Goal: Book appointment/travel/reservation

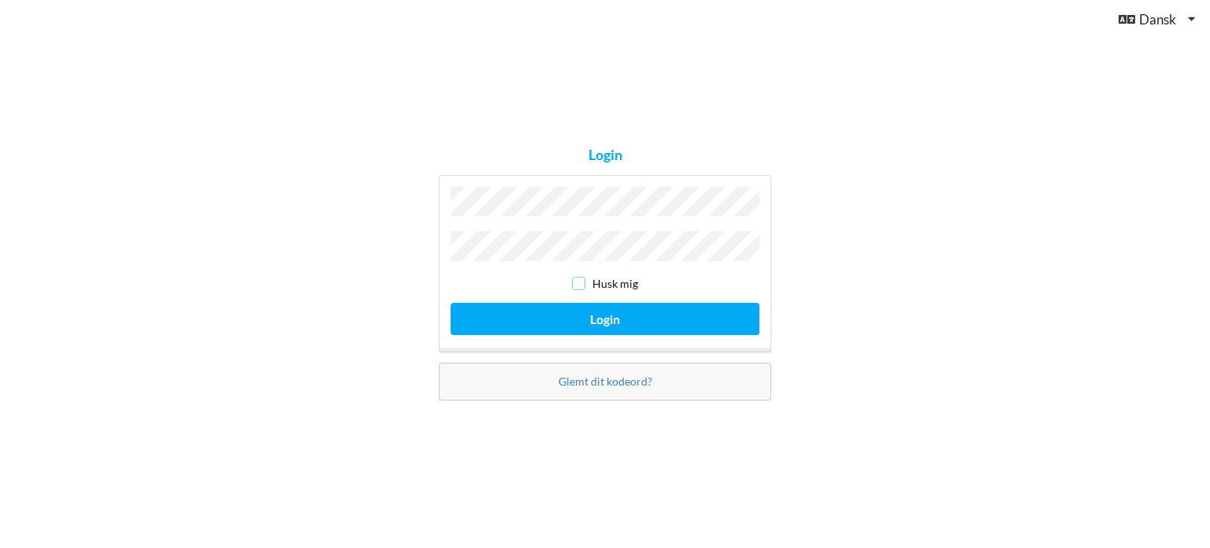
click at [579, 280] on input "checkbox" at bounding box center [578, 283] width 13 height 13
checkbox input "true"
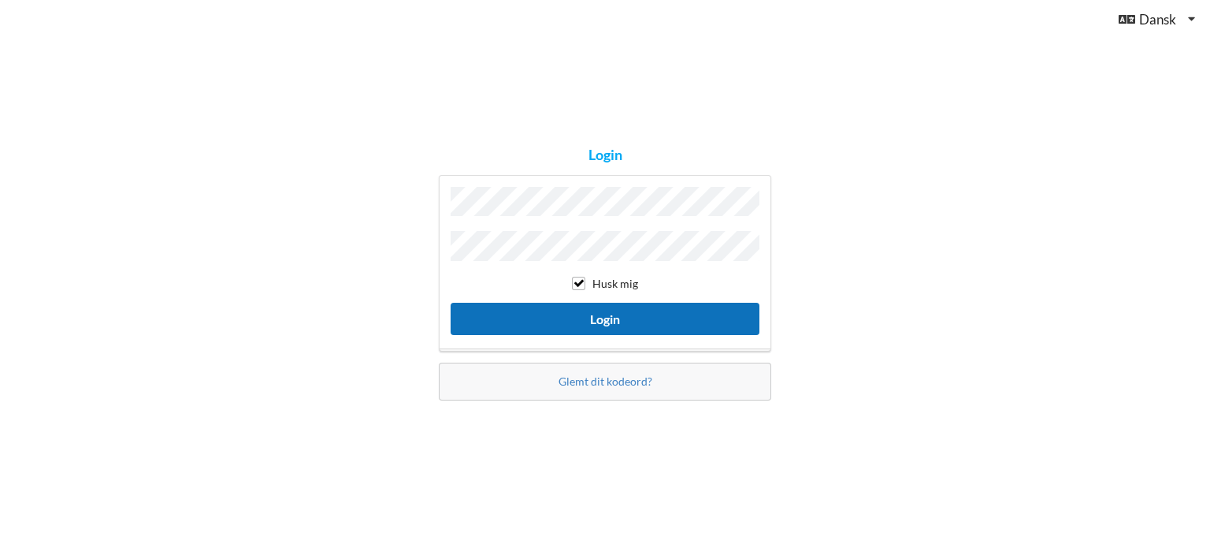
click at [596, 314] on button "Login" at bounding box center [605, 319] width 309 height 32
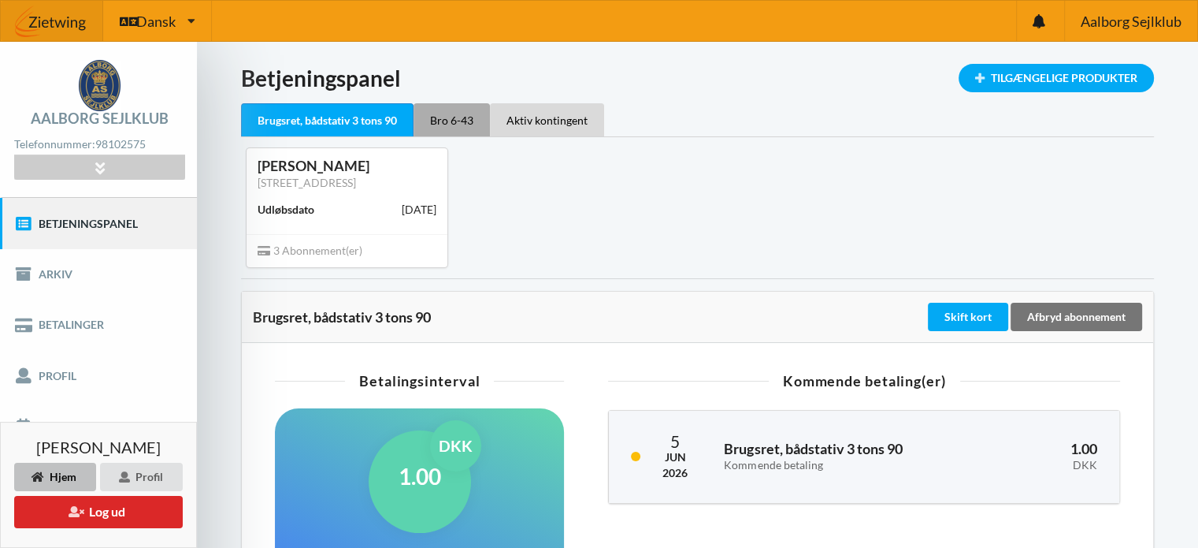
click at [457, 116] on div "Bro 6-43" at bounding box center [452, 119] width 76 height 33
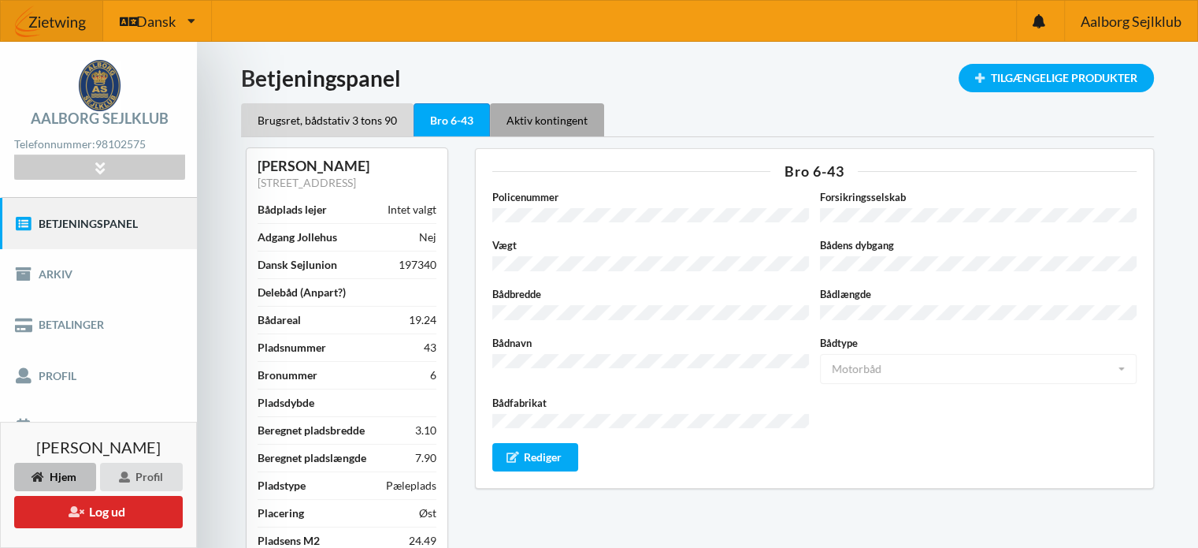
click at [548, 113] on div "Aktiv kontingent" at bounding box center [547, 119] width 114 height 33
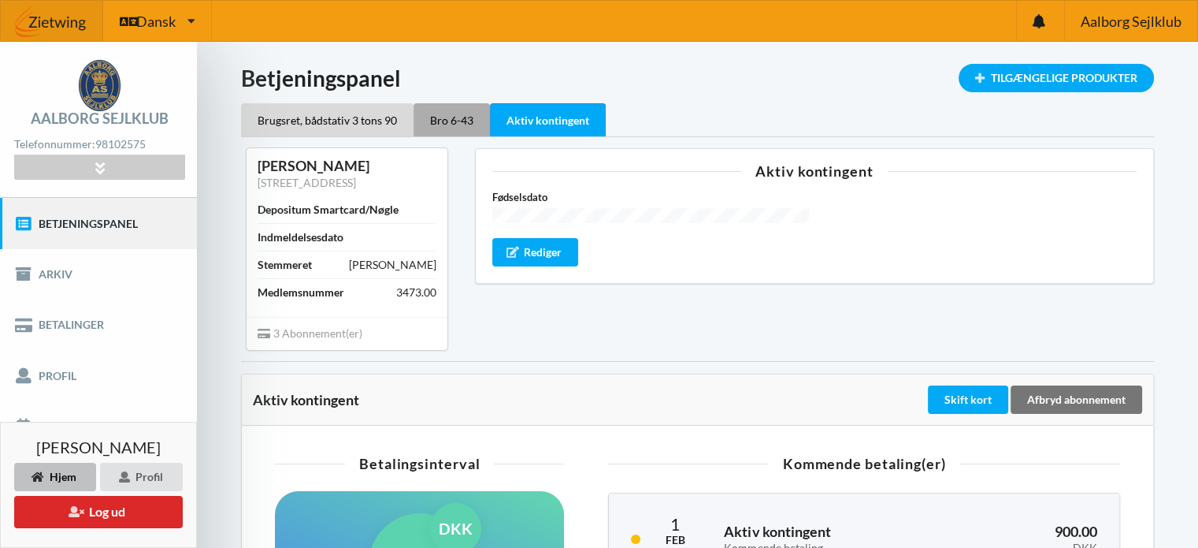
click at [454, 115] on div "Bro 6-43" at bounding box center [452, 119] width 76 height 33
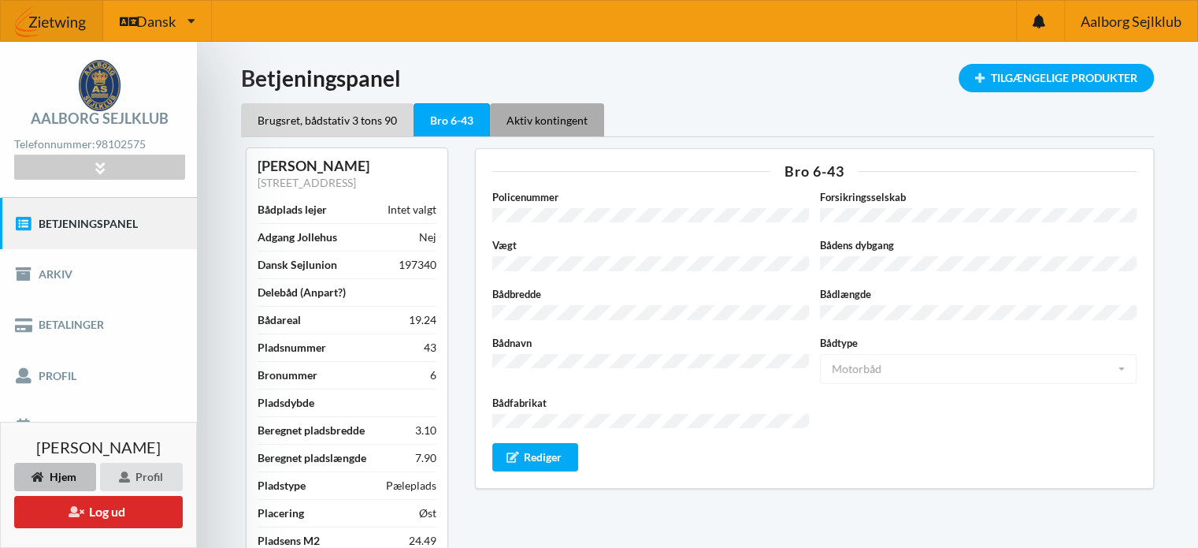
click at [545, 121] on div "Aktiv kontingent" at bounding box center [547, 119] width 114 height 33
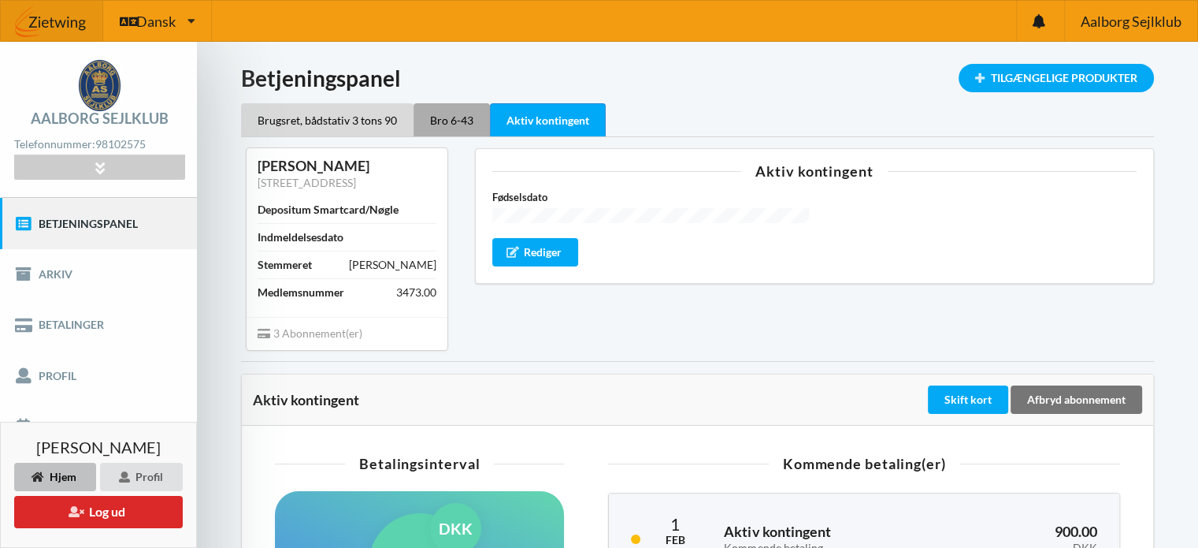
click at [448, 117] on div "Bro 6-43" at bounding box center [452, 119] width 76 height 33
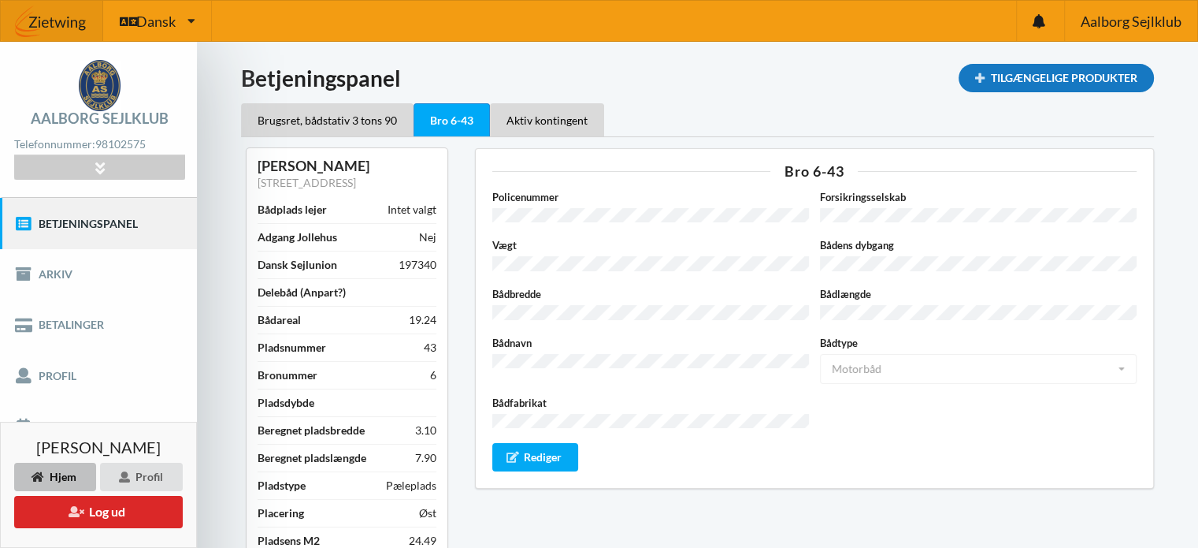
click at [1058, 76] on div "Tilgængelige Produkter" at bounding box center [1056, 78] width 195 height 28
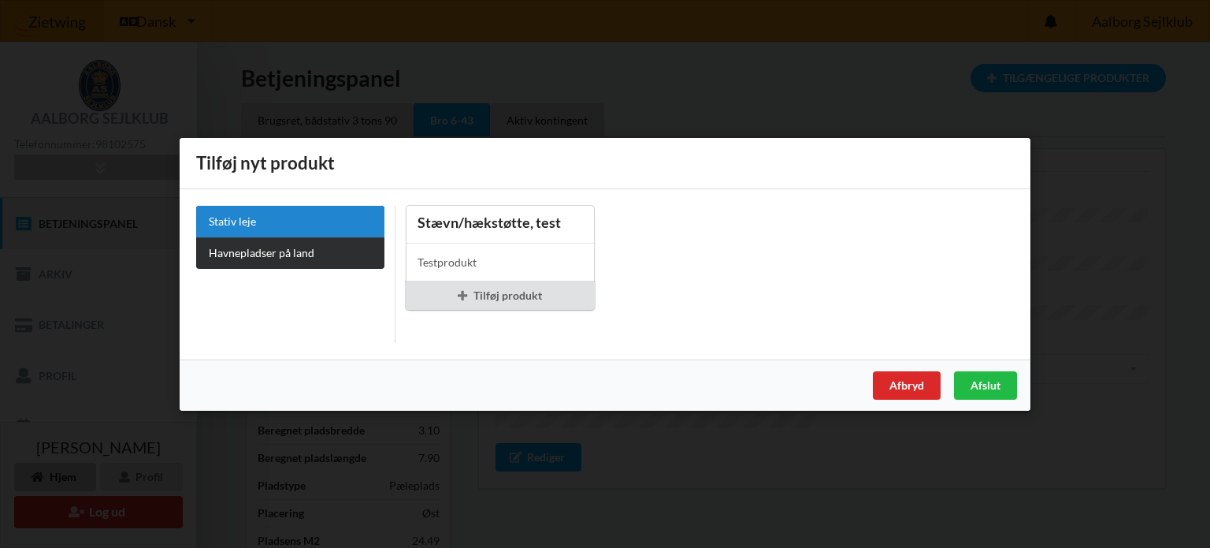
click at [243, 258] on link "Havnepladser på land" at bounding box center [290, 252] width 188 height 32
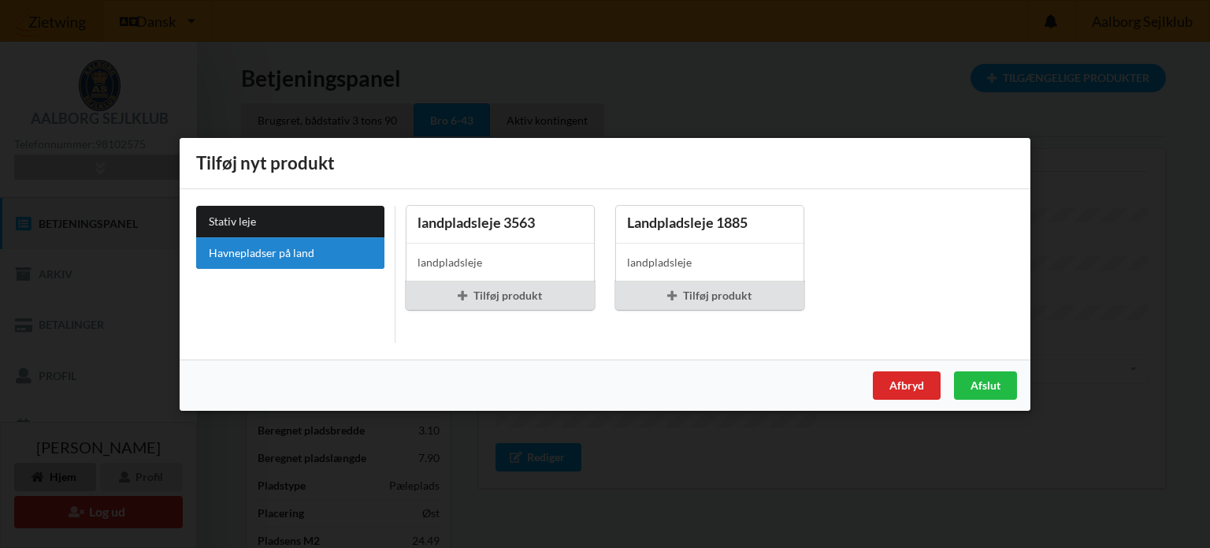
click at [262, 257] on link "Havnepladser på land" at bounding box center [290, 252] width 188 height 32
click at [255, 207] on link "Stativ leje" at bounding box center [290, 221] width 188 height 32
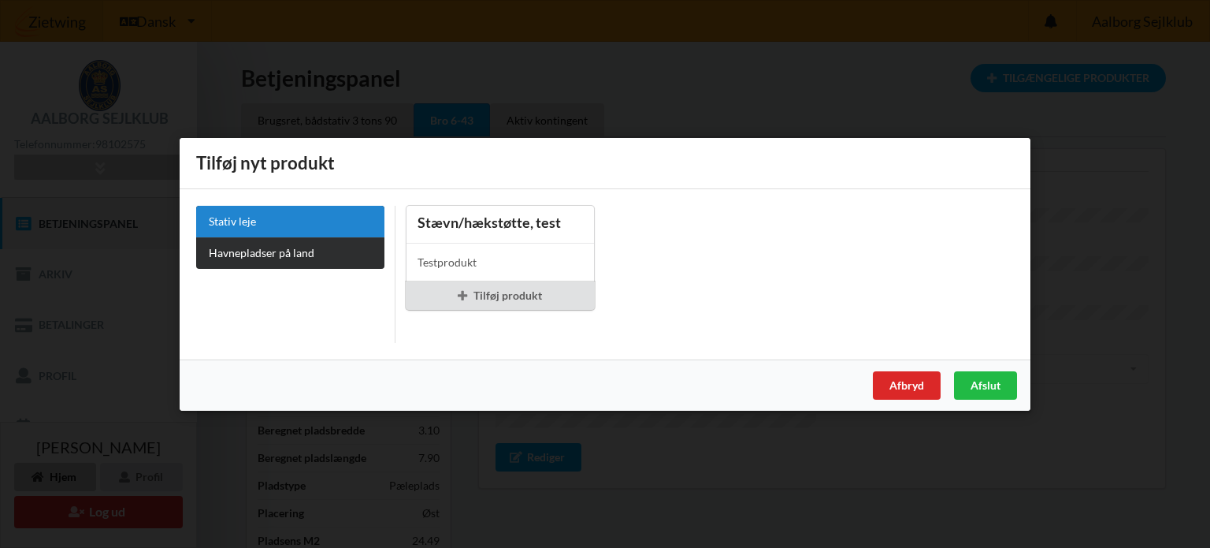
click at [256, 245] on link "Havnepladser på land" at bounding box center [290, 252] width 188 height 32
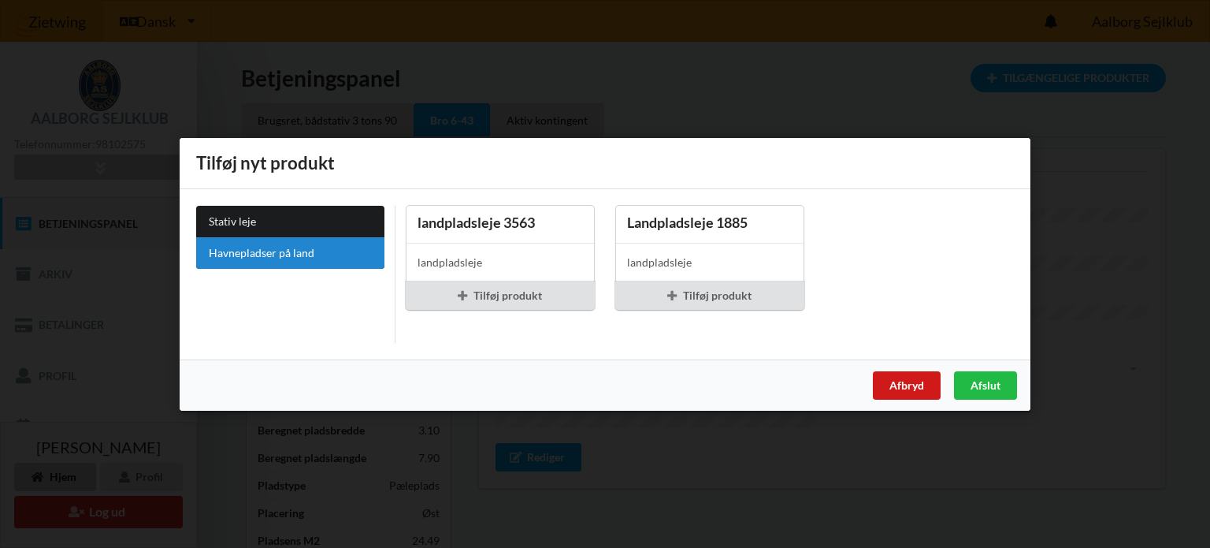
click at [908, 381] on div "Afbryd" at bounding box center [907, 384] width 68 height 28
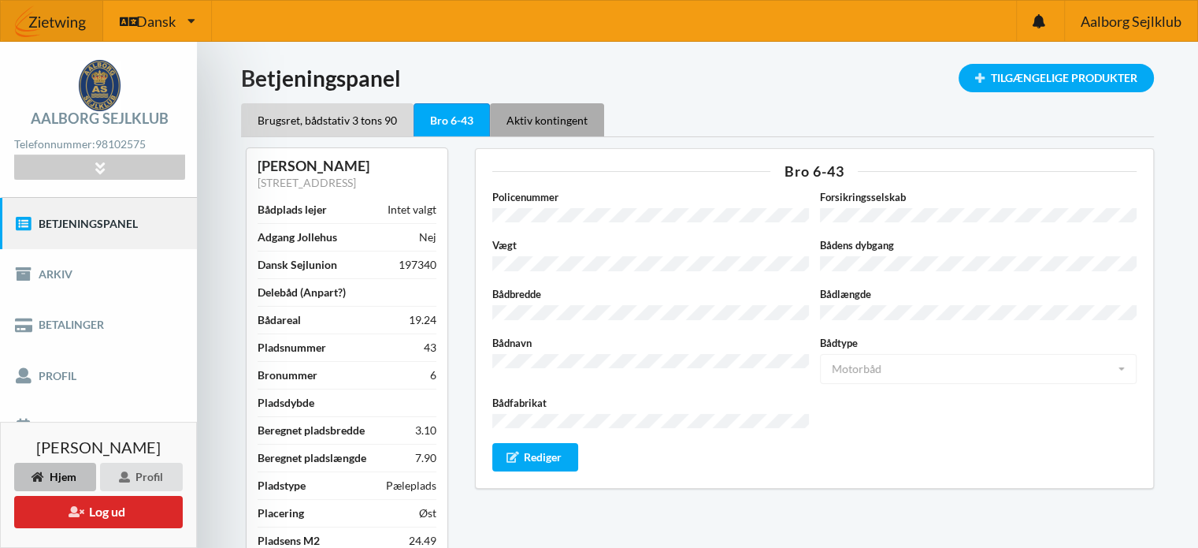
click at [566, 113] on div "Aktiv kontingent" at bounding box center [547, 119] width 114 height 33
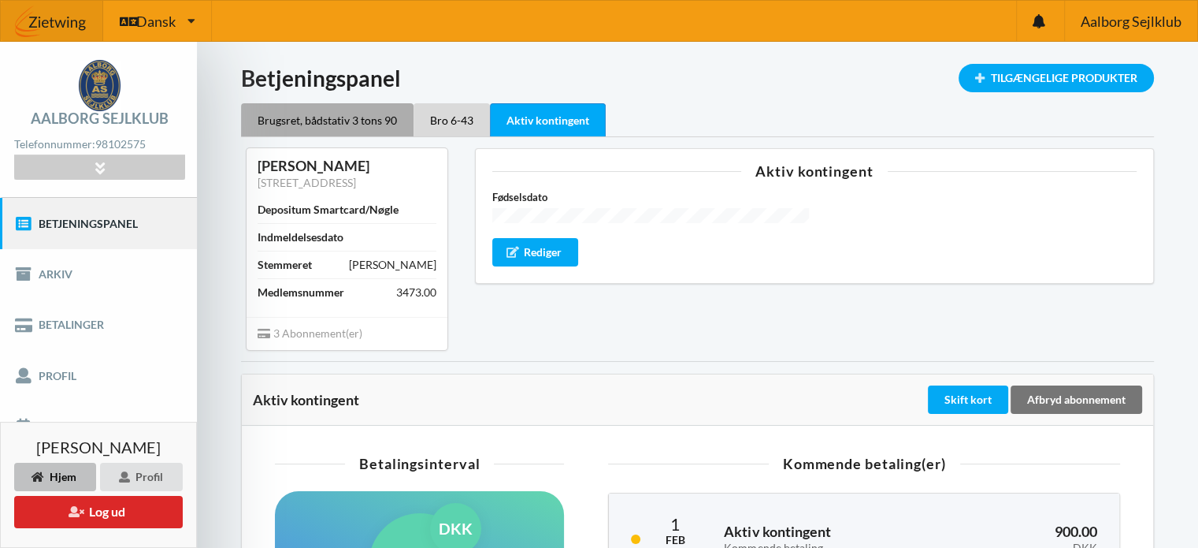
click at [332, 122] on div "Brugsret, bådstativ 3 tons 90" at bounding box center [327, 119] width 173 height 33
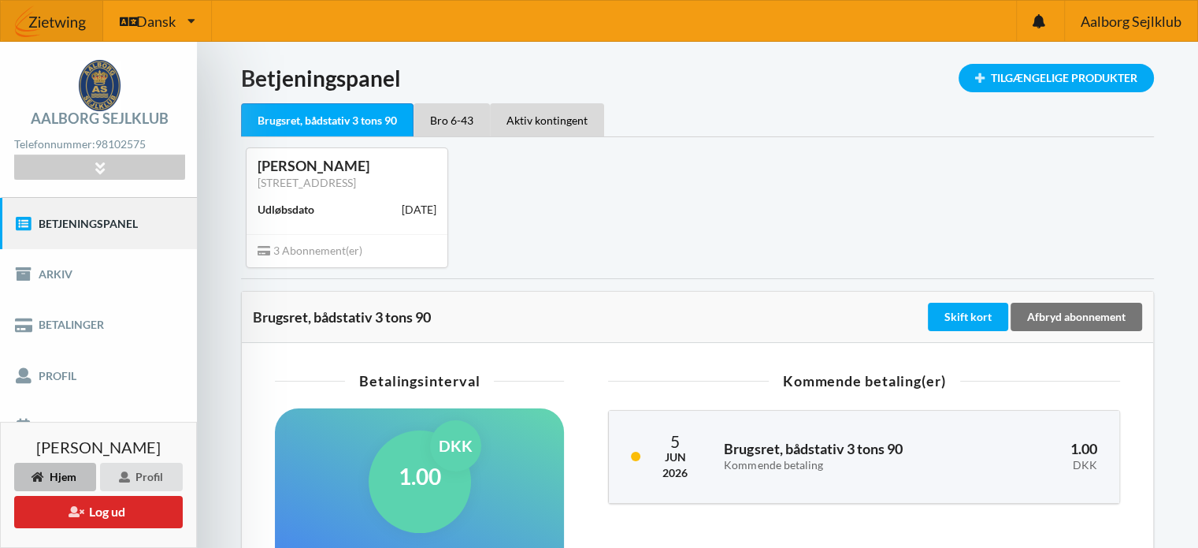
click at [54, 470] on div "Hjem" at bounding box center [55, 476] width 82 height 28
click at [61, 473] on div "Hjem" at bounding box center [55, 476] width 82 height 28
click at [101, 170] on icon at bounding box center [100, 167] width 18 height 13
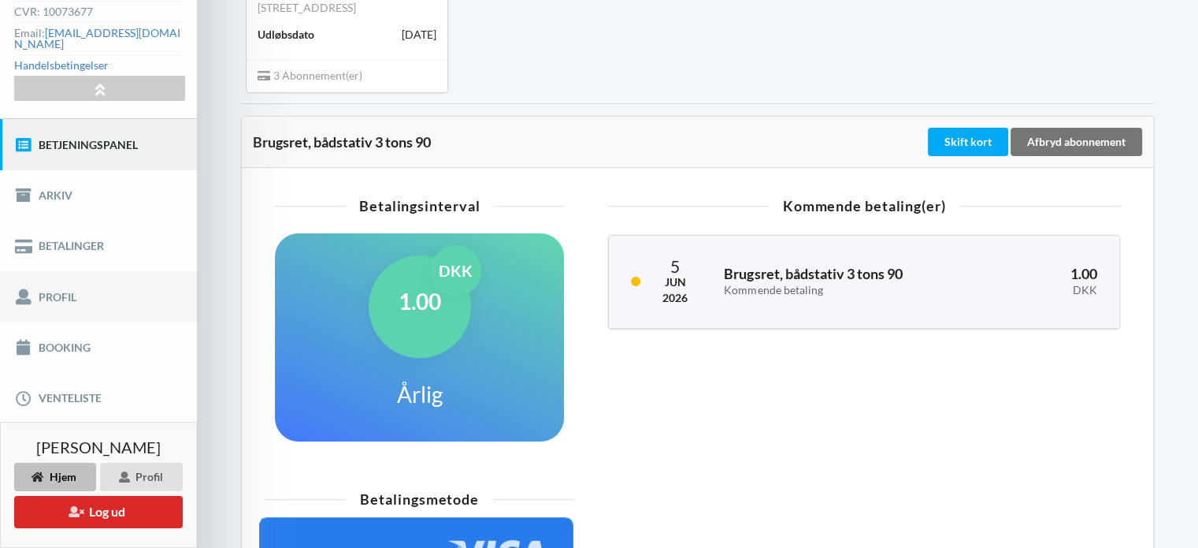
scroll to position [158, 0]
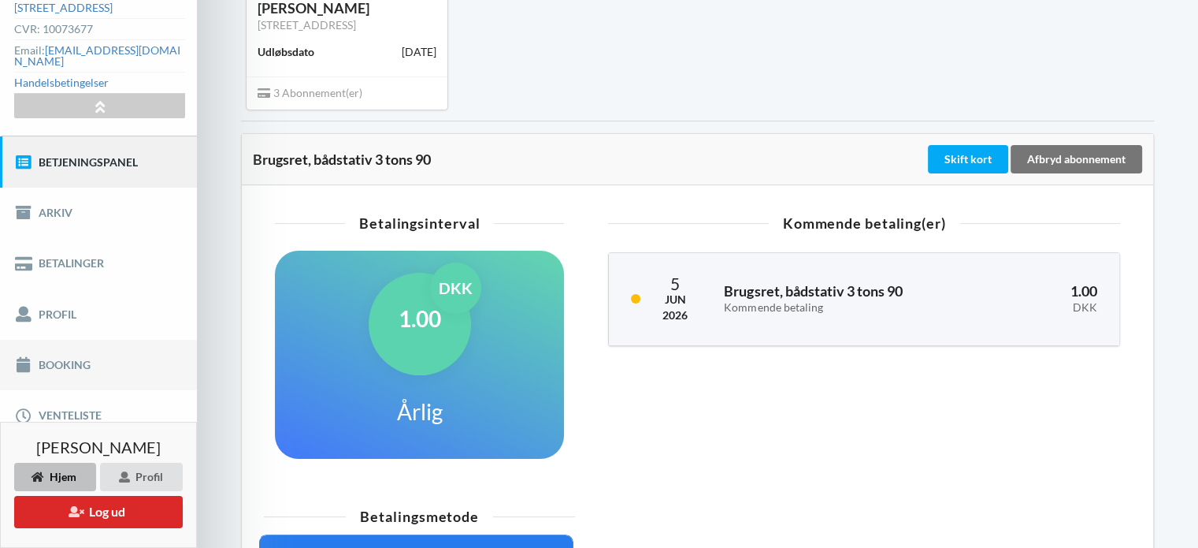
click at [59, 350] on link "Booking" at bounding box center [98, 365] width 197 height 50
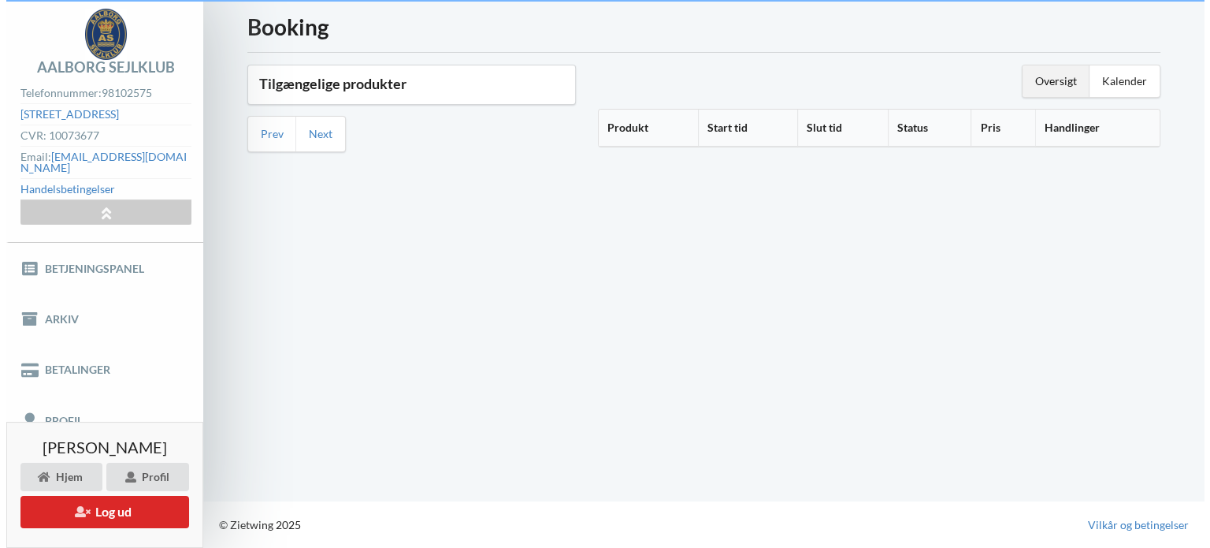
scroll to position [38, 0]
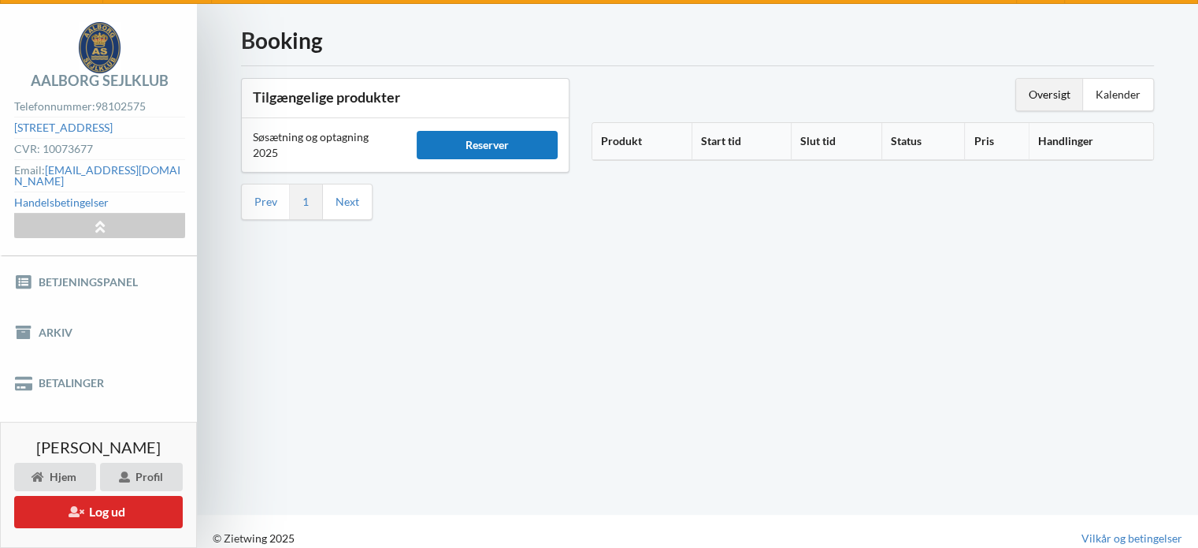
click at [493, 142] on div "Reserver" at bounding box center [488, 145] width 142 height 28
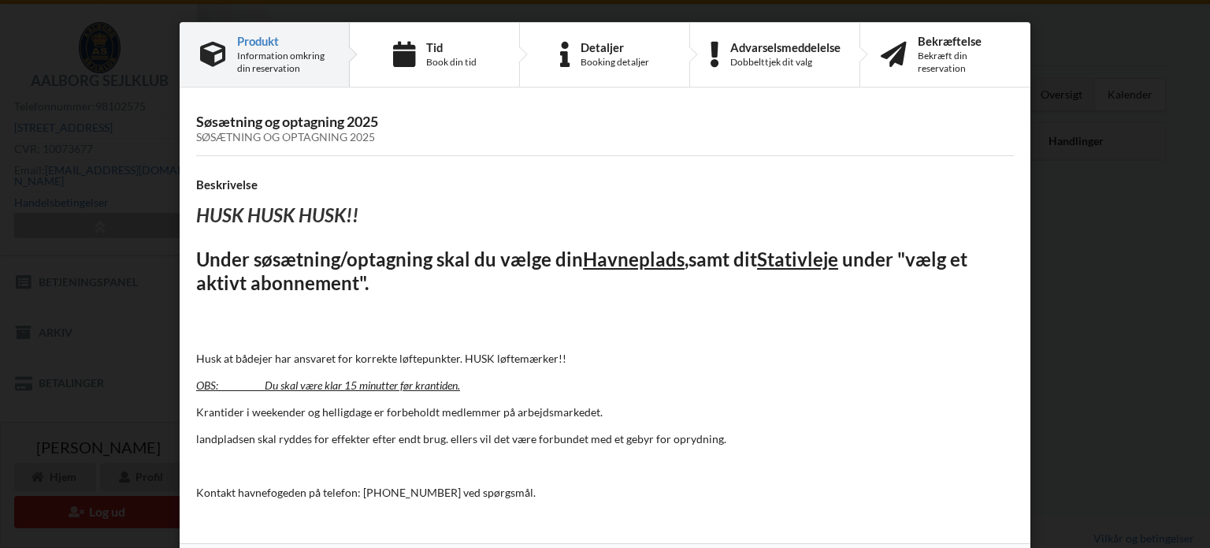
scroll to position [57, 0]
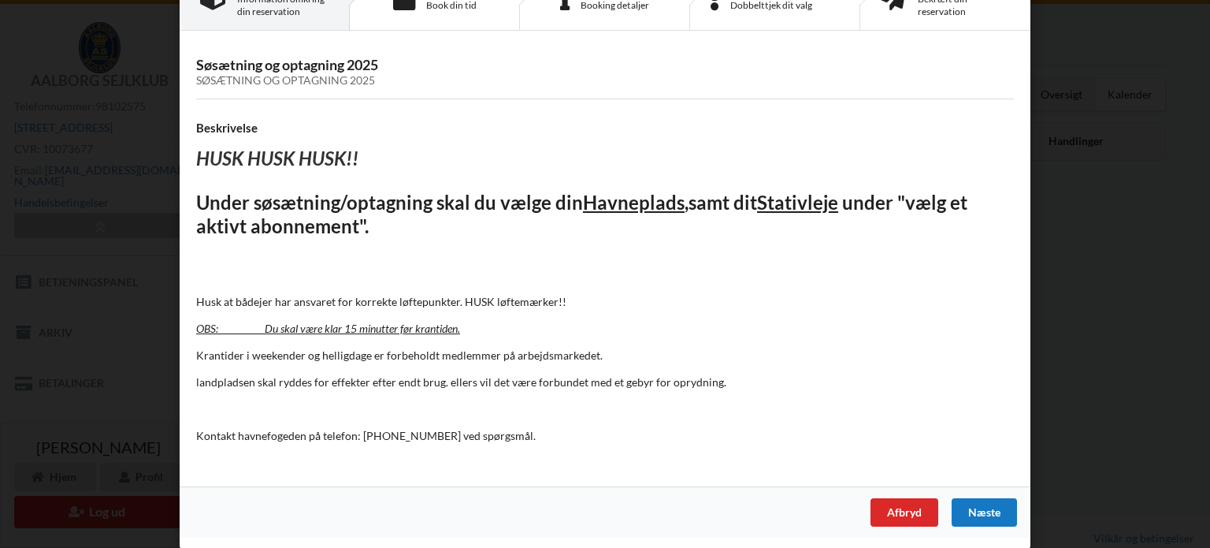
click at [976, 510] on div "Næste" at bounding box center [984, 512] width 65 height 28
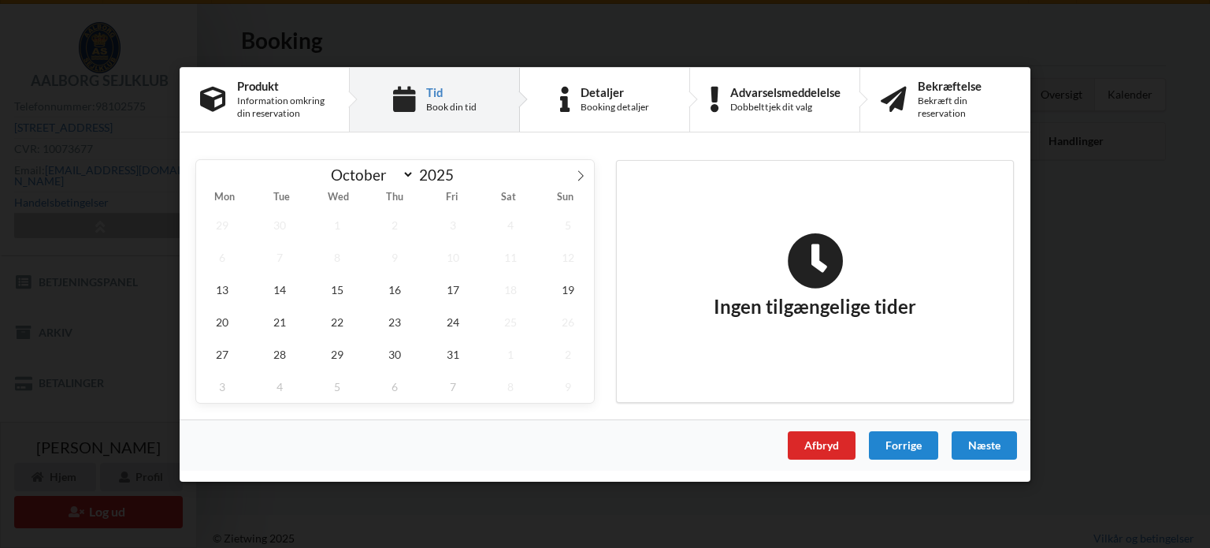
click at [910, 447] on div "Forrige" at bounding box center [903, 444] width 69 height 28
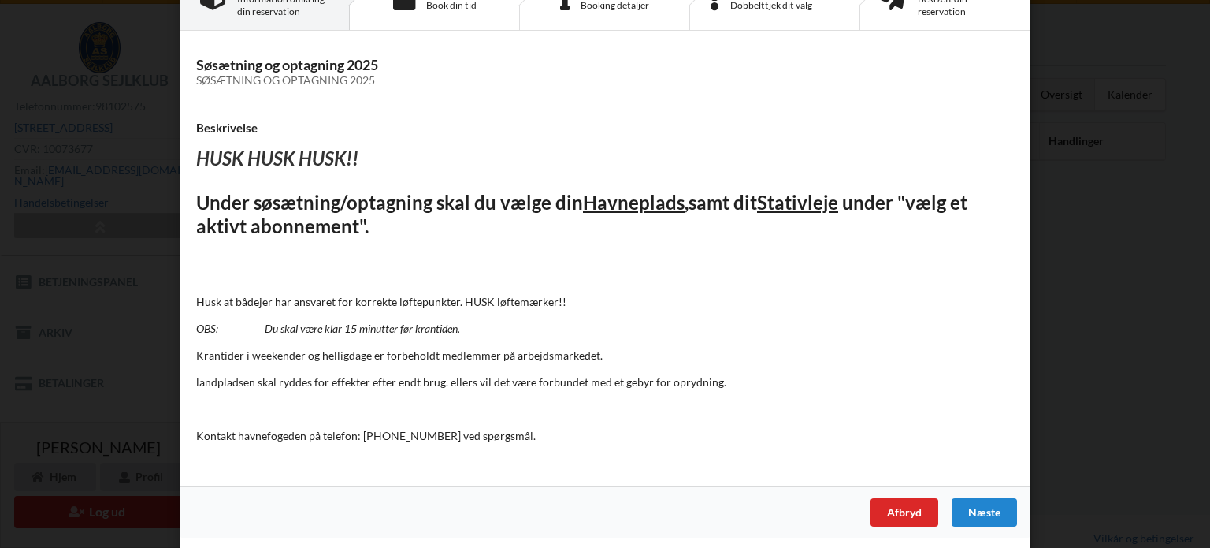
scroll to position [46, 0]
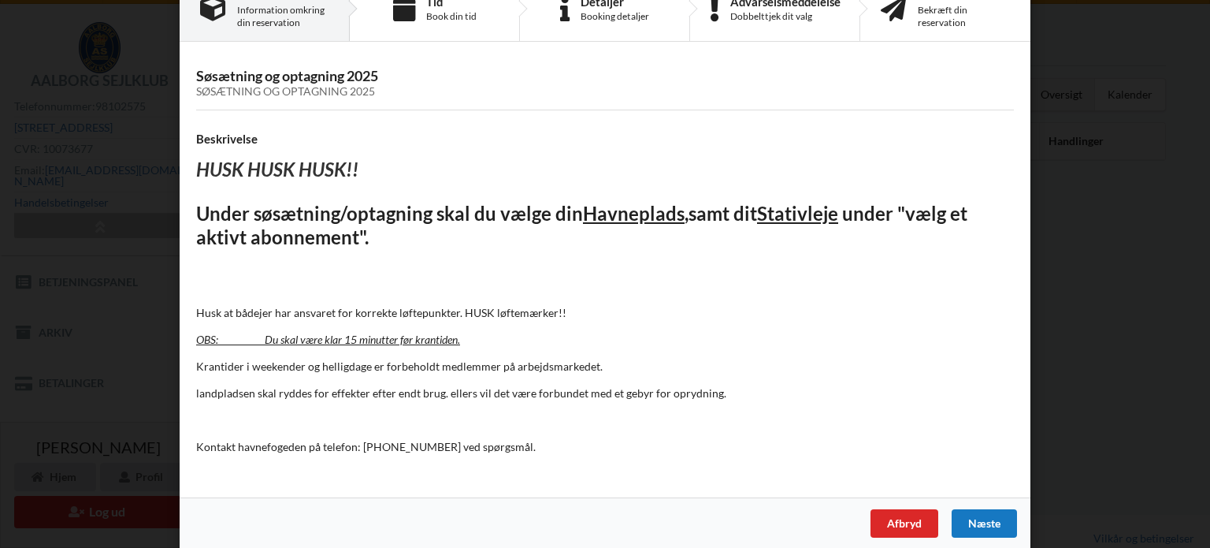
click at [983, 522] on div "Næste" at bounding box center [984, 523] width 65 height 28
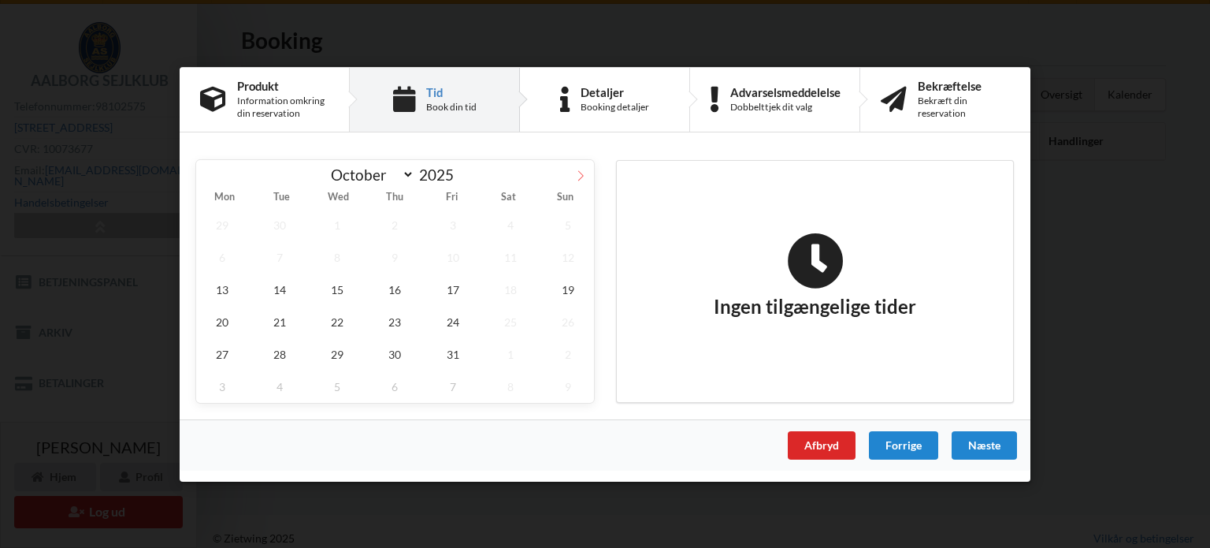
click at [583, 177] on icon at bounding box center [580, 174] width 11 height 11
click at [211, 179] on icon at bounding box center [209, 174] width 11 height 11
click at [570, 288] on span "19" at bounding box center [568, 289] width 52 height 32
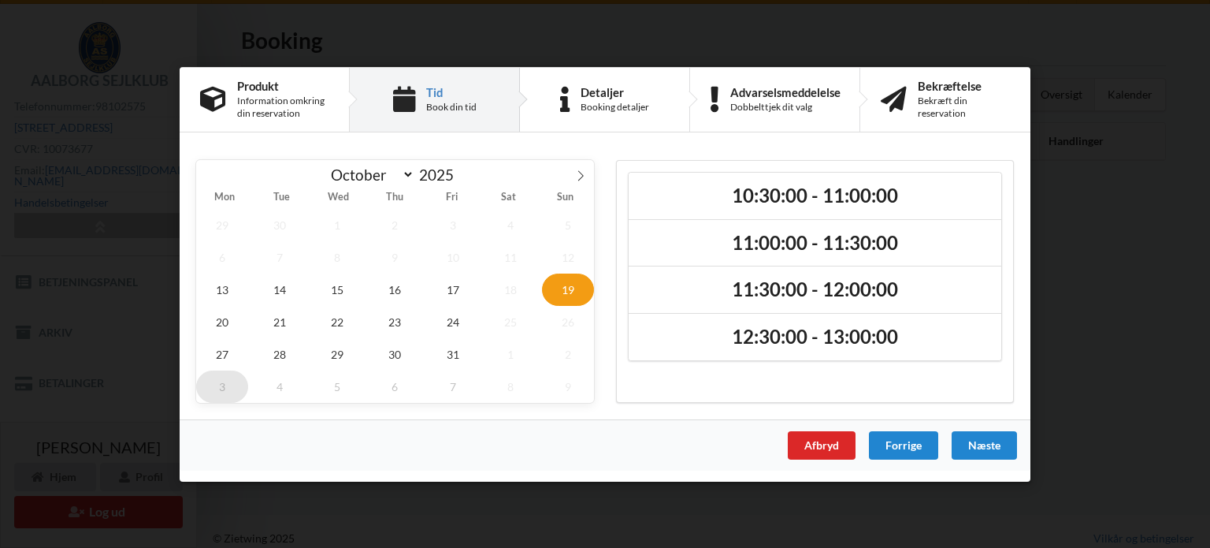
click at [224, 378] on span "3" at bounding box center [222, 386] width 52 height 32
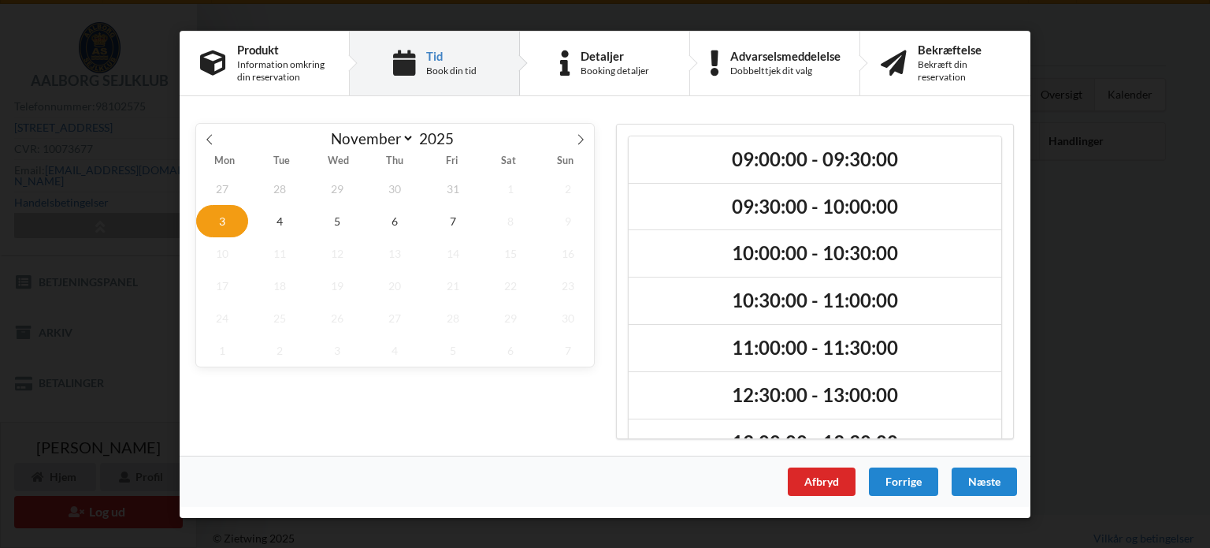
click at [507, 191] on span "1" at bounding box center [511, 188] width 52 height 32
click at [206, 135] on icon at bounding box center [209, 138] width 11 height 11
select select "9"
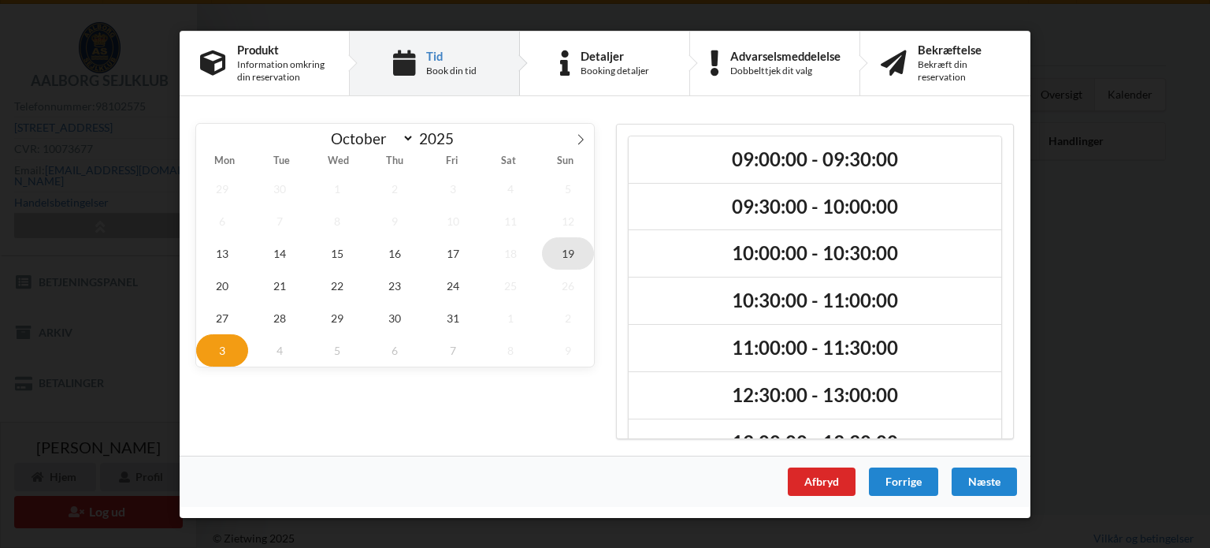
click at [568, 250] on span "19" at bounding box center [568, 252] width 52 height 32
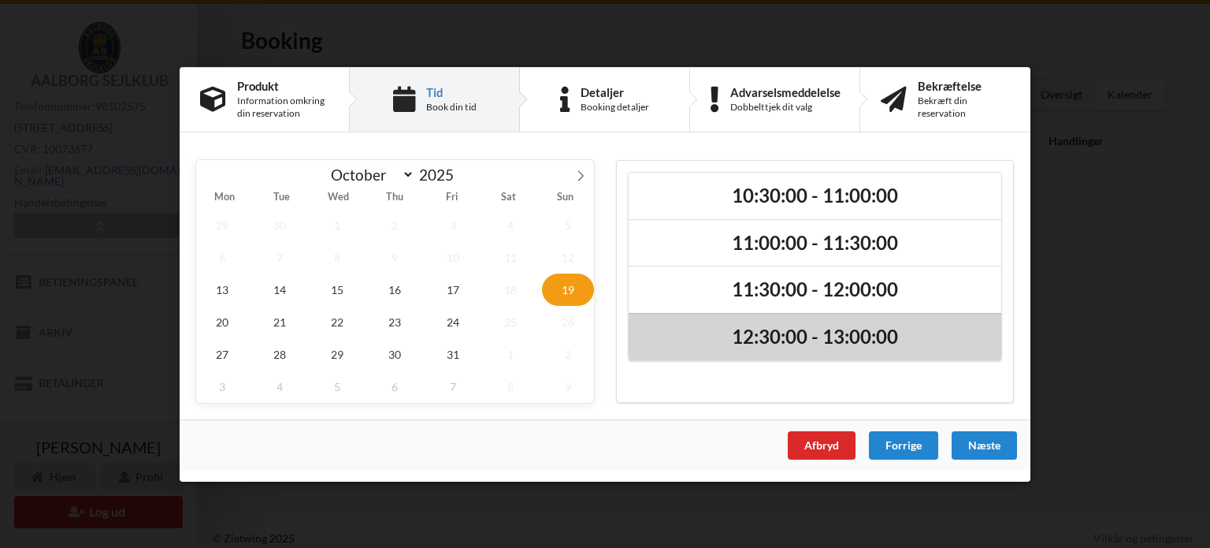
click at [796, 331] on h2 "12:30:00 - 13:00:00" at bounding box center [815, 337] width 351 height 24
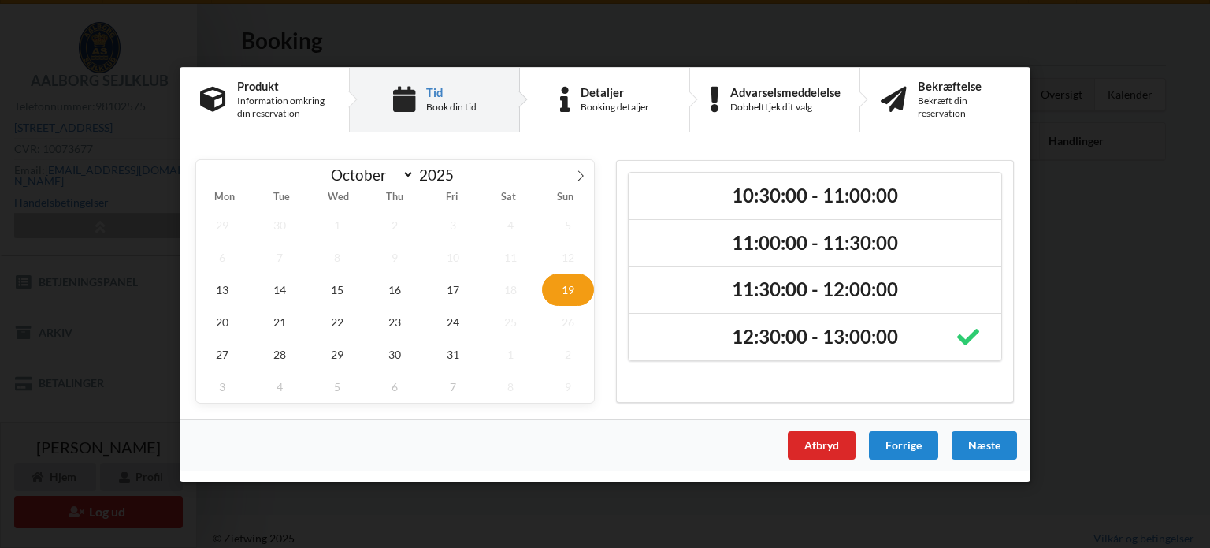
click at [980, 444] on div "Næste" at bounding box center [984, 444] width 65 height 28
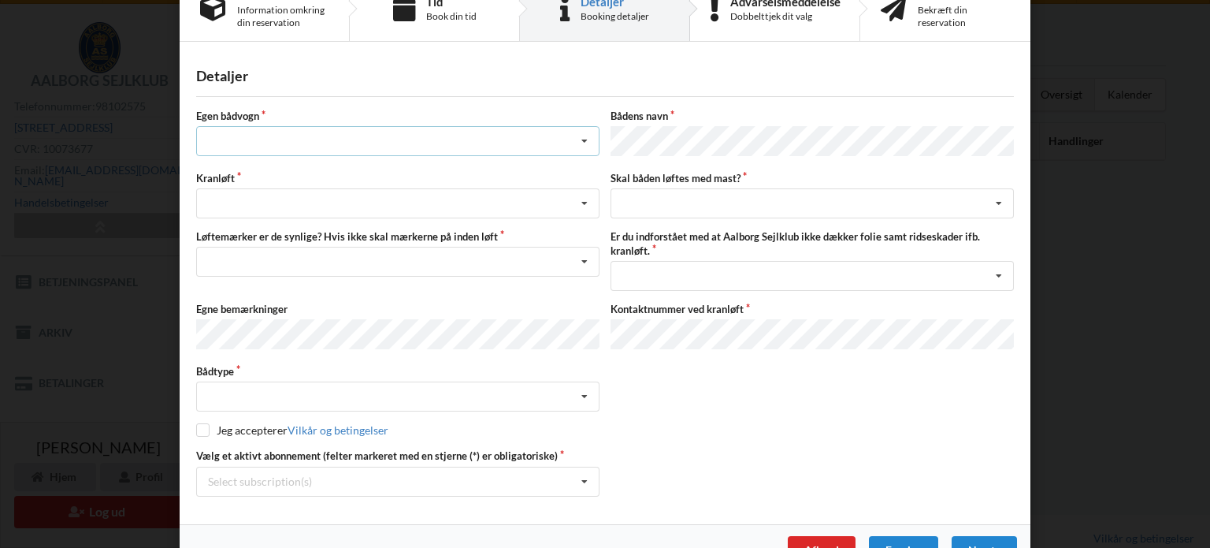
click at [346, 138] on div "Intet valg ja nej" at bounding box center [397, 141] width 403 height 30
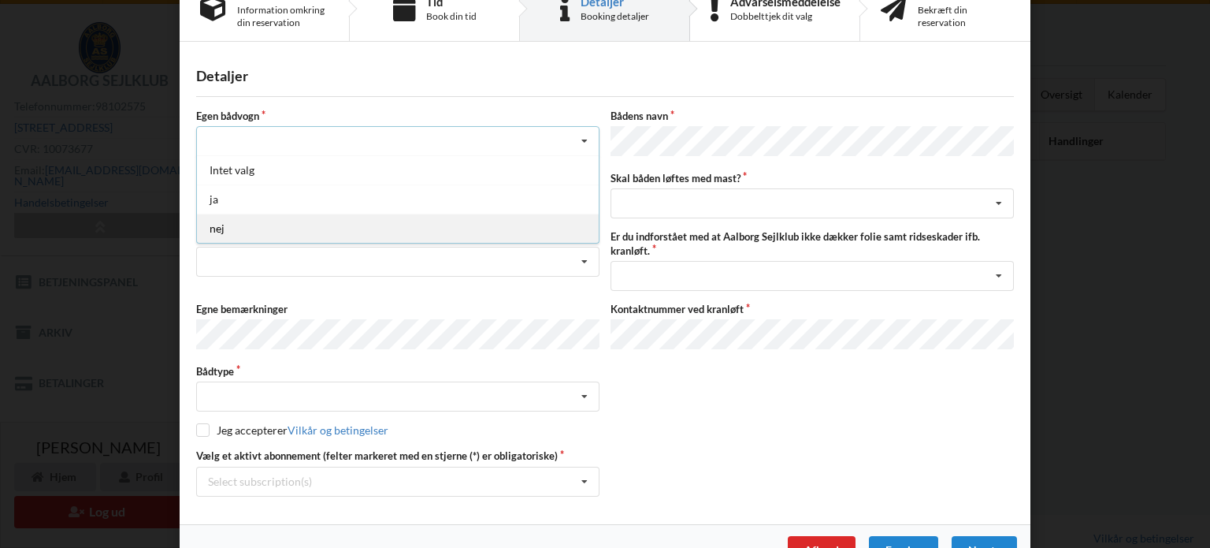
click at [258, 225] on div "nej" at bounding box center [398, 228] width 402 height 29
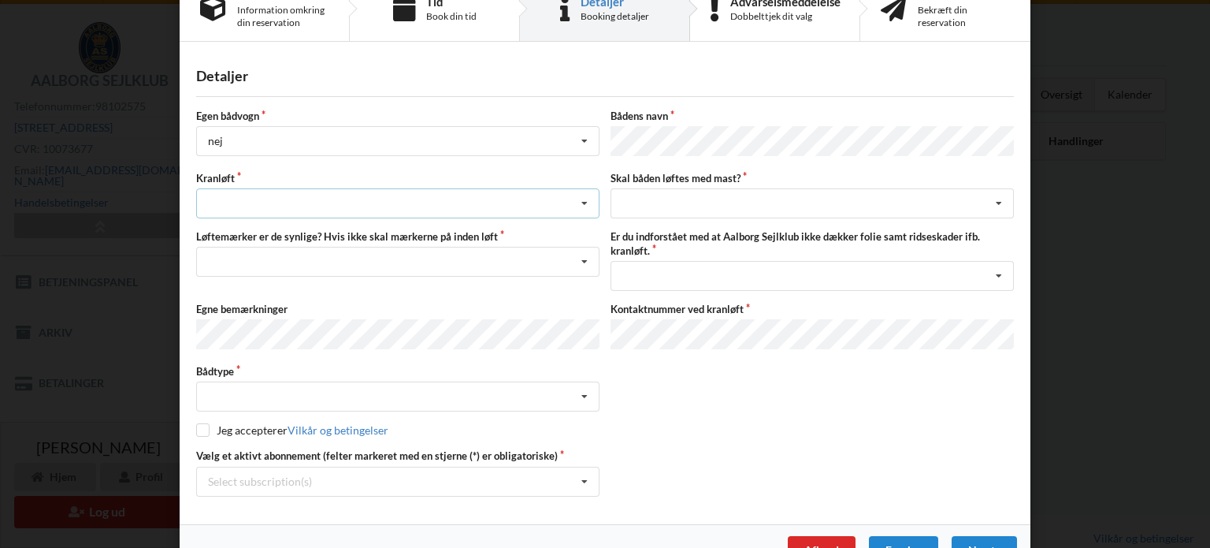
click at [288, 197] on div "Søsætning Optagning" at bounding box center [397, 203] width 403 height 30
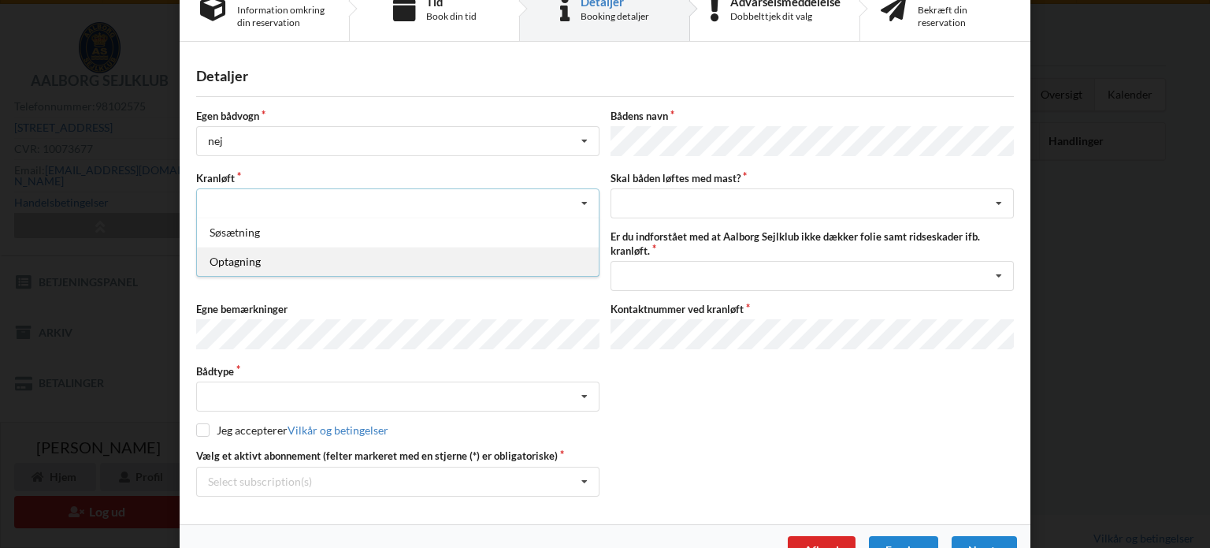
click at [258, 254] on div "Optagning" at bounding box center [398, 261] width 402 height 29
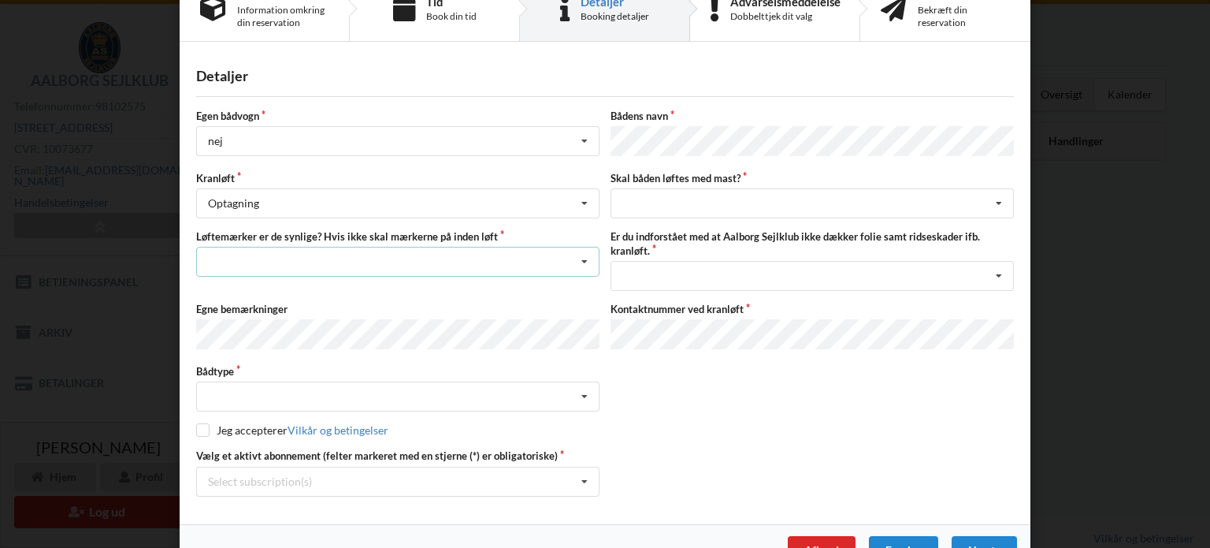
click at [451, 250] on div "Nej, jeg kontakter havnekontoret inden løft og får dem sat på Ja, mine mærker e…" at bounding box center [397, 262] width 403 height 30
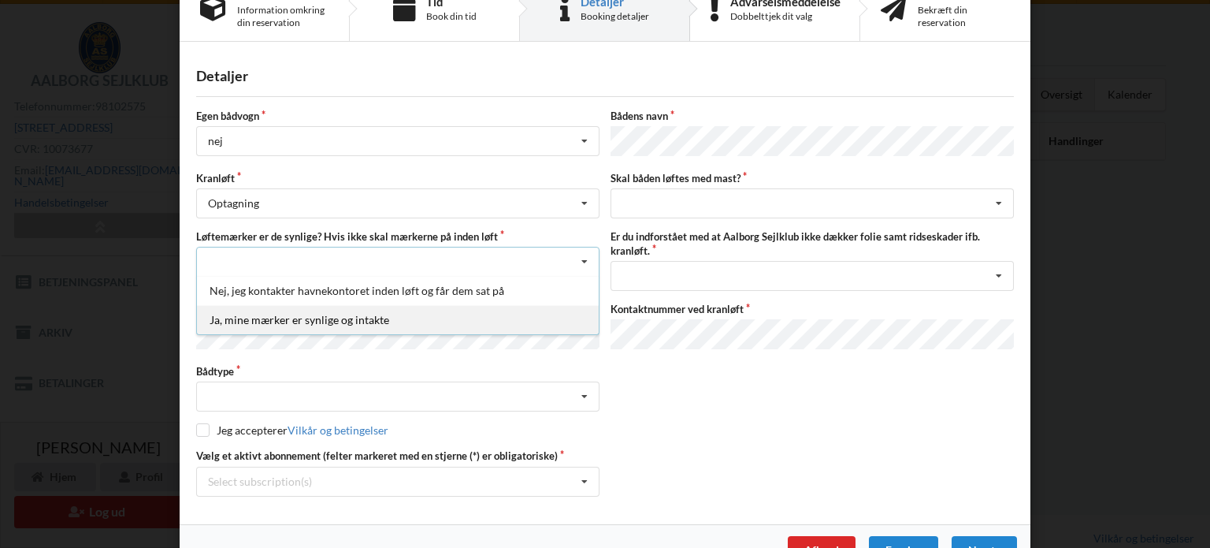
click at [313, 315] on div "Ja, mine mærker er synlige og intakte" at bounding box center [398, 319] width 402 height 29
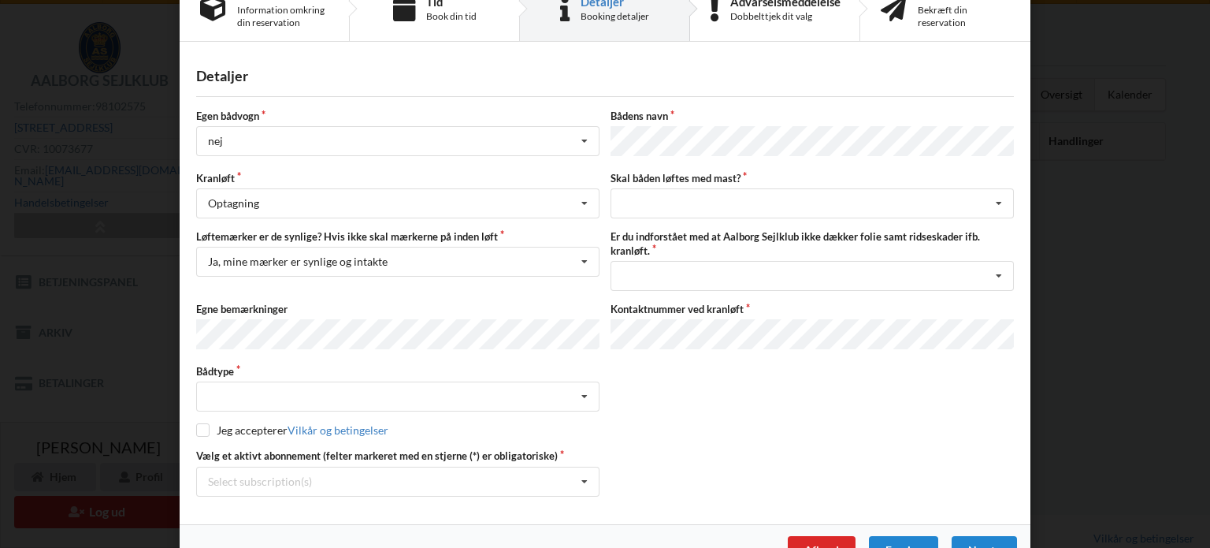
scroll to position [76, 0]
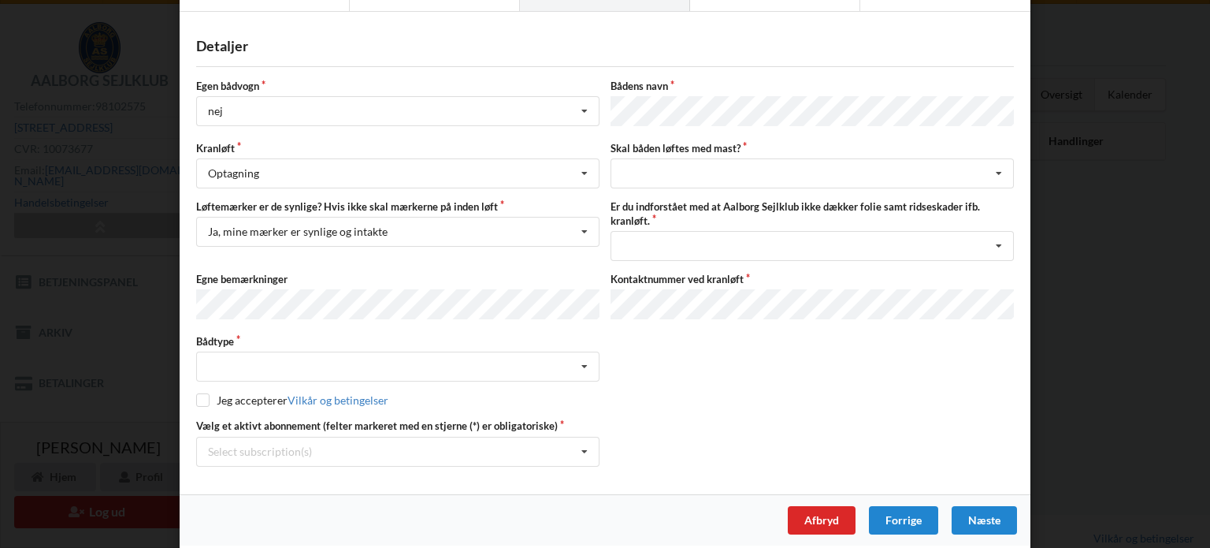
click at [378, 258] on div "Egen bådvogn nej Intet valg ja nej Bådens navn Kranløft Optagning Søsætning Opt…" at bounding box center [605, 272] width 818 height 387
click at [259, 358] on div "Intet valgt Sejlbåd Motorbåd Motorsejler [PERSON_NAME]" at bounding box center [397, 366] width 403 height 30
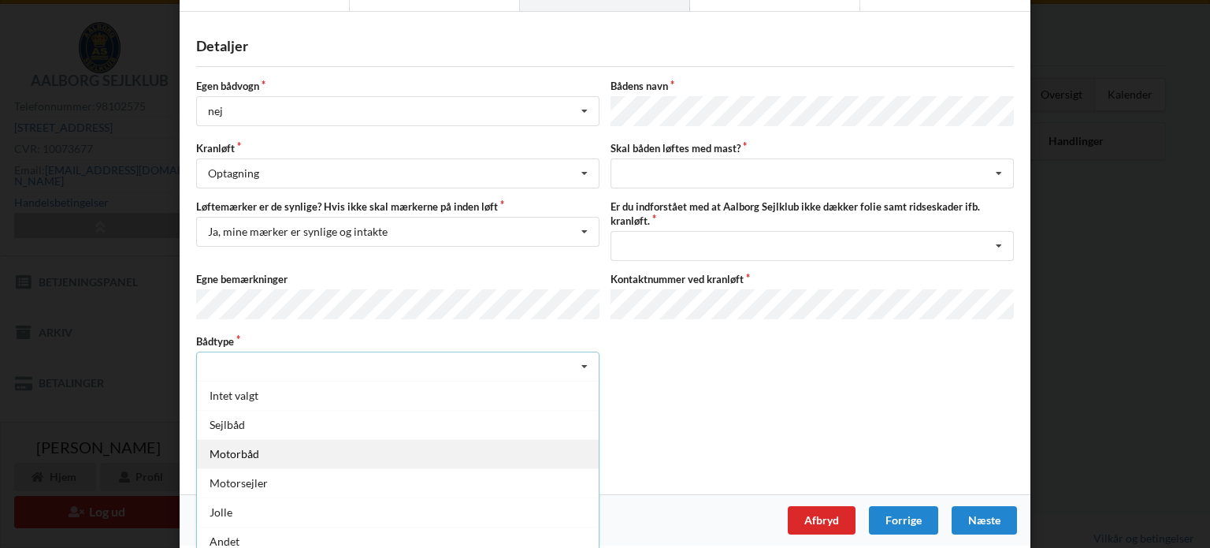
click at [249, 447] on div "Motorbåd" at bounding box center [398, 453] width 402 height 29
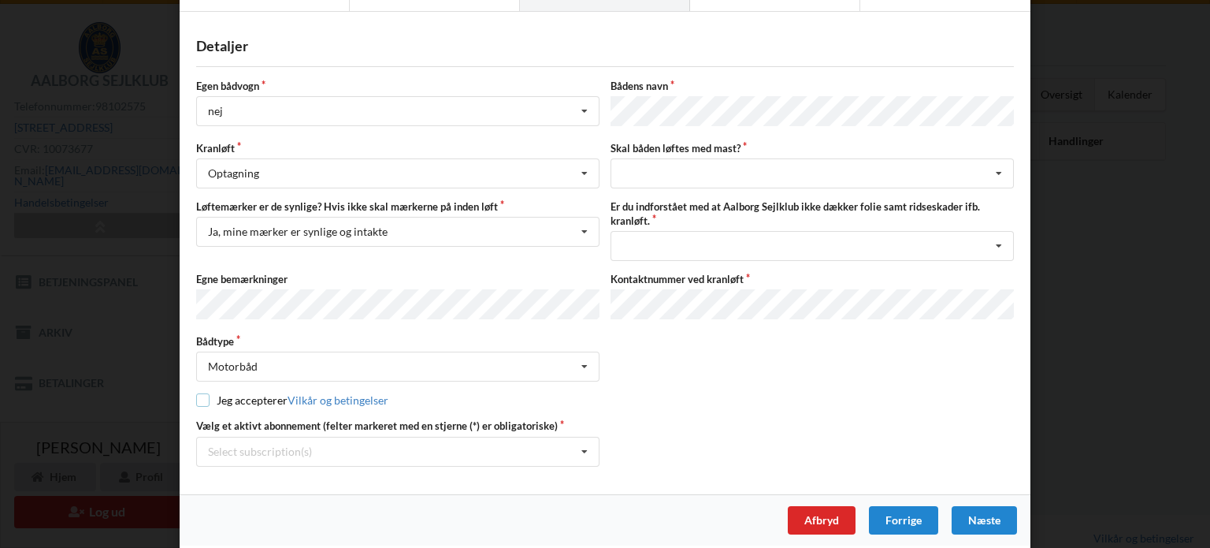
click at [196, 393] on input "checkbox" at bounding box center [202, 399] width 13 height 13
checkbox input "true"
click at [252, 444] on div "Select subscription(s)" at bounding box center [260, 450] width 104 height 13
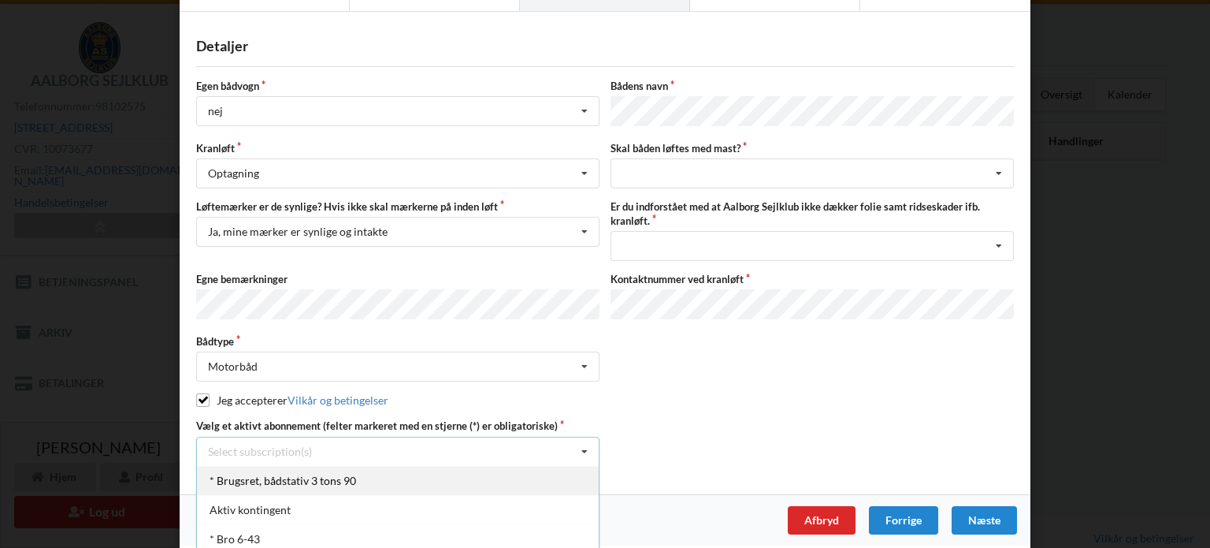
click at [251, 475] on div "* Brugsret, bådstativ 3 tons 90" at bounding box center [398, 480] width 402 height 29
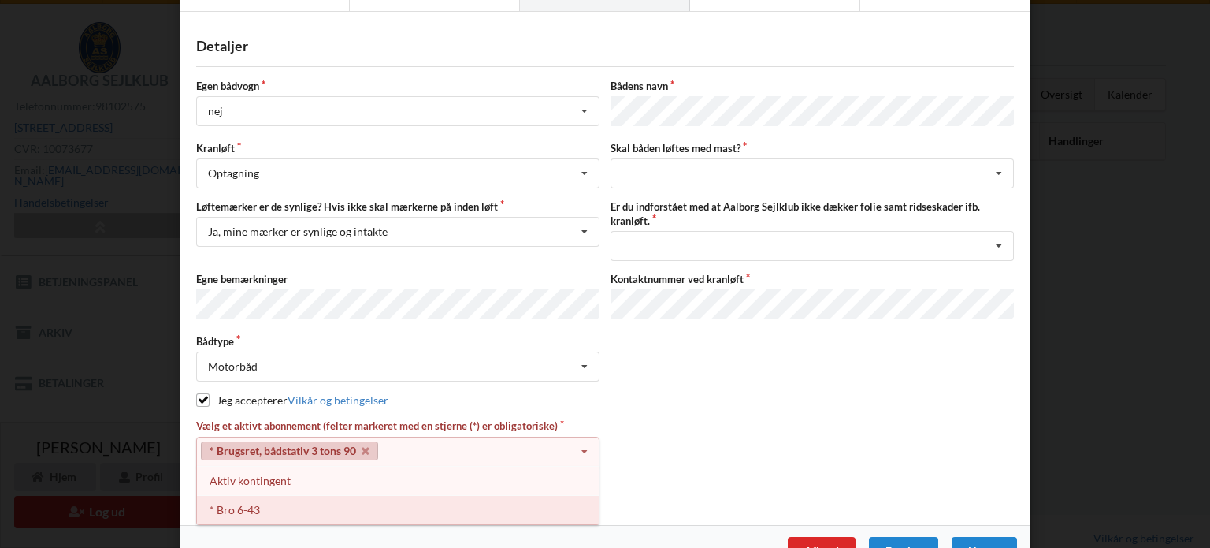
click at [240, 501] on div "* Bro 6-43" at bounding box center [398, 509] width 402 height 29
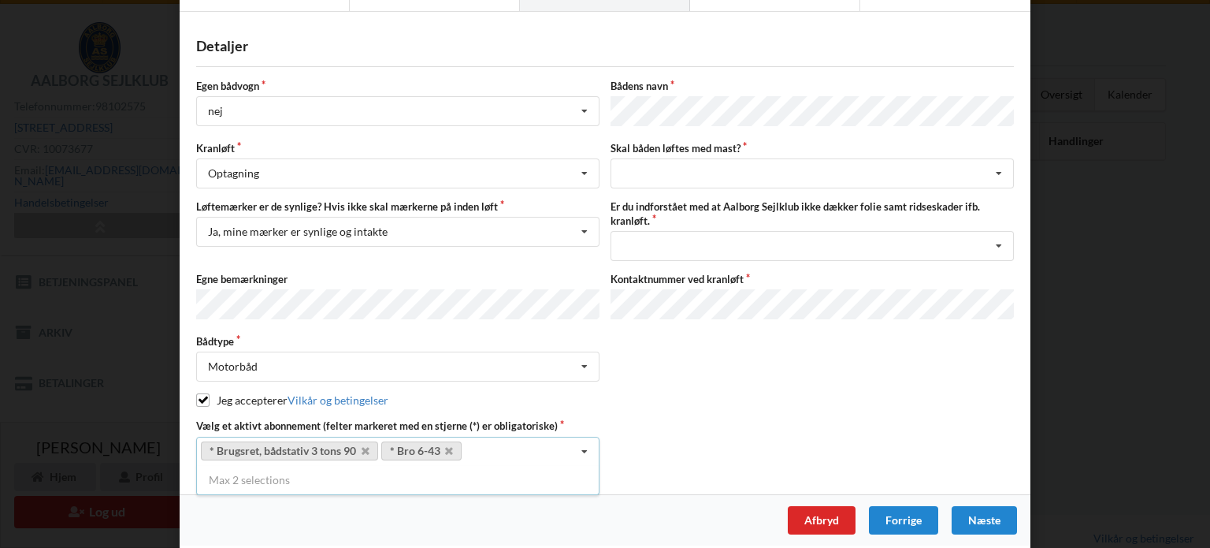
drag, startPoint x: 701, startPoint y: 369, endPoint x: 714, endPoint y: 334, distance: 36.9
click at [701, 368] on div "Bådtype Motorbåd Intet valgt Sejlbåd Motorbåd Motorsejler Jolle Andet" at bounding box center [605, 357] width 829 height 47
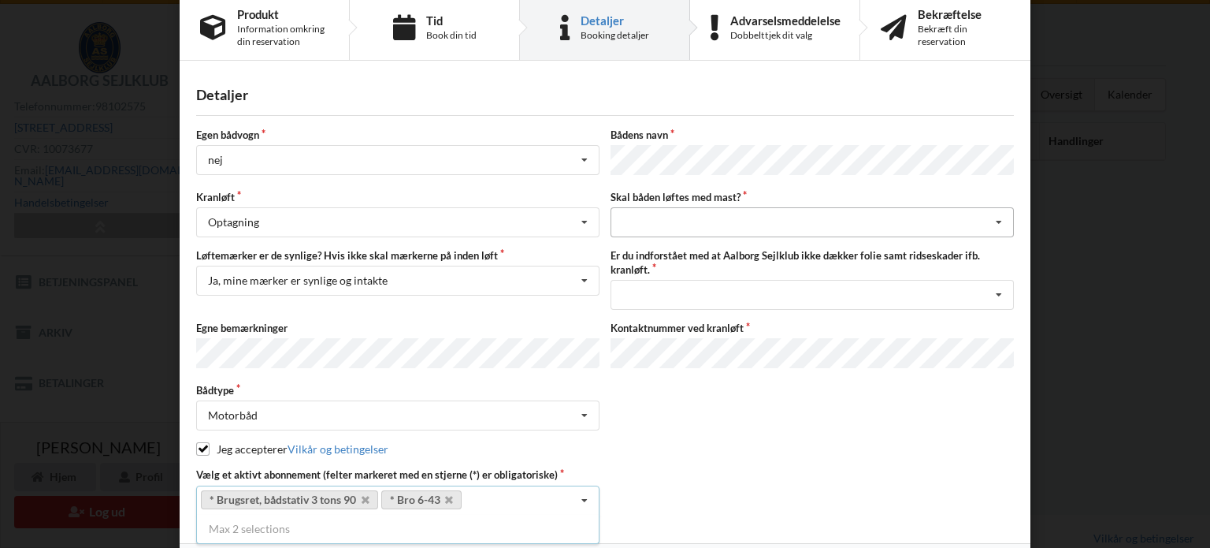
scroll to position [0, 0]
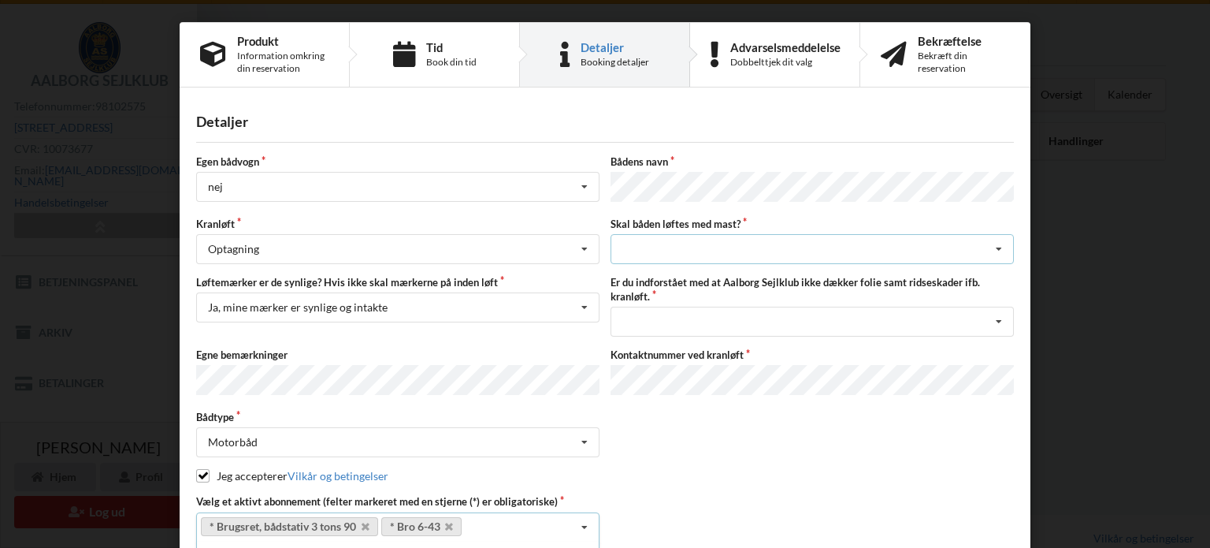
click at [646, 242] on div "intet valg ja nej" at bounding box center [812, 249] width 403 height 30
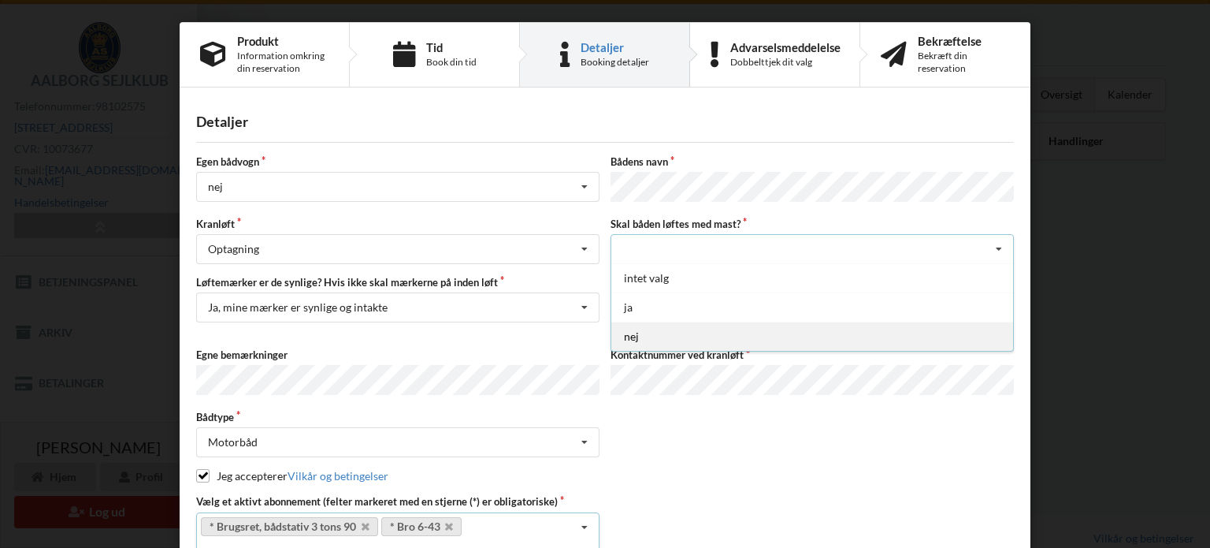
click at [641, 334] on div "nej" at bounding box center [812, 335] width 402 height 29
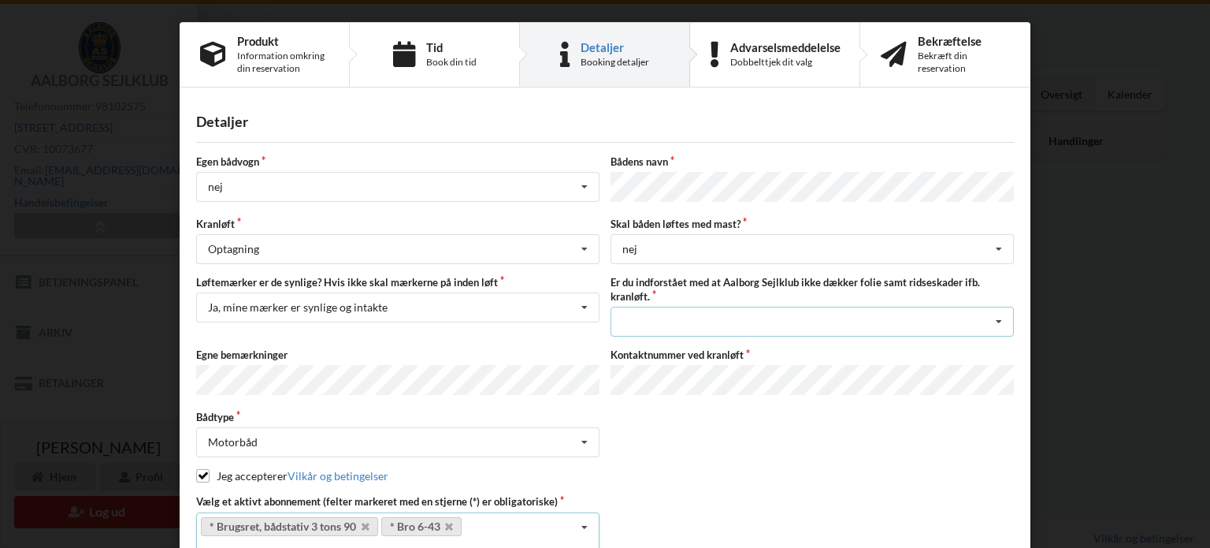
click at [812, 314] on div "Jeg har tæpper med og tager selv ansvaret for eventuelle folie samt ridseskader…" at bounding box center [812, 321] width 403 height 30
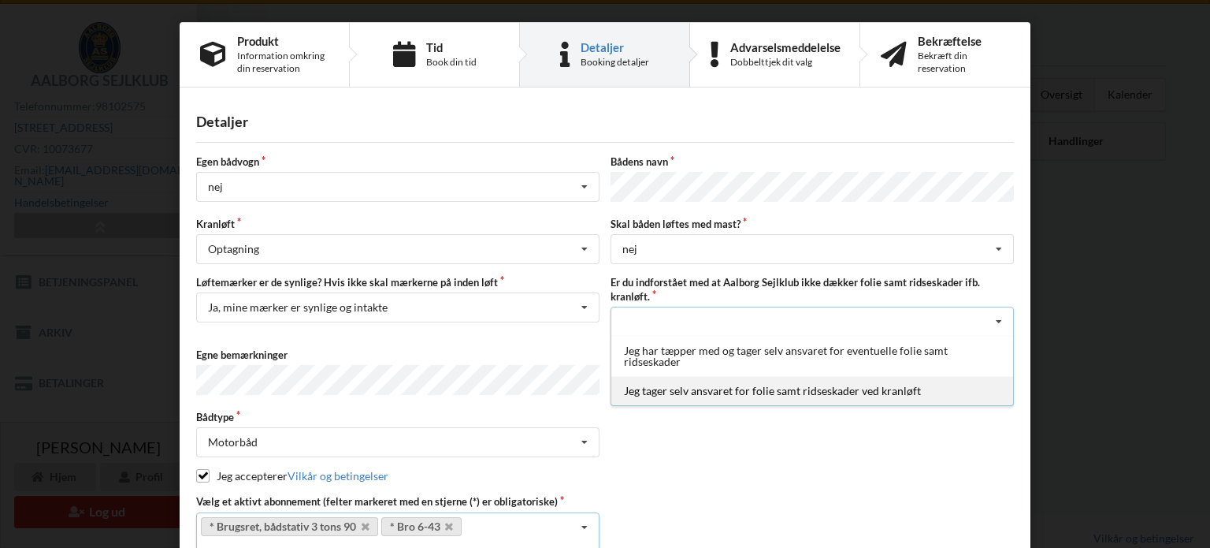
click at [776, 390] on div "Jeg tager selv ansvaret for folie samt ridseskader ved kranløft" at bounding box center [812, 390] width 402 height 29
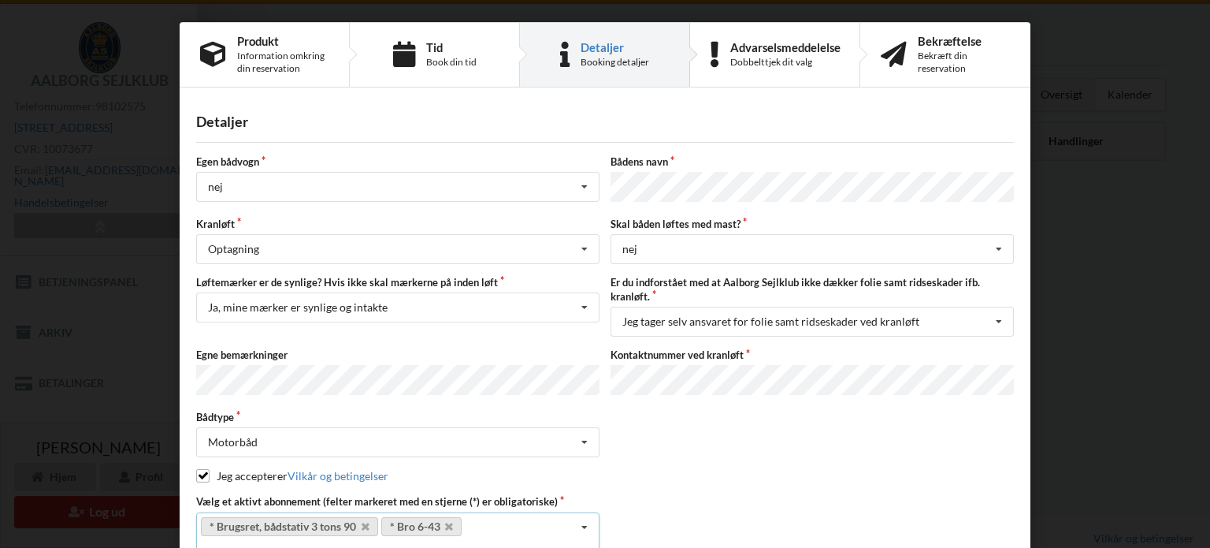
click at [703, 360] on div "Kontaktnummer ved kranløft" at bounding box center [812, 372] width 414 height 50
drag, startPoint x: 899, startPoint y: 481, endPoint x: 773, endPoint y: 471, distance: 126.5
click at [897, 481] on div "Egen bådvogn nej Intet valg ja nej Bådens navn Kranløft Optagning Søsætning Opt…" at bounding box center [605, 347] width 818 height 387
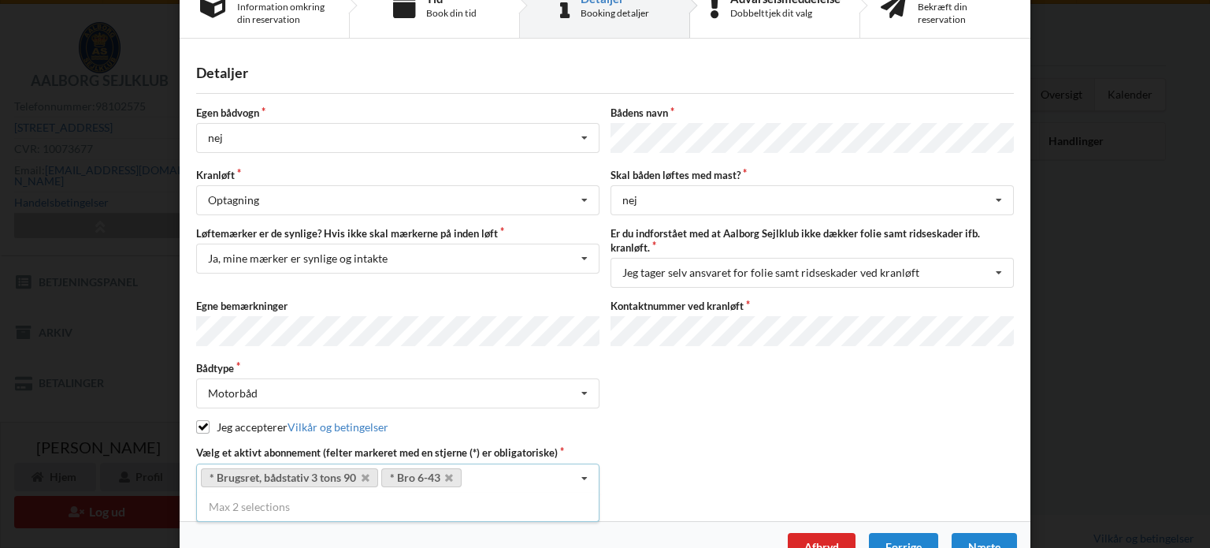
scroll to position [76, 0]
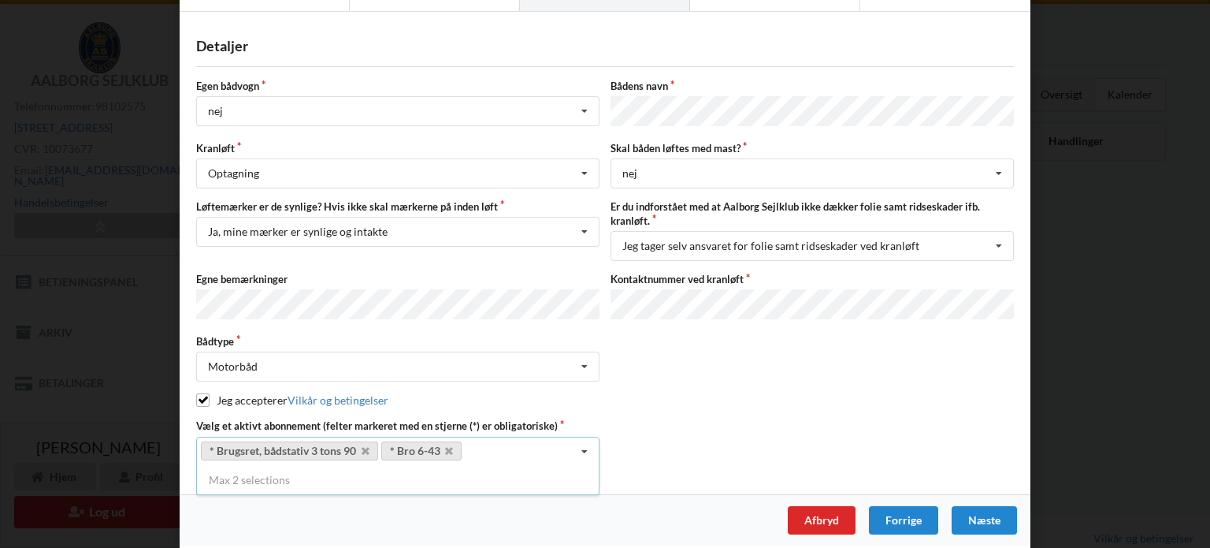
click at [647, 392] on div "Jeg accepterer Vilkår og betingelser" at bounding box center [605, 400] width 818 height 16
click at [983, 512] on div "Næste" at bounding box center [984, 520] width 65 height 28
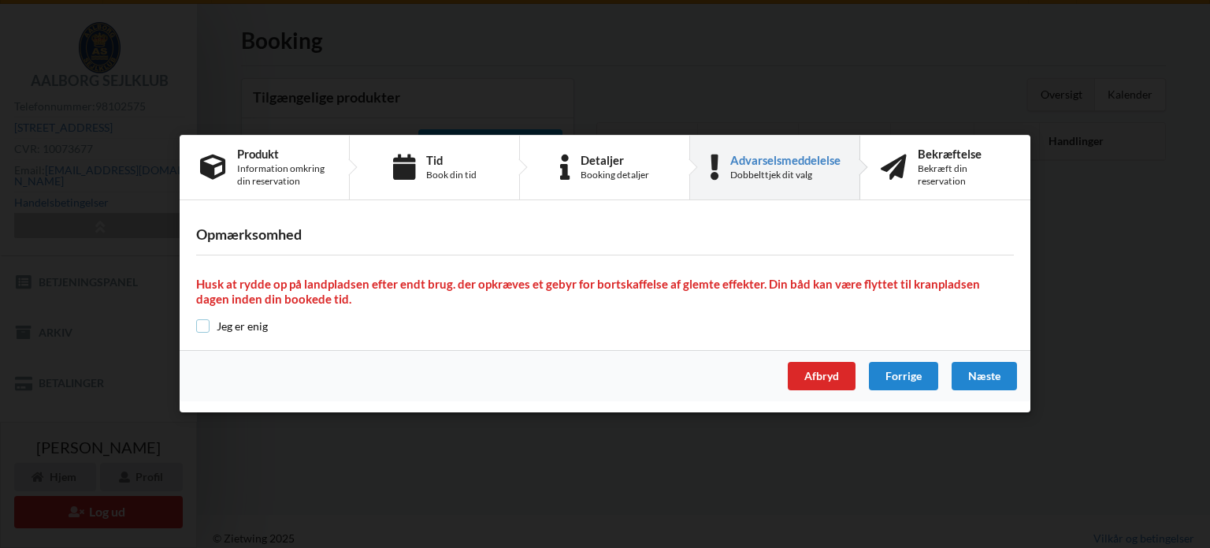
click at [201, 329] on input "checkbox" at bounding box center [202, 325] width 13 height 13
checkbox input "true"
click at [990, 374] on div "Næste" at bounding box center [984, 376] width 65 height 28
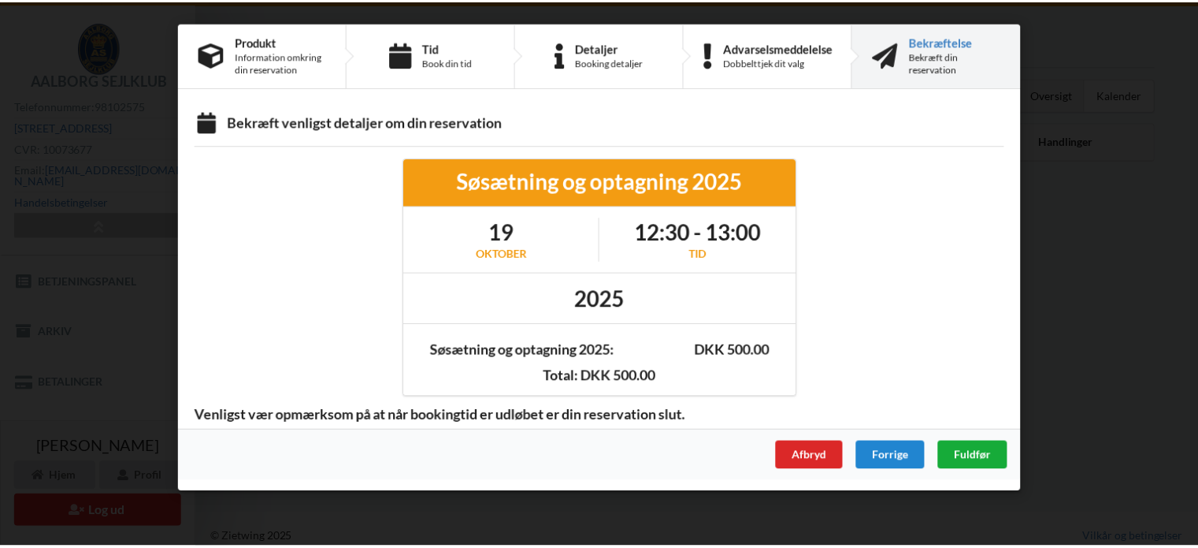
scroll to position [0, 0]
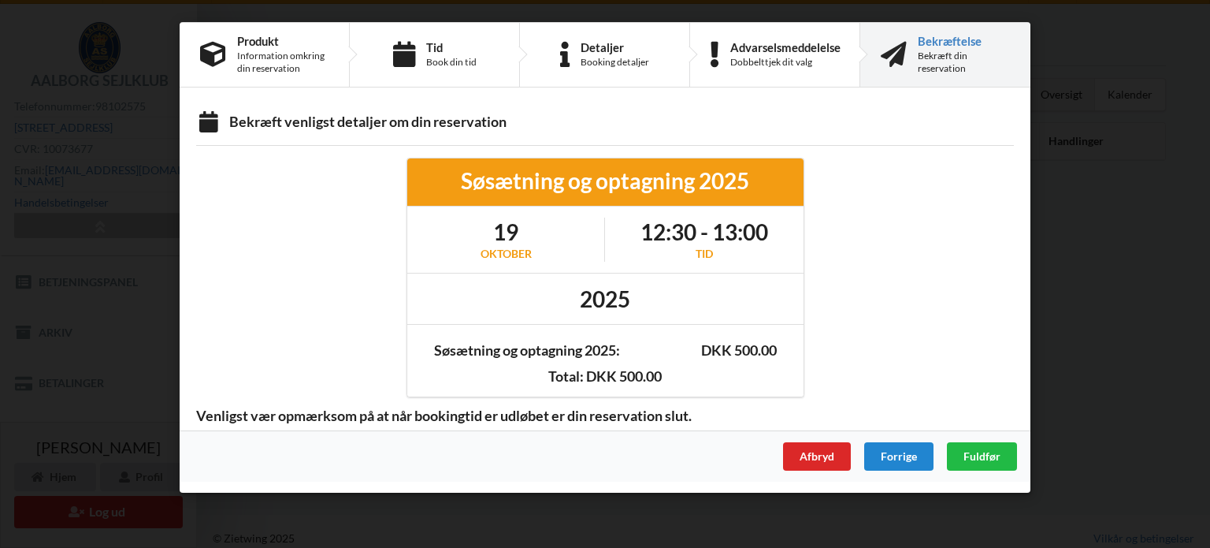
drag, startPoint x: 640, startPoint y: 229, endPoint x: 766, endPoint y: 229, distance: 126.1
click at [766, 229] on h1 "12:30 - 13:00" at bounding box center [705, 231] width 128 height 28
copy h1 "12:30 - 13:00"
click at [983, 453] on span "Fuldfør" at bounding box center [982, 455] width 37 height 13
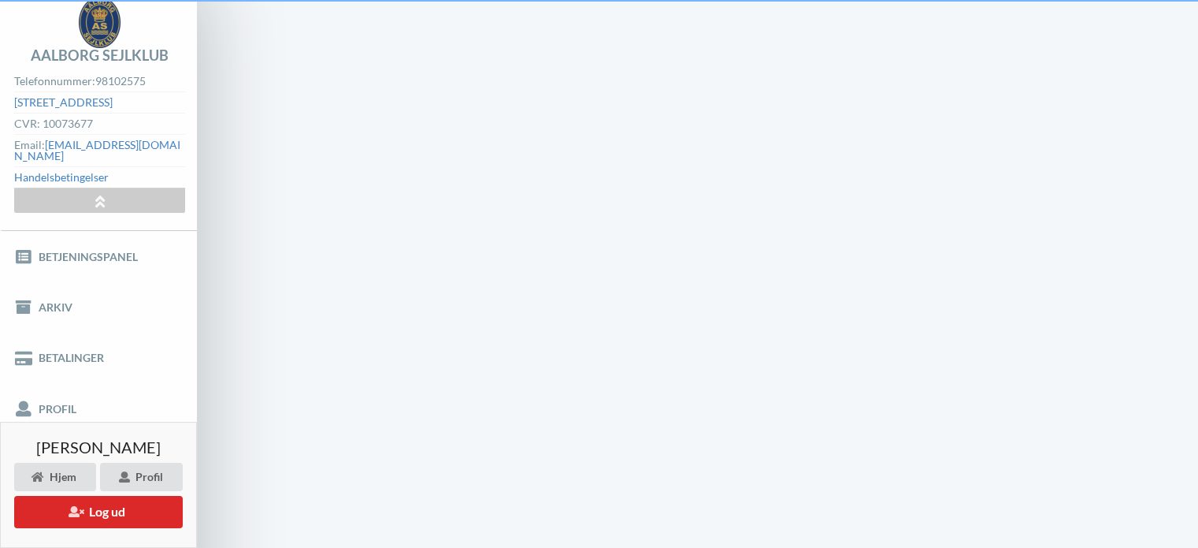
scroll to position [38, 0]
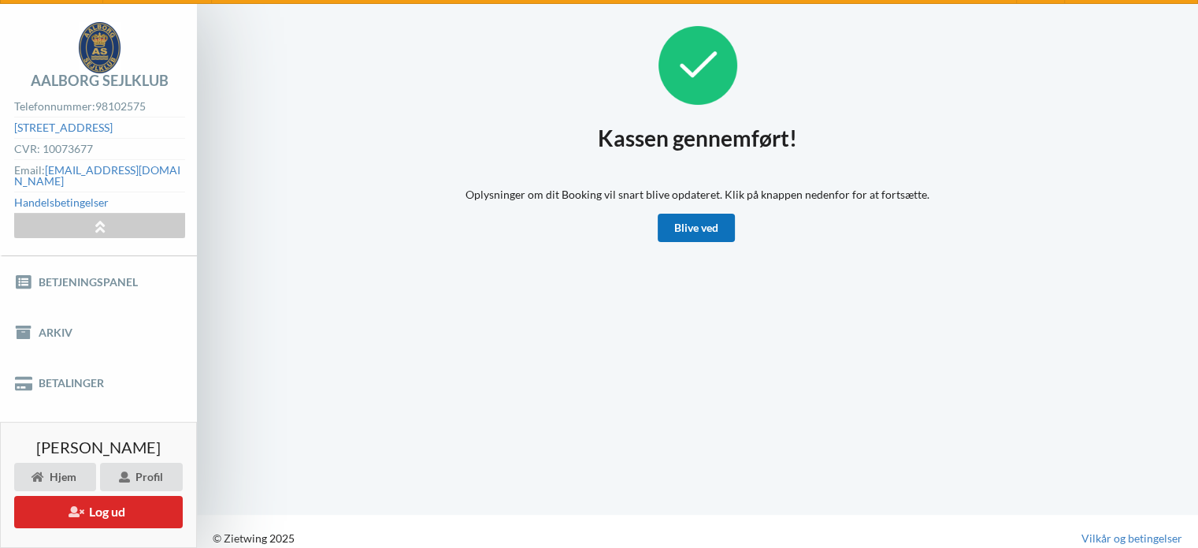
click at [694, 226] on link "Blive ved" at bounding box center [696, 228] width 77 height 28
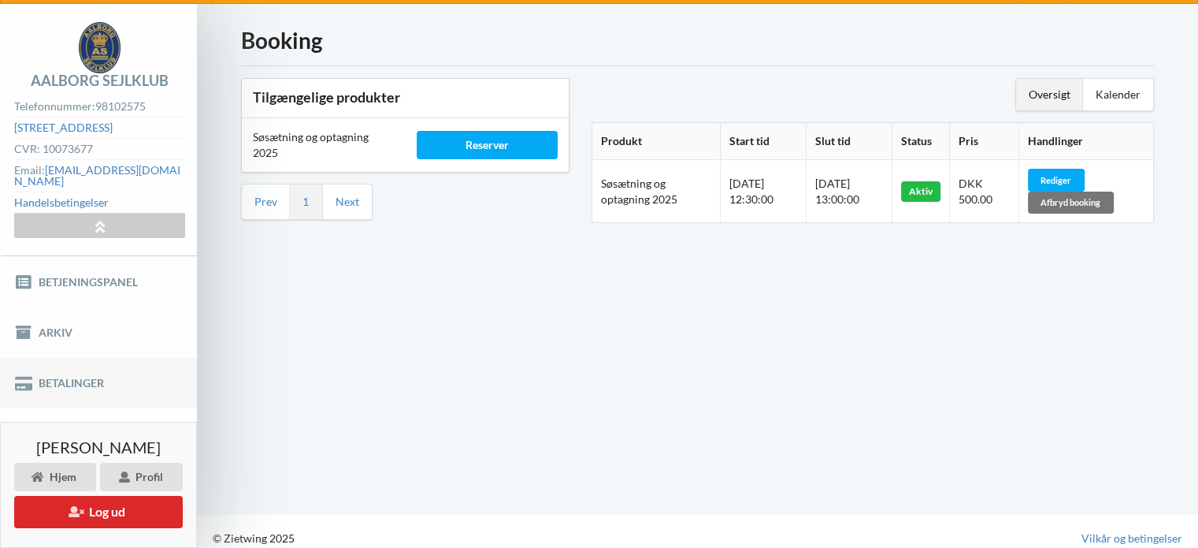
click at [73, 366] on link "Betalinger" at bounding box center [98, 383] width 197 height 50
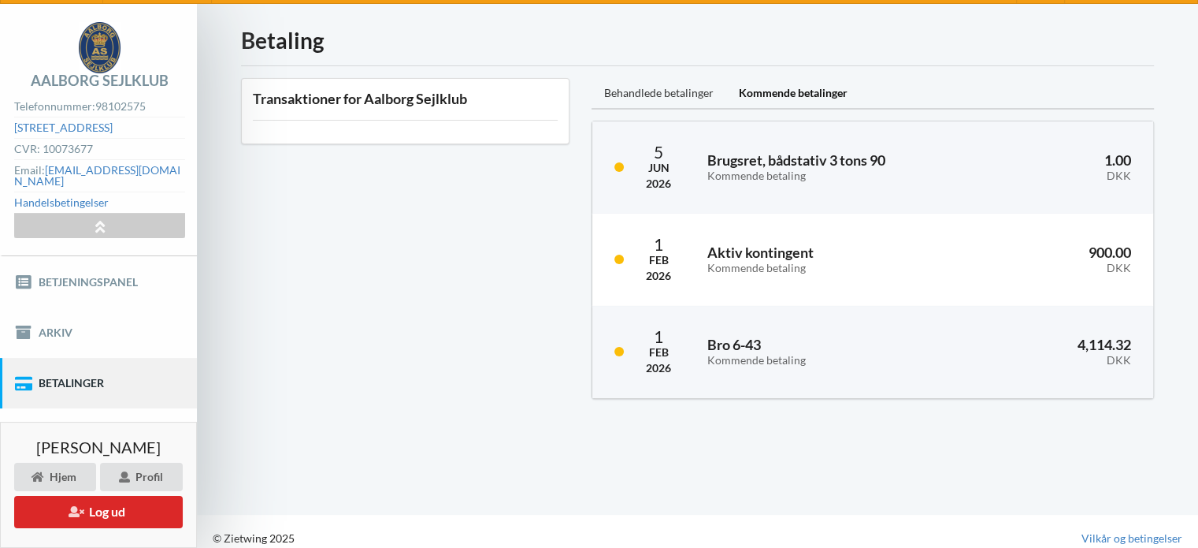
click at [636, 94] on div "Behandlede betalinger" at bounding box center [659, 94] width 135 height 32
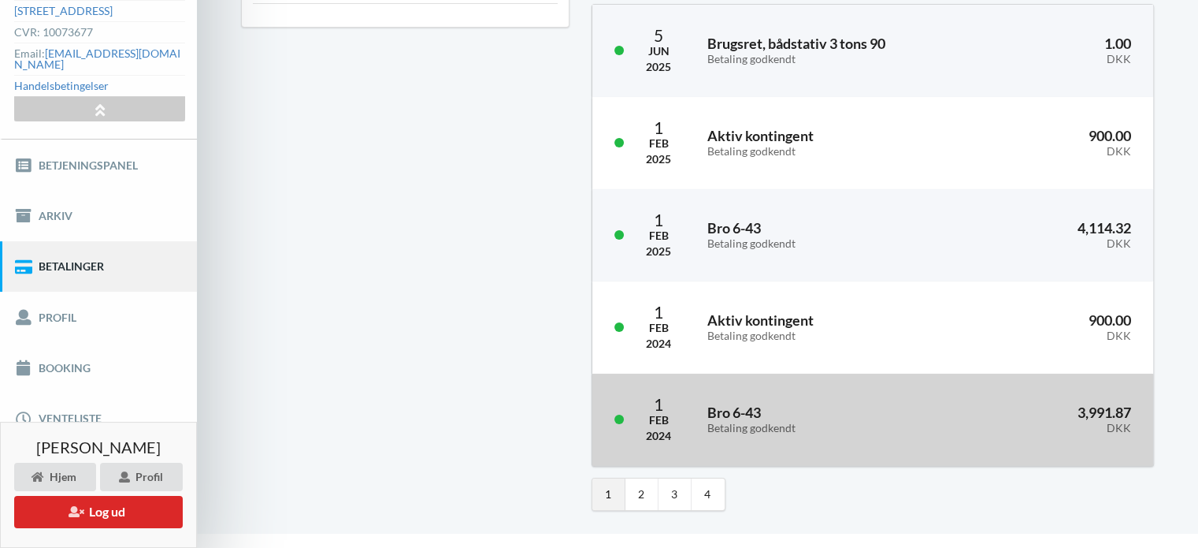
scroll to position [186, 0]
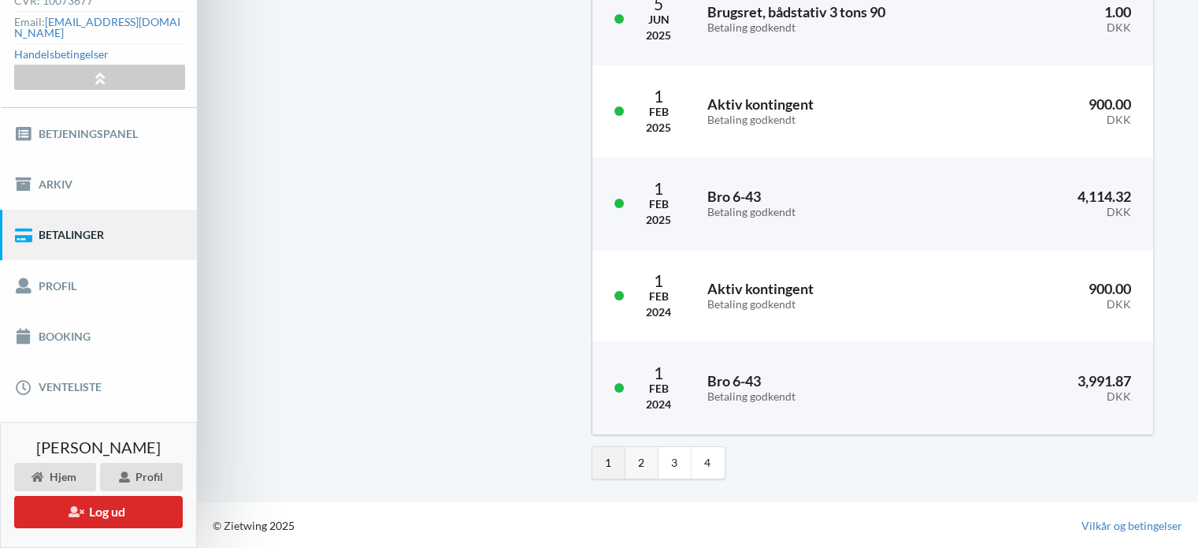
click at [644, 466] on link "2" at bounding box center [642, 463] width 33 height 32
click at [711, 466] on link "4" at bounding box center [708, 463] width 33 height 32
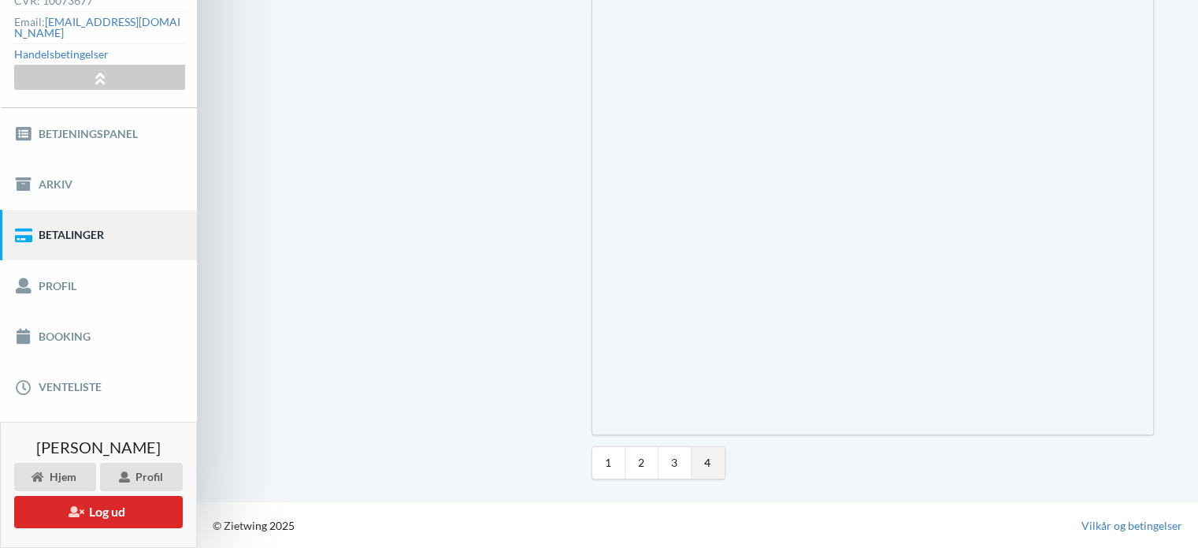
scroll to position [38, 0]
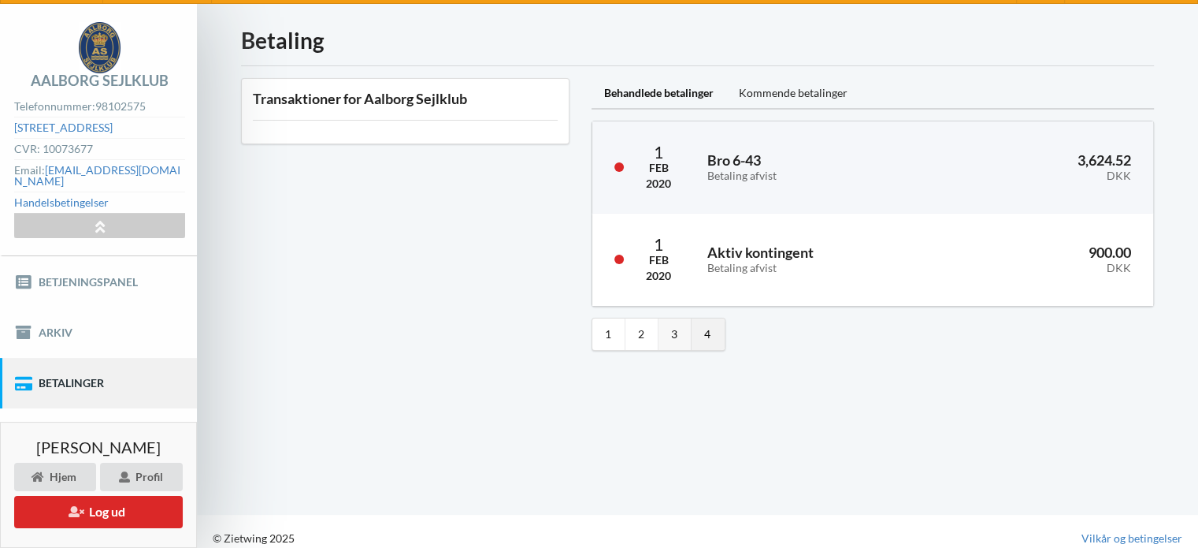
click at [677, 336] on link "3" at bounding box center [675, 334] width 33 height 32
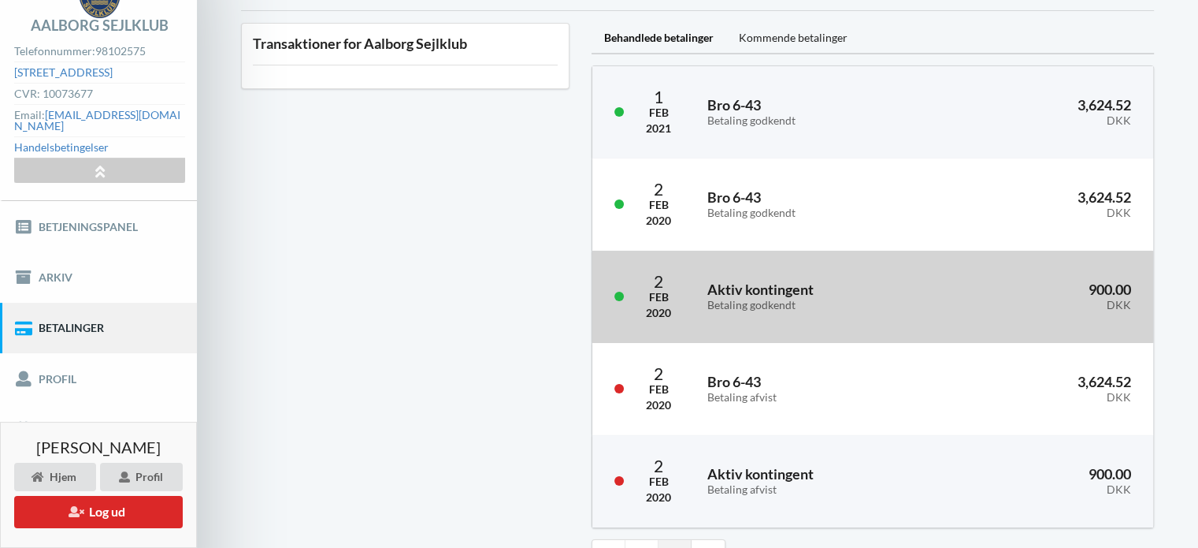
scroll to position [186, 0]
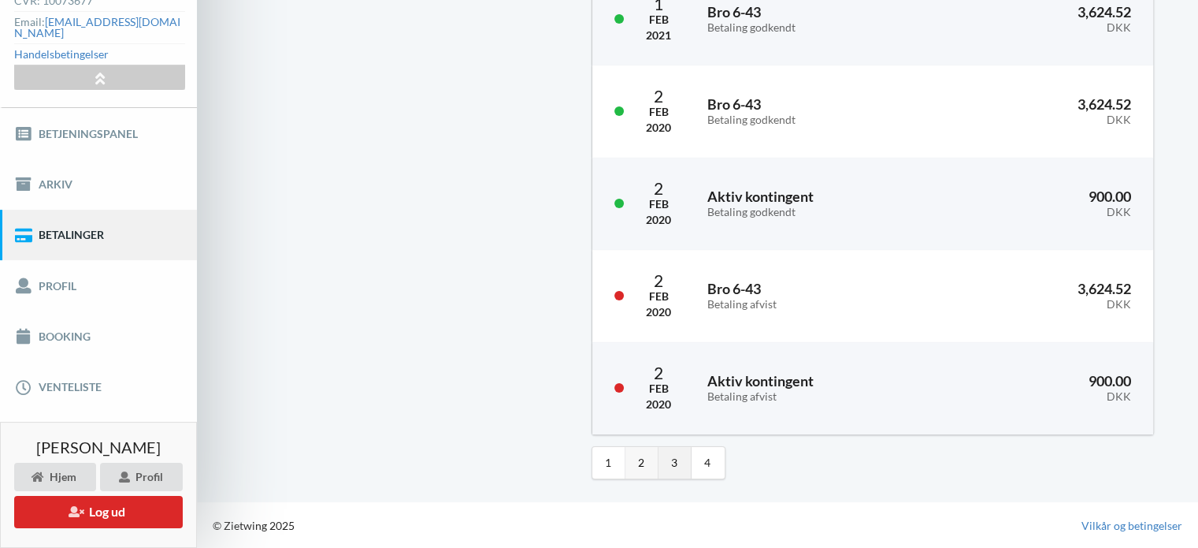
click at [643, 462] on link "2" at bounding box center [642, 463] width 33 height 32
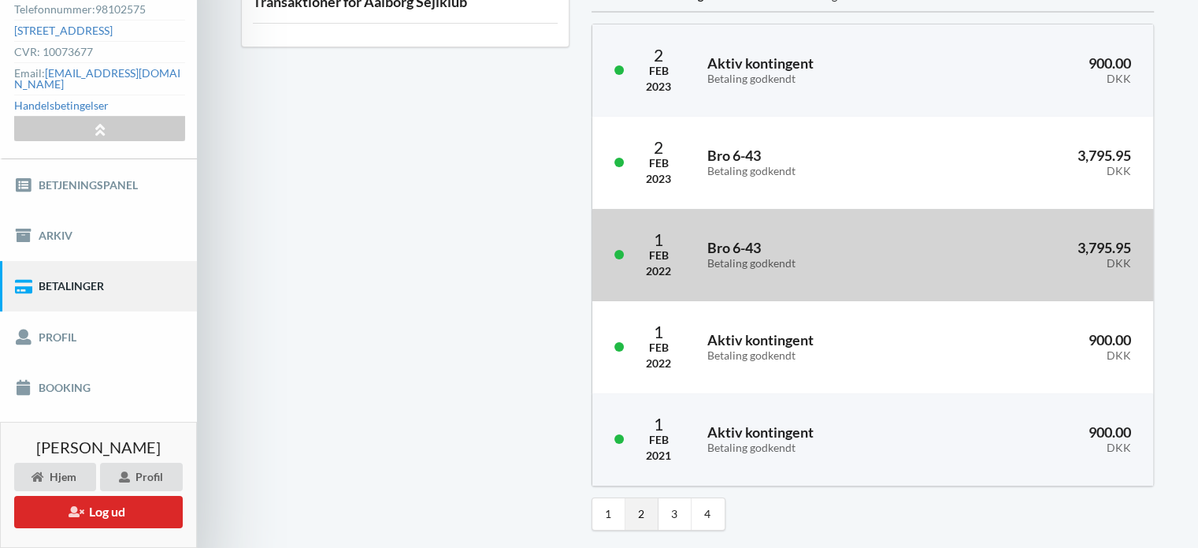
scroll to position [107, 0]
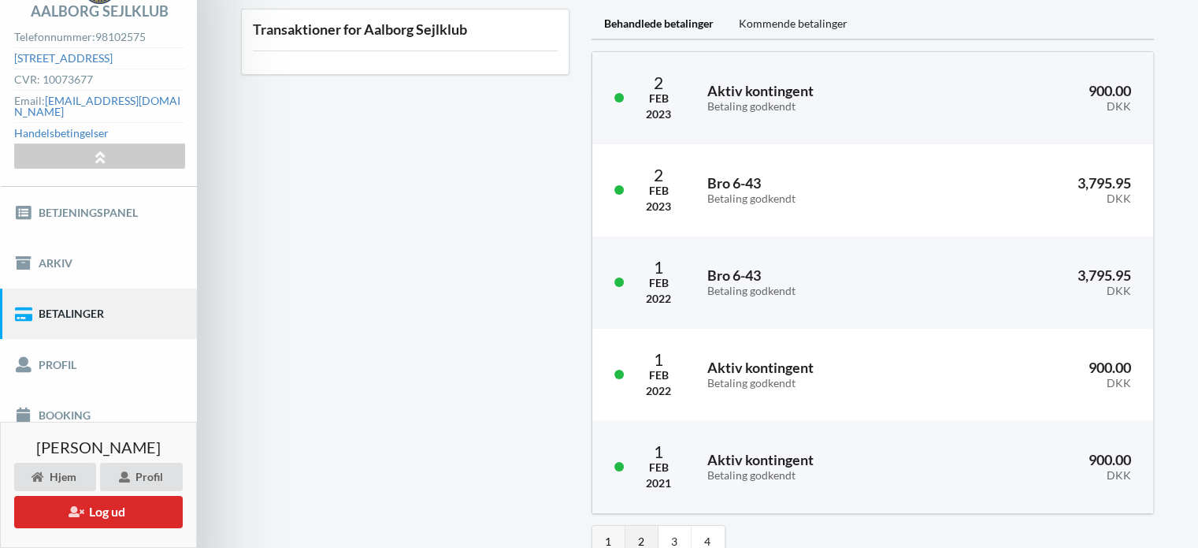
click at [605, 535] on link "1" at bounding box center [608, 542] width 33 height 32
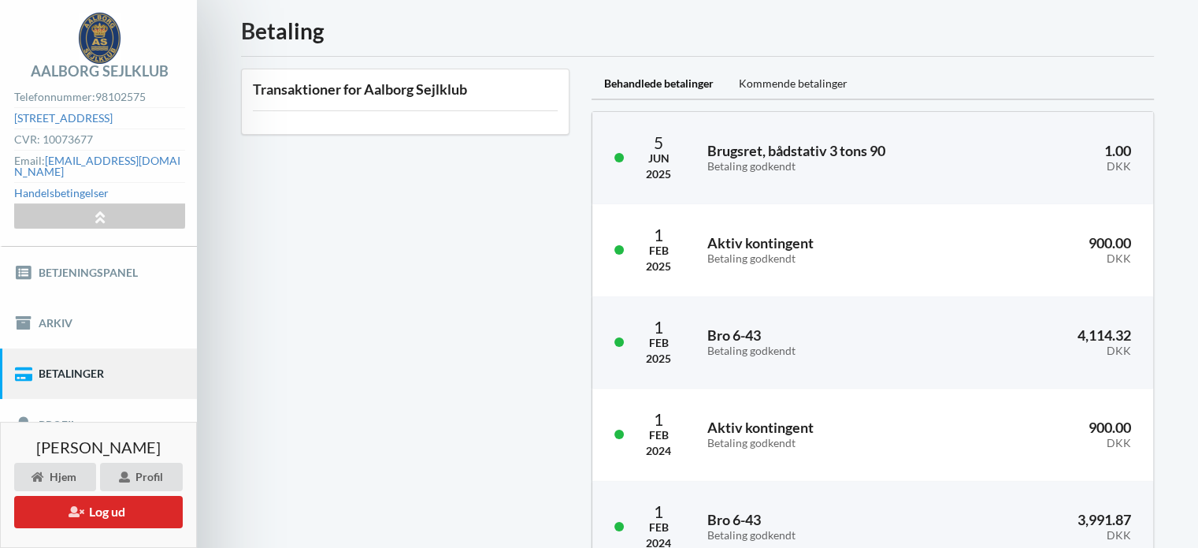
scroll to position [0, 0]
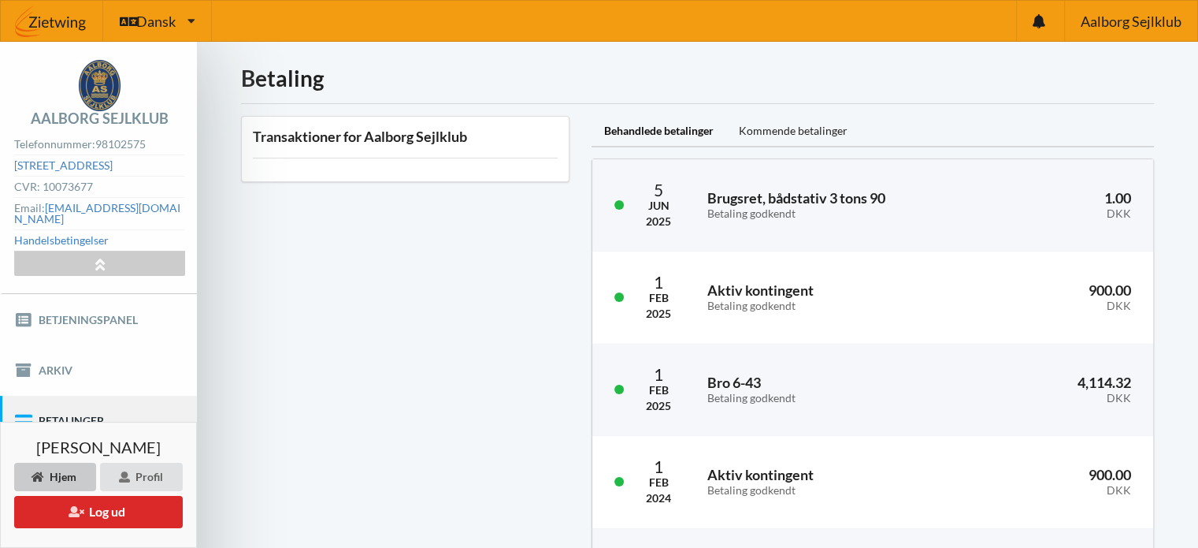
click at [74, 468] on div "Hjem" at bounding box center [55, 476] width 82 height 28
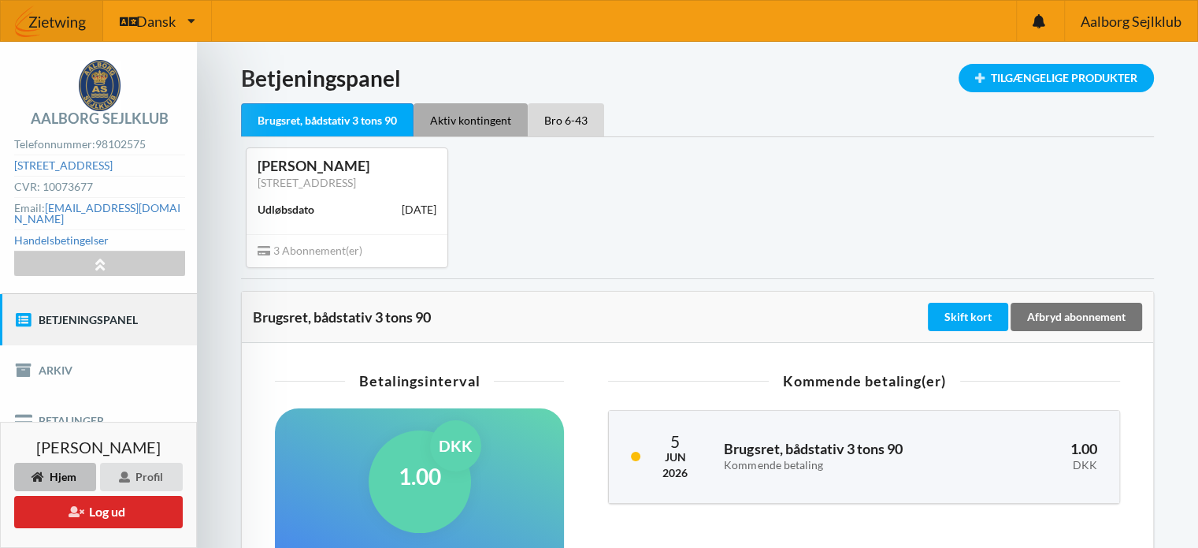
click at [470, 125] on div "Aktiv kontingent" at bounding box center [471, 119] width 114 height 33
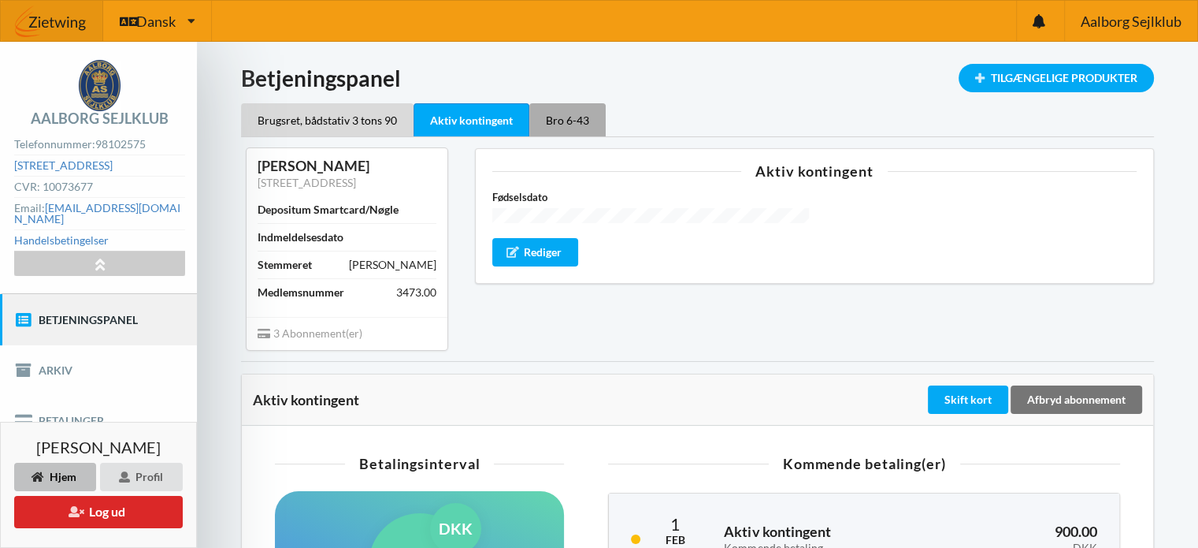
click at [574, 117] on div "Bro 6-43" at bounding box center [567, 119] width 76 height 33
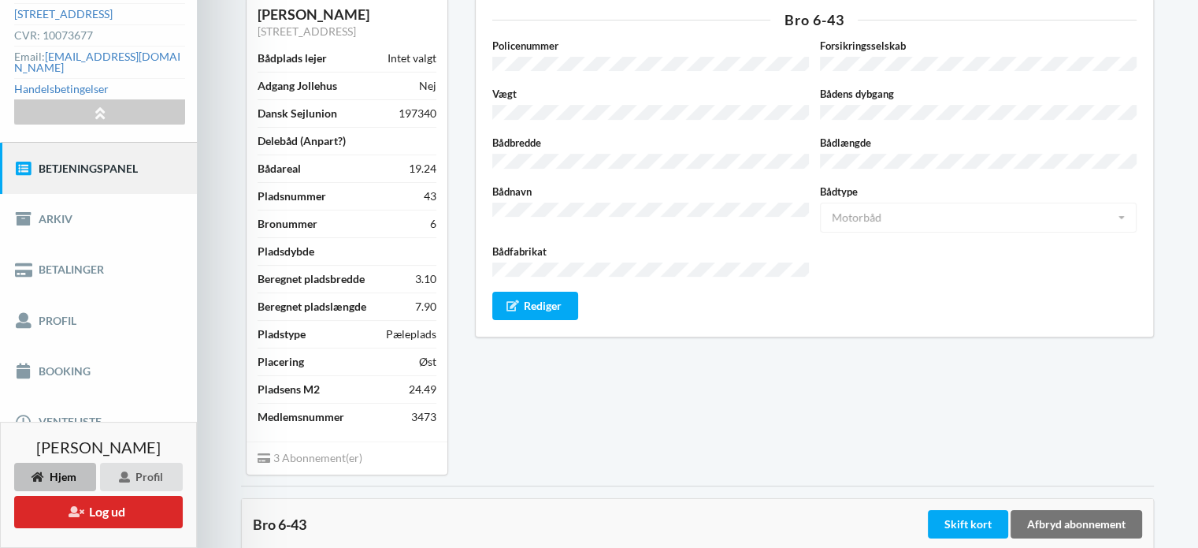
scroll to position [236, 0]
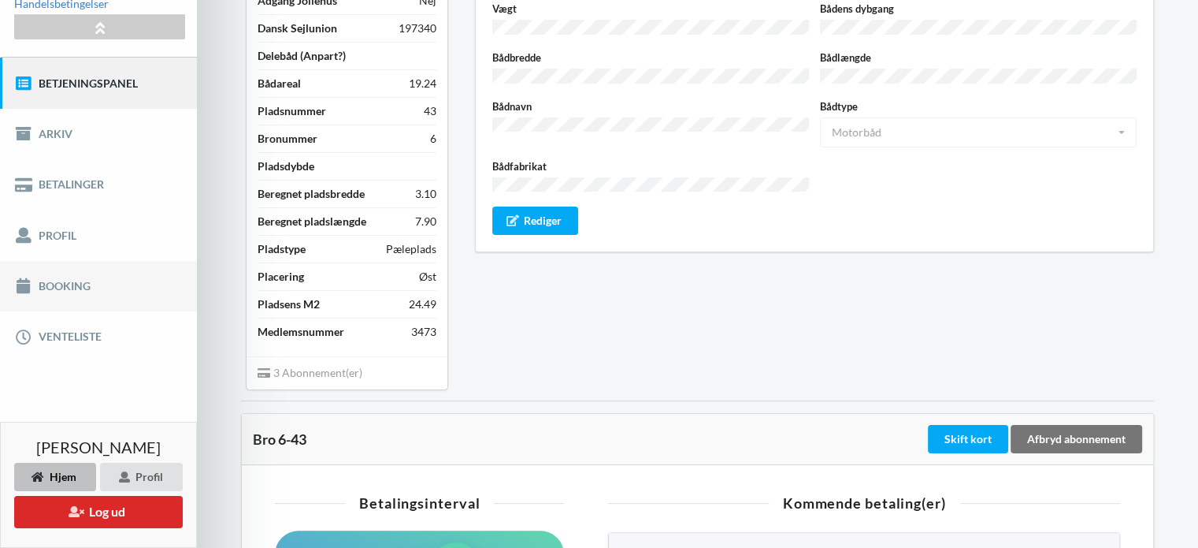
click at [59, 270] on link "Booking" at bounding box center [98, 286] width 197 height 50
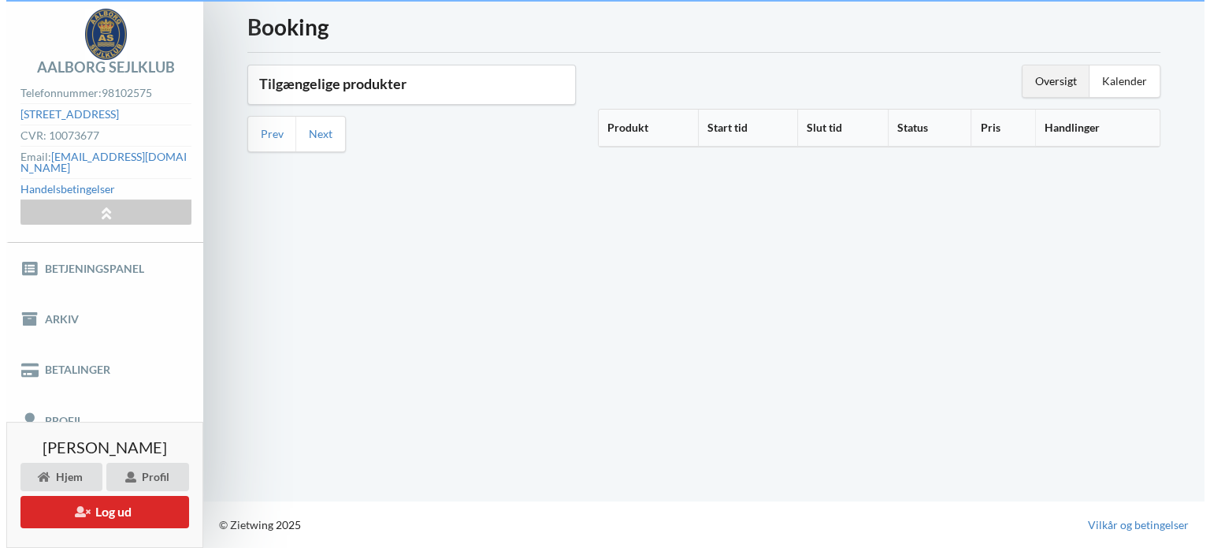
scroll to position [38, 0]
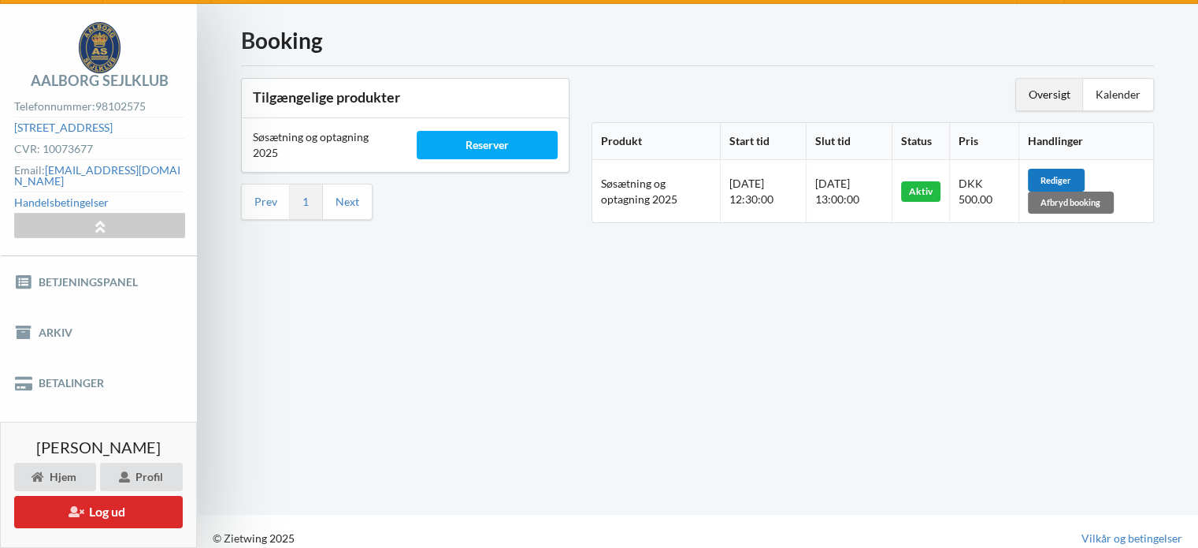
click at [1068, 182] on div "Rediger" at bounding box center [1056, 180] width 57 height 22
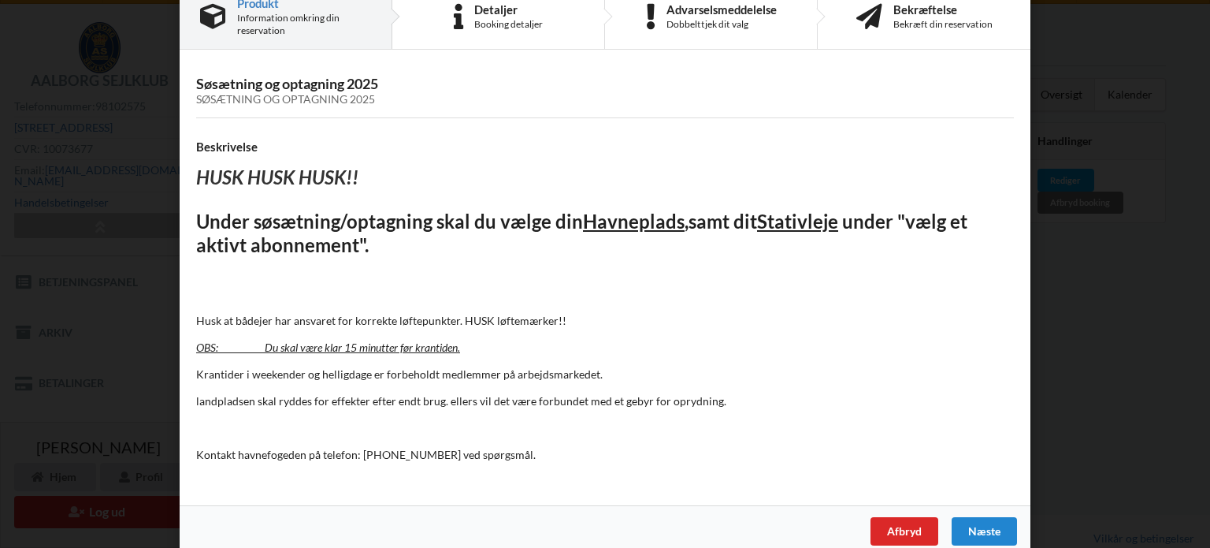
scroll to position [57, 0]
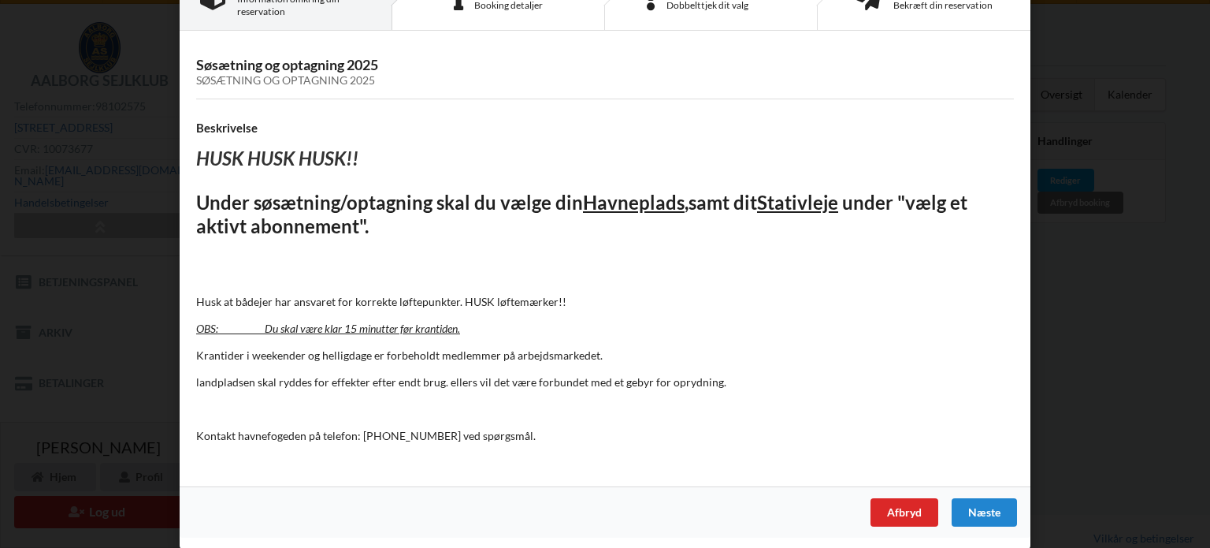
click at [993, 513] on div "Næste" at bounding box center [984, 512] width 65 height 28
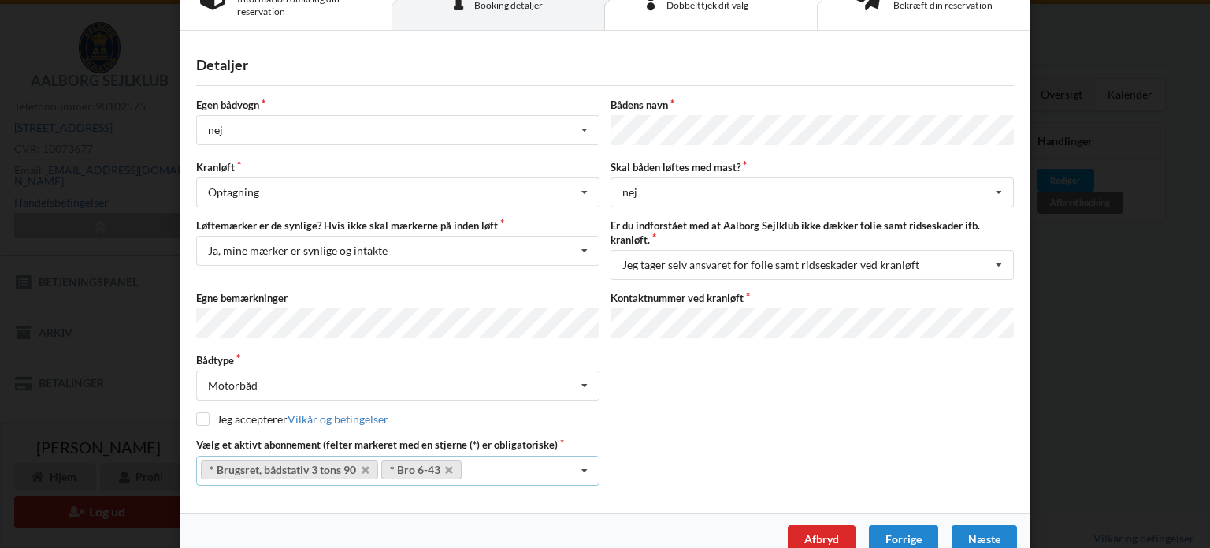
click at [580, 459] on icon at bounding box center [585, 470] width 24 height 29
click at [364, 465] on icon at bounding box center [366, 470] width 8 height 10
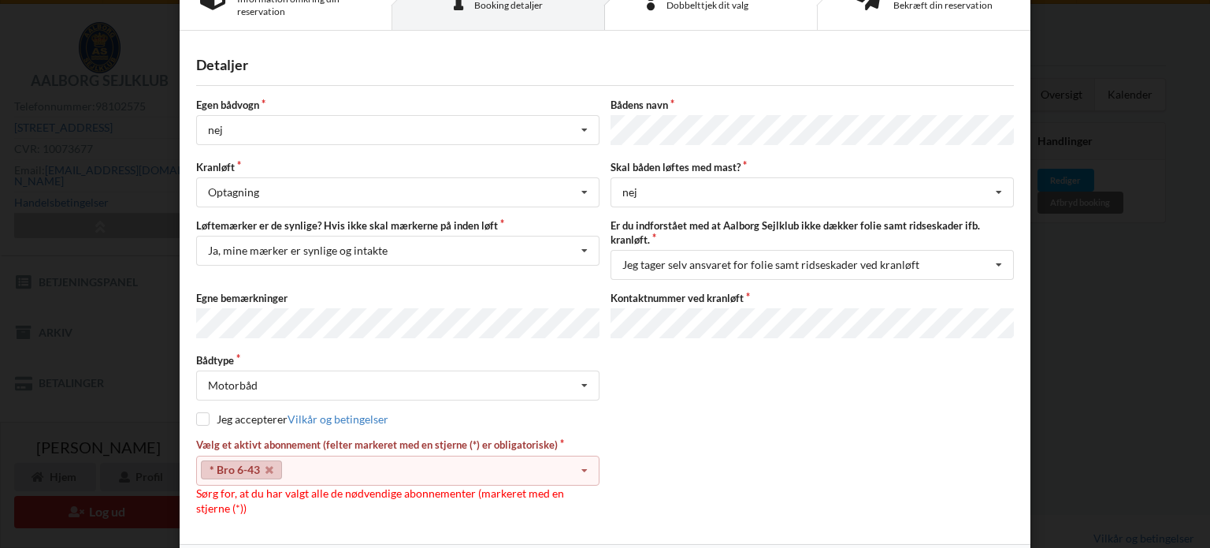
click at [367, 455] on div "* Bro 6-43 Select subscription(s) * Brugsret, bådstativ 3 tons 90 Aktiv konting…" at bounding box center [397, 470] width 403 height 30
click at [719, 411] on div "Jeg accepterer Vilkår og betingelser" at bounding box center [605, 419] width 818 height 16
click at [266, 465] on icon at bounding box center [270, 470] width 8 height 10
click at [578, 459] on icon at bounding box center [585, 470] width 24 height 29
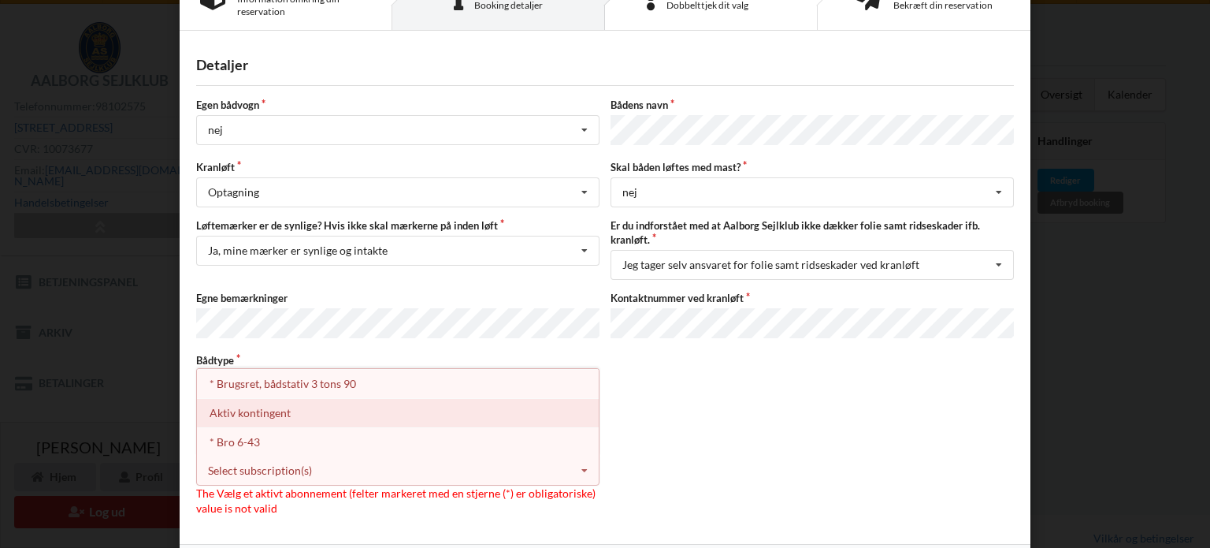
click at [244, 406] on div "Aktiv kontingent" at bounding box center [398, 412] width 402 height 29
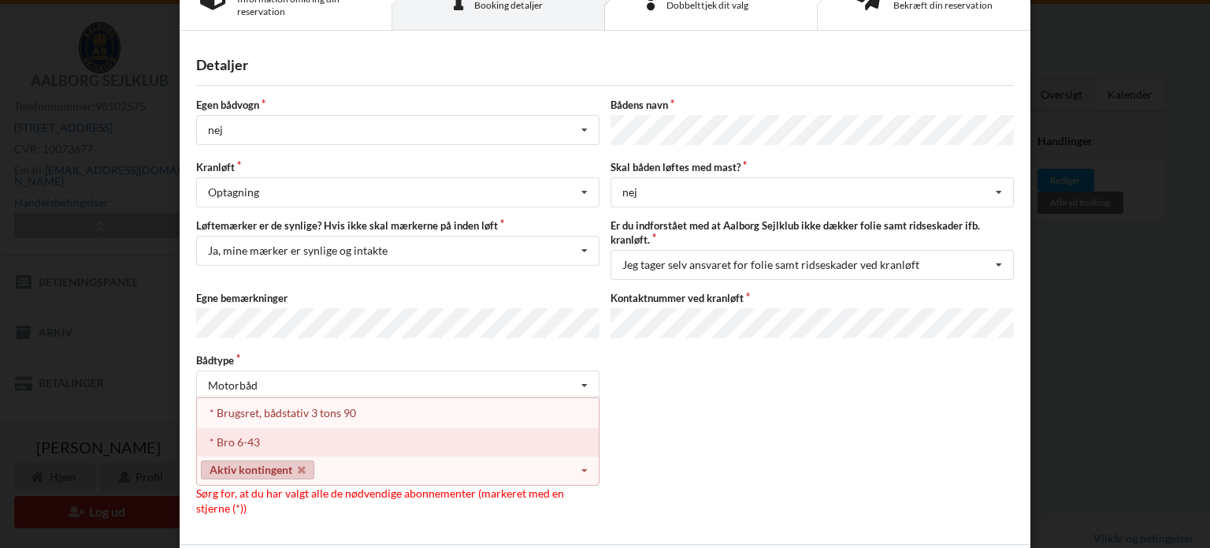
click at [280, 436] on div "* Bro 6-43" at bounding box center [398, 441] width 402 height 29
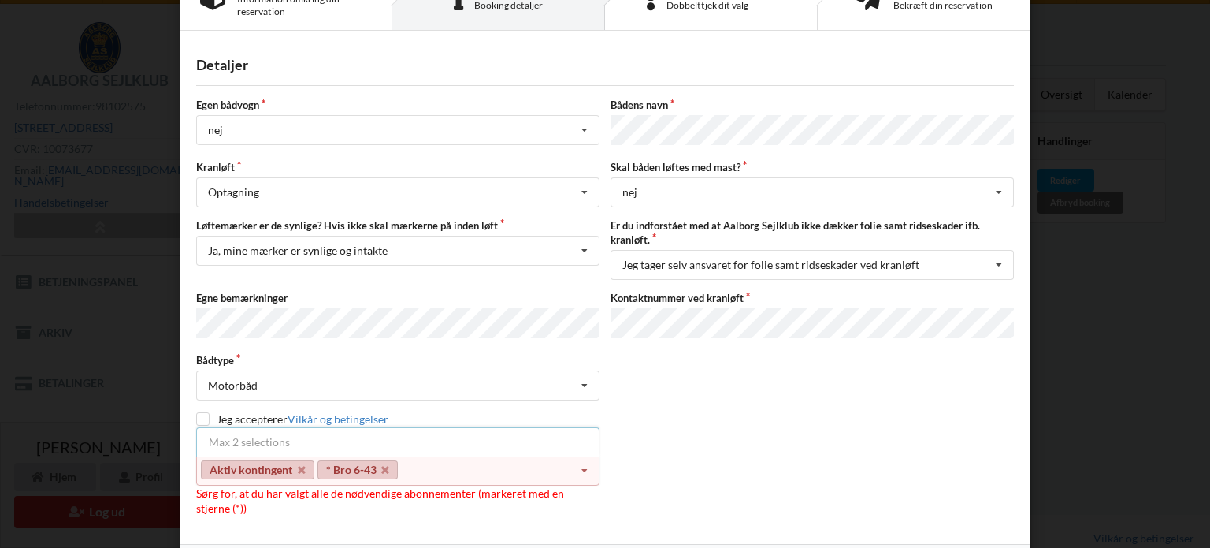
click at [772, 382] on div "Bådtype Motorbåd Intet valgt Sejlbåd Motorbåd Motorsejler Jolle Andet" at bounding box center [605, 376] width 829 height 47
click at [711, 418] on div "Jeg accepterer Vilkår og betingelser" at bounding box center [605, 419] width 818 height 16
click at [583, 466] on icon at bounding box center [585, 470] width 24 height 29
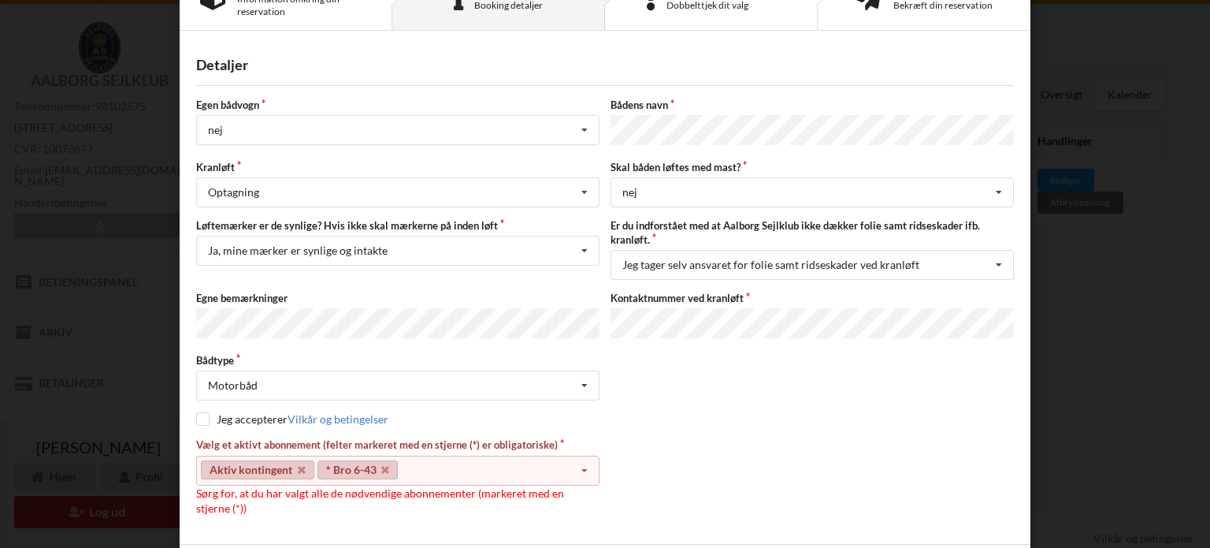
click at [748, 387] on div "Bådtype Motorbåd Intet valgt Sejlbåd Motorbåd Motorsejler Jolle Andet" at bounding box center [605, 376] width 829 height 47
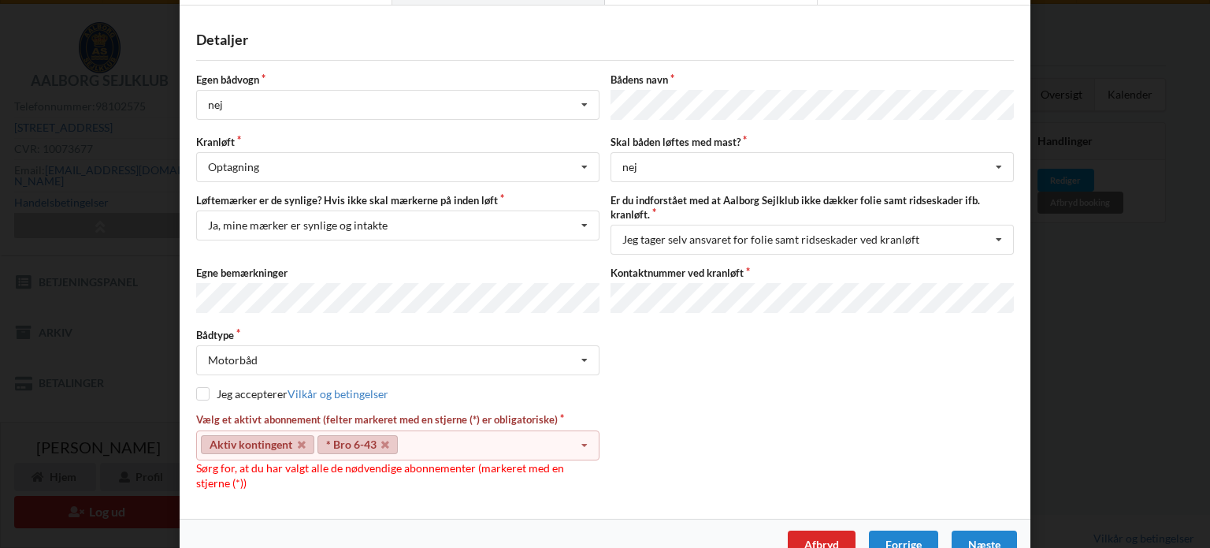
scroll to position [107, 0]
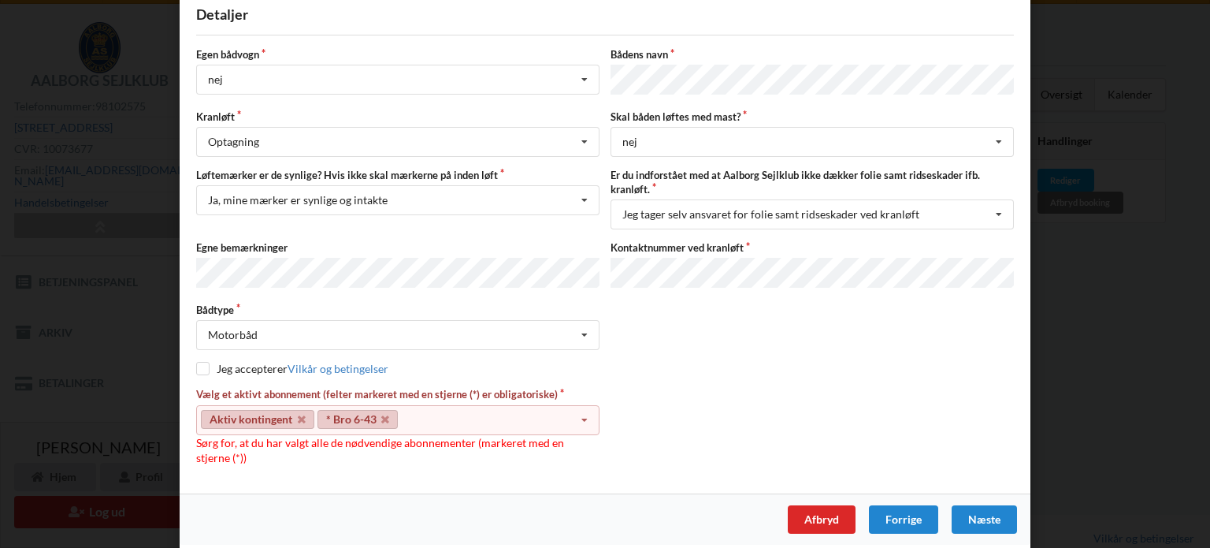
click at [986, 510] on div "Næste" at bounding box center [984, 519] width 65 height 28
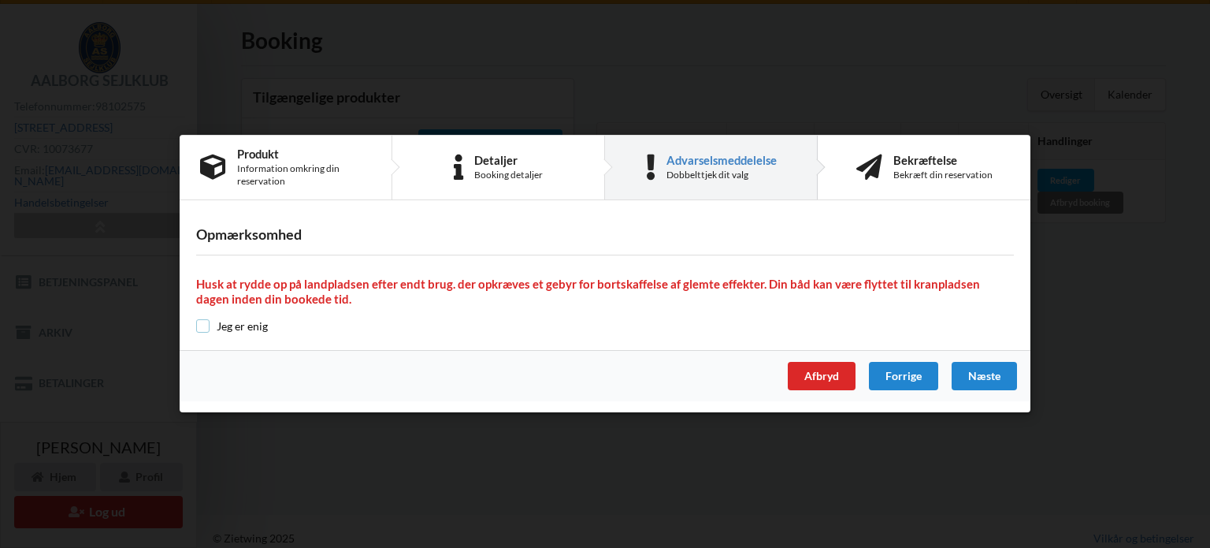
click at [202, 321] on input "checkbox" at bounding box center [202, 325] width 13 height 13
checkbox input "true"
click at [1001, 378] on div "Næste" at bounding box center [984, 376] width 65 height 28
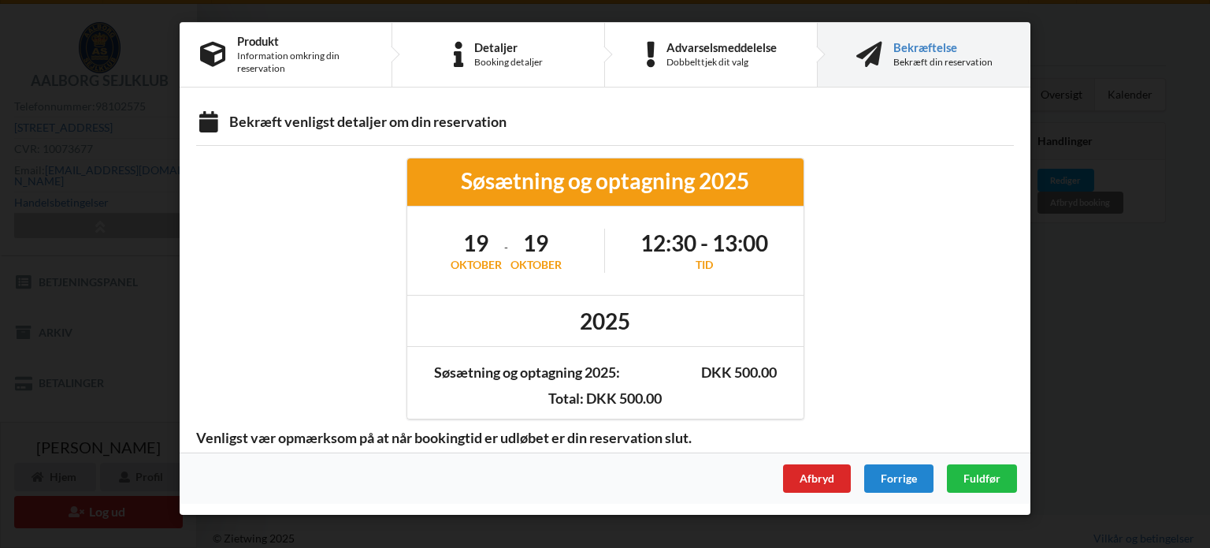
scroll to position [0, 0]
click at [979, 478] on span "Fuldfør" at bounding box center [982, 477] width 37 height 13
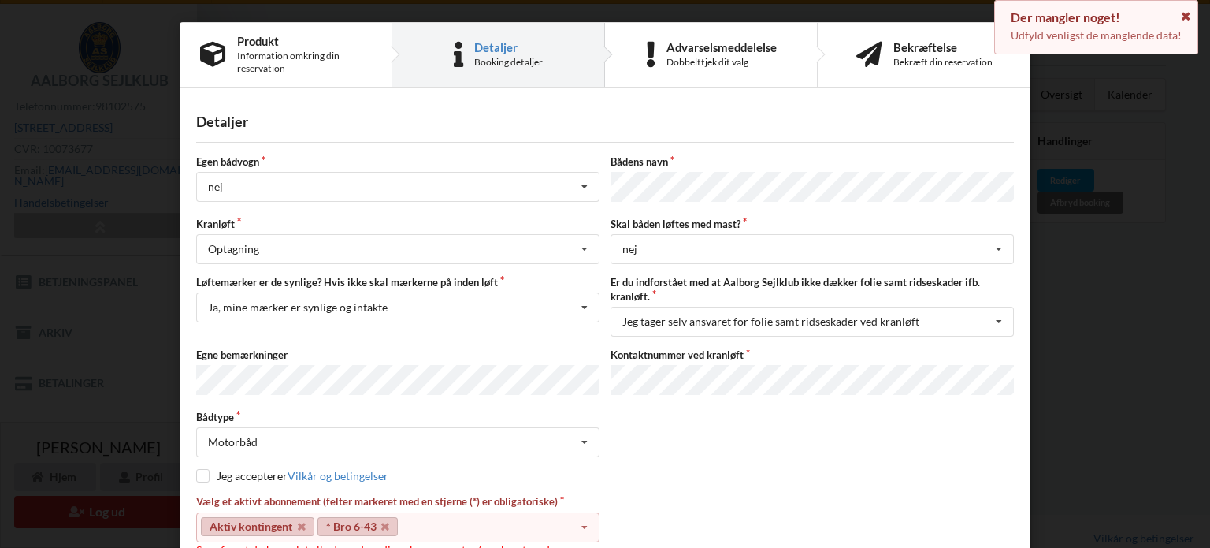
click at [1184, 16] on icon at bounding box center [1185, 14] width 13 height 11
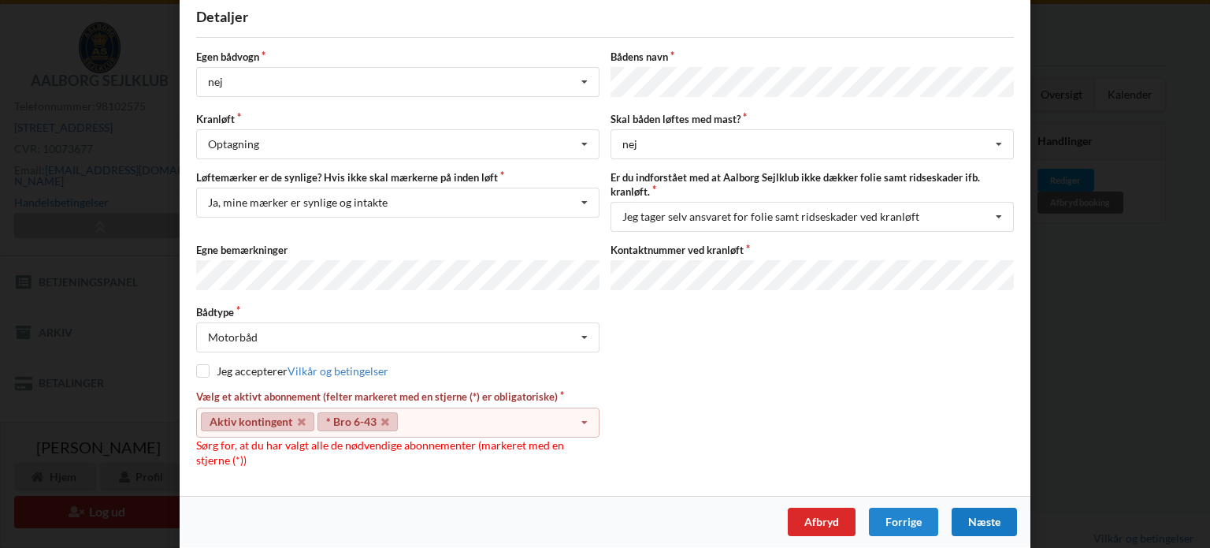
scroll to position [107, 0]
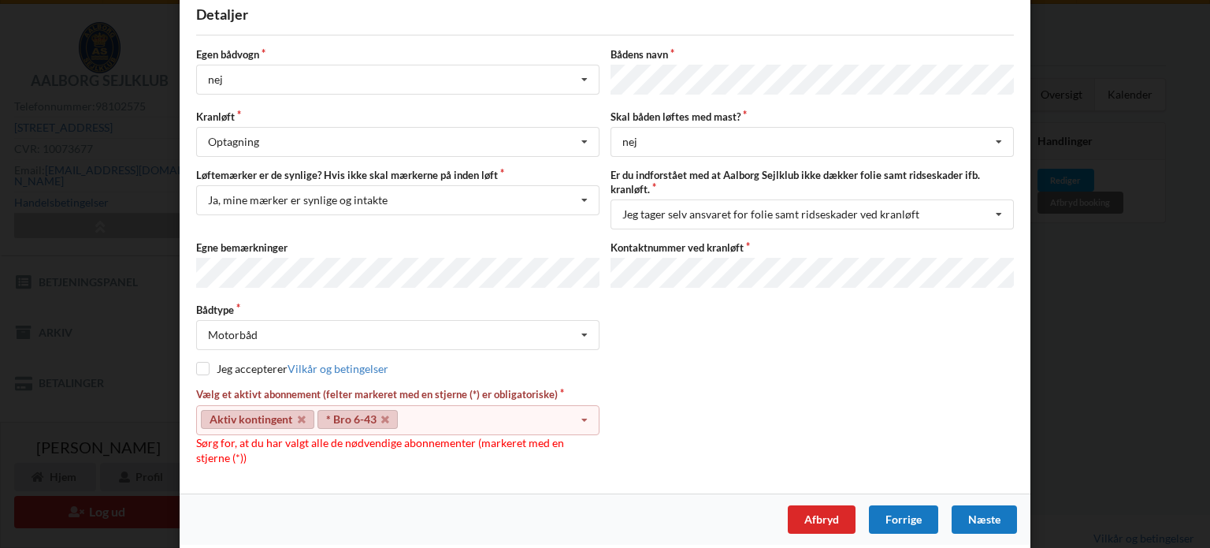
click at [890, 512] on div "Forrige" at bounding box center [903, 519] width 69 height 28
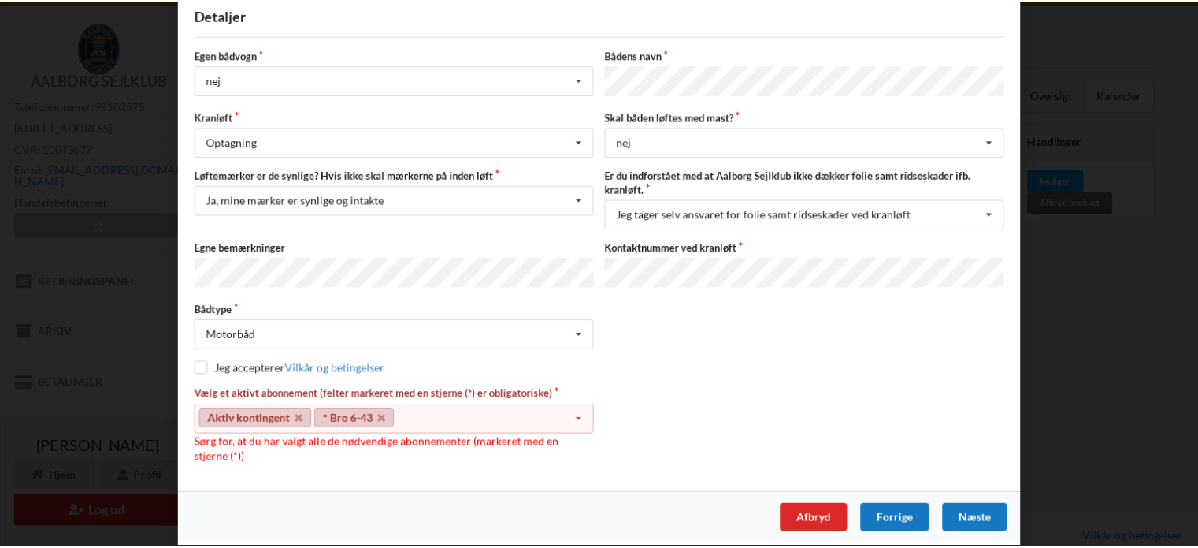
scroll to position [57, 0]
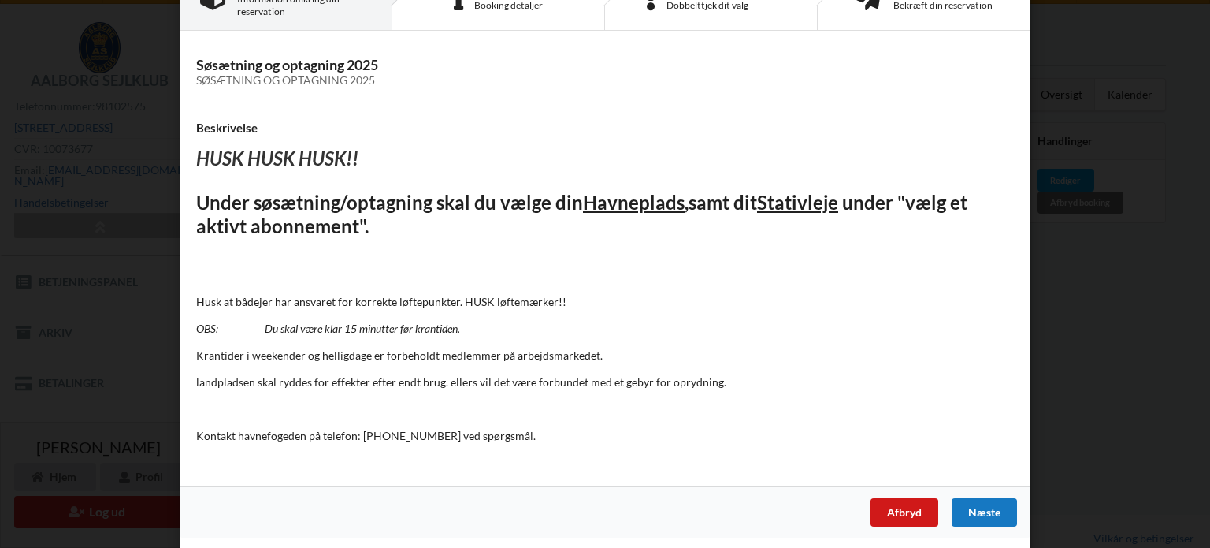
click at [894, 511] on div "Afbryd" at bounding box center [905, 512] width 68 height 28
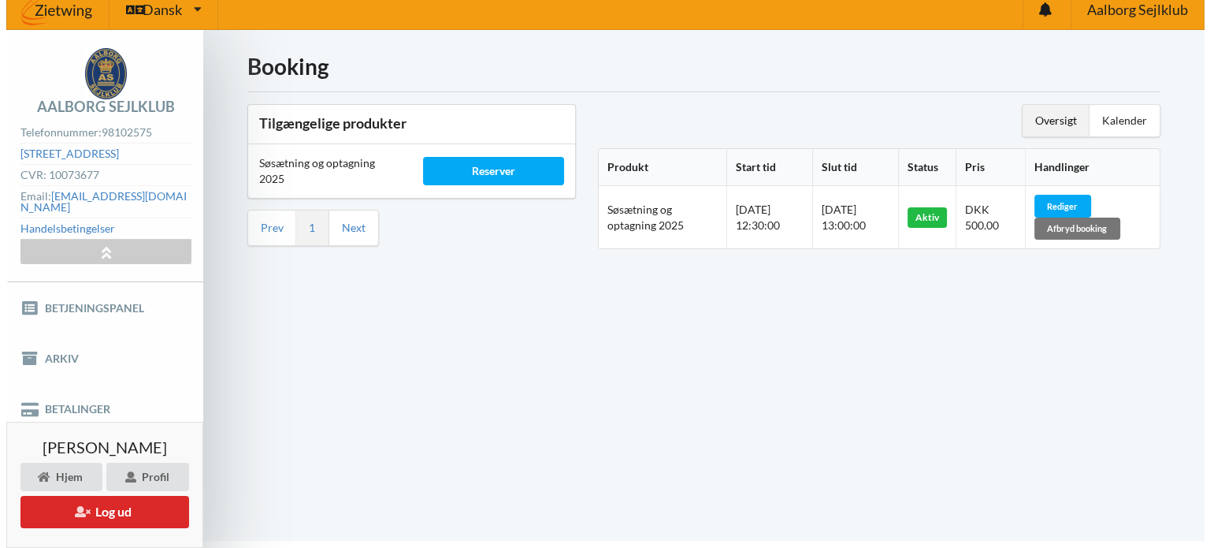
scroll to position [0, 0]
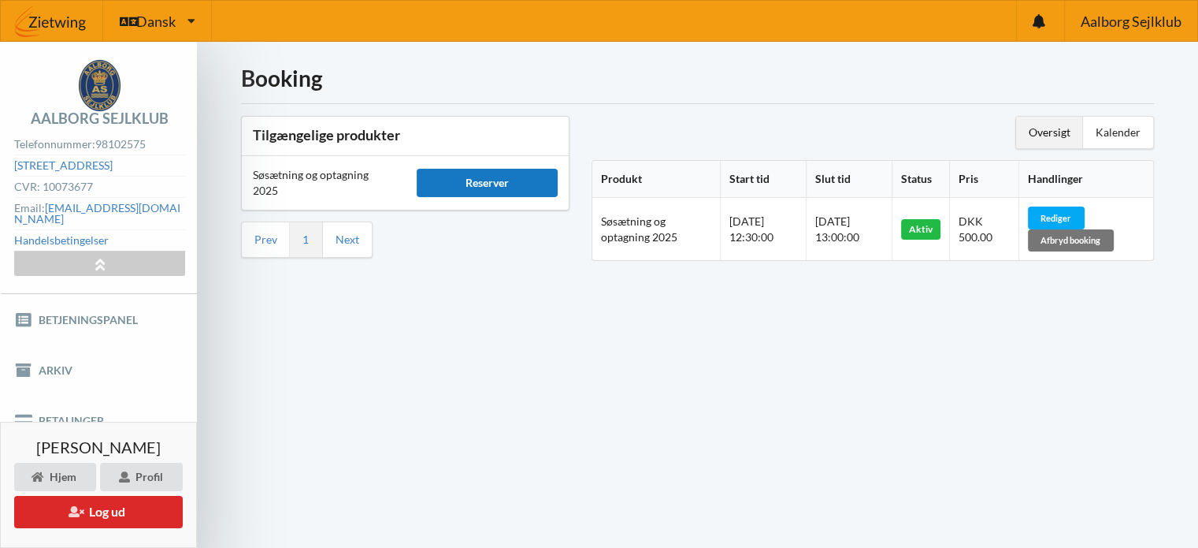
click at [484, 182] on div "Reserver" at bounding box center [488, 183] width 142 height 28
click at [1062, 210] on div "Rediger" at bounding box center [1056, 217] width 57 height 22
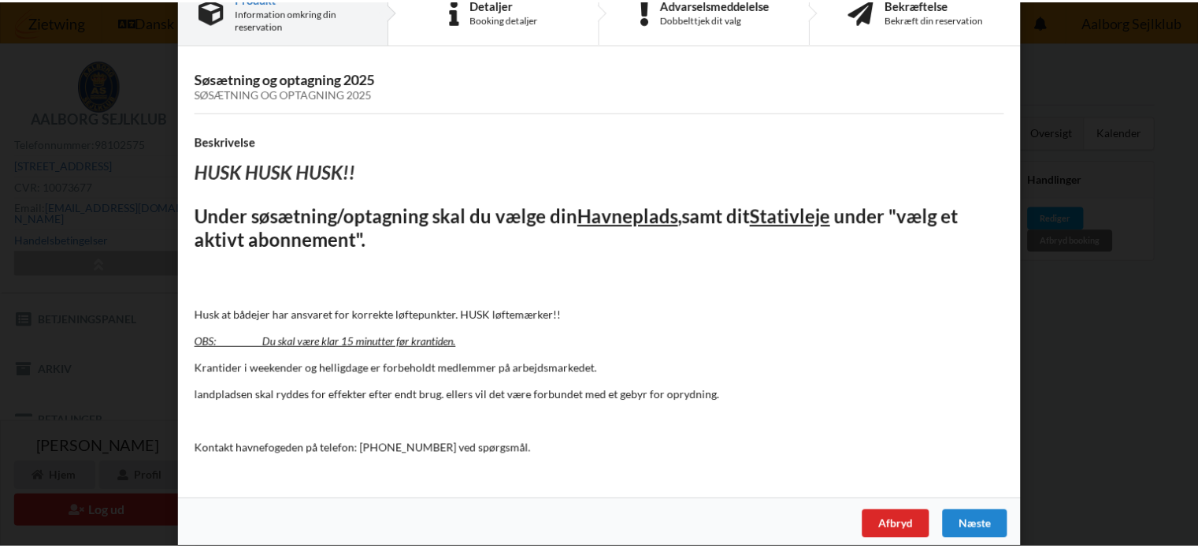
scroll to position [57, 0]
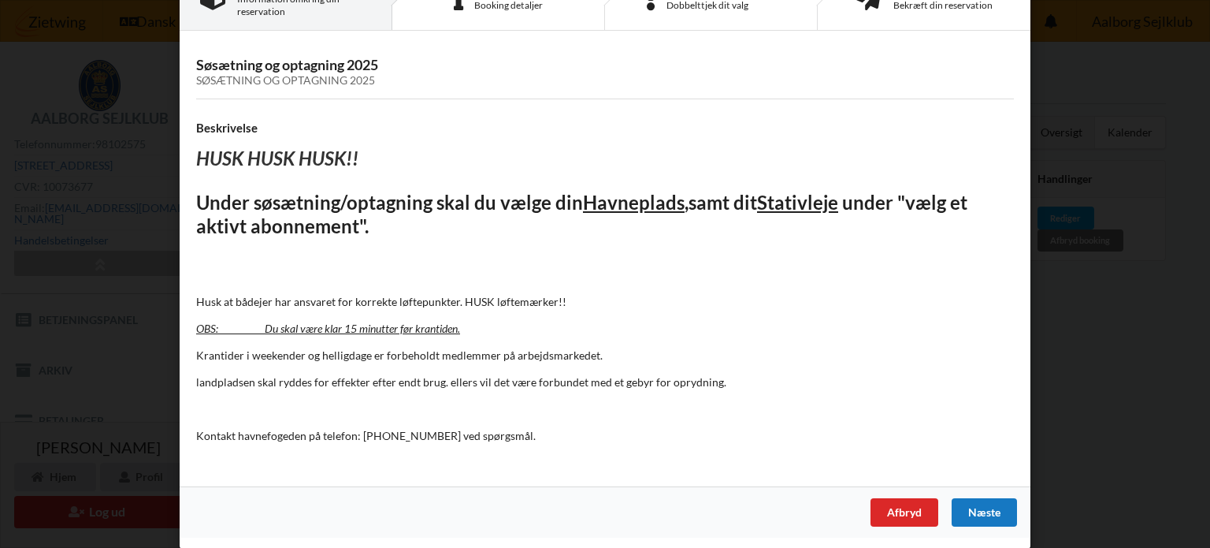
click at [992, 514] on div "Næste" at bounding box center [984, 512] width 65 height 28
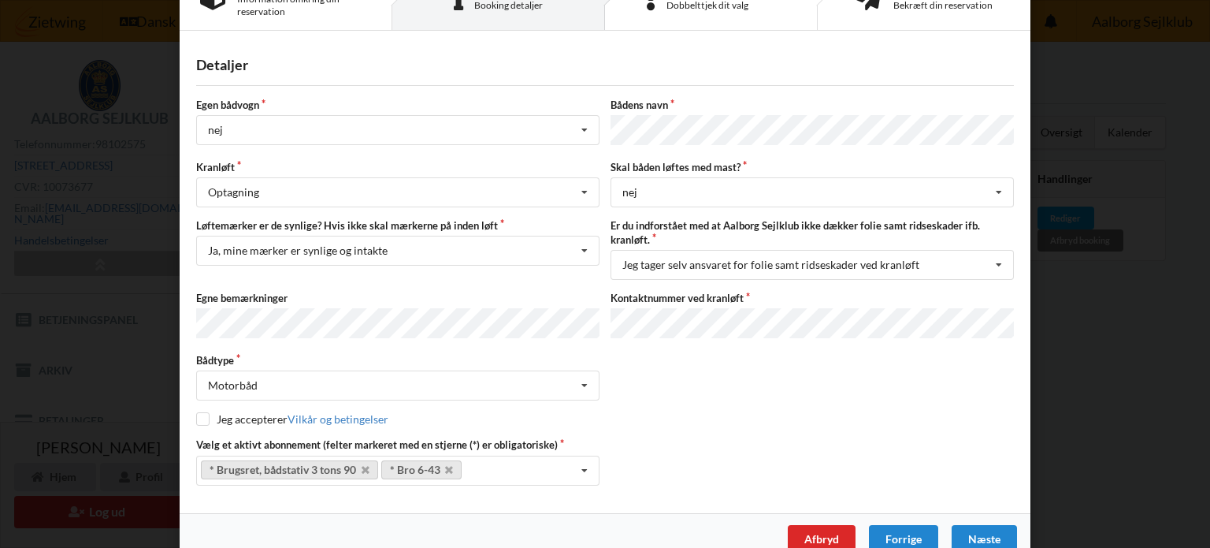
click at [820, 536] on div "Afbryd" at bounding box center [822, 539] width 68 height 28
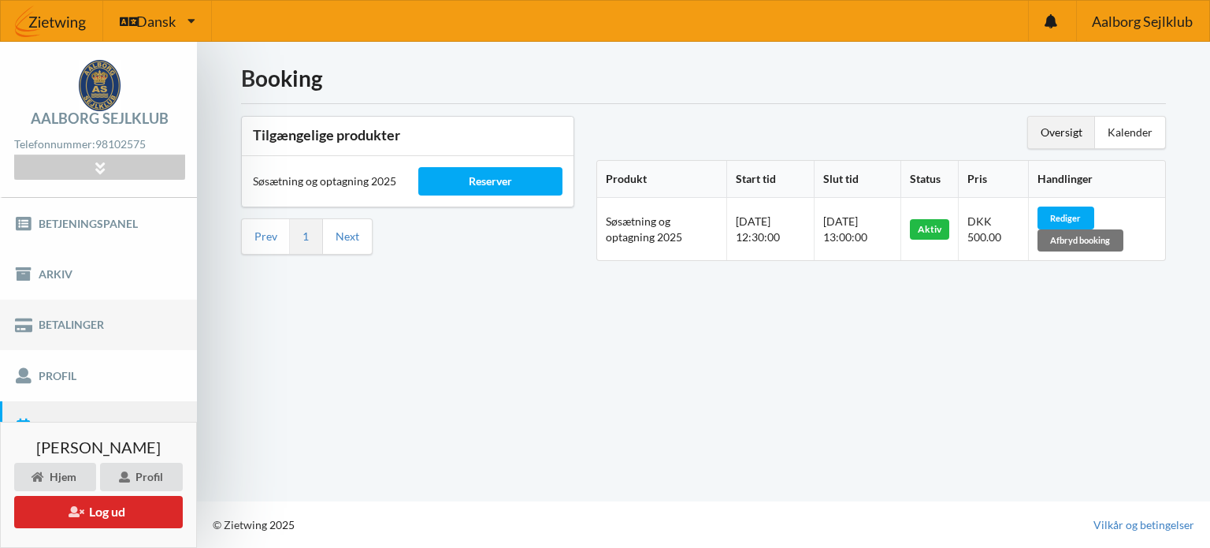
click at [58, 312] on link "Betalinger" at bounding box center [98, 324] width 197 height 50
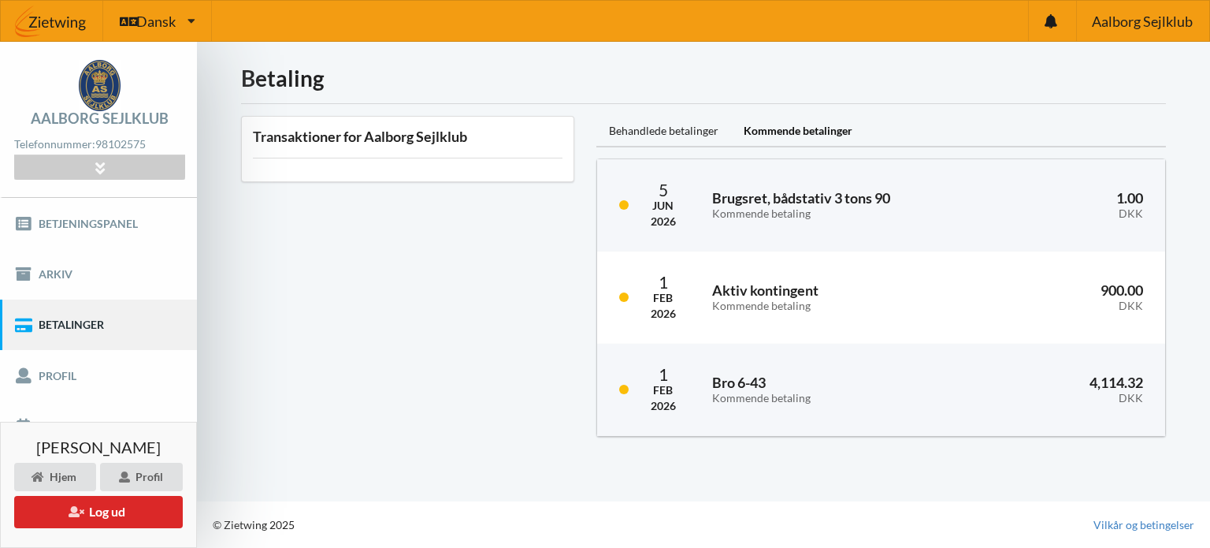
drag, startPoint x: 410, startPoint y: 262, endPoint x: 411, endPoint y: 253, distance: 8.7
click at [410, 262] on div "Transaktioner for Aalborg Sejlklub" at bounding box center [407, 276] width 355 height 343
click at [65, 222] on link "Betjeningspanel" at bounding box center [98, 223] width 197 height 50
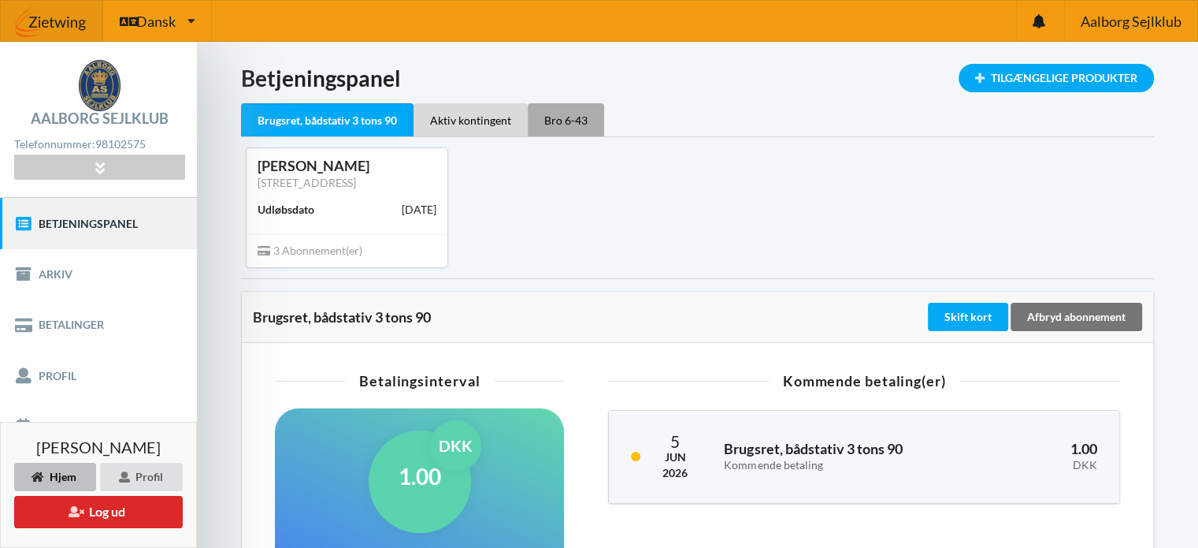
click at [569, 130] on div "Bro 6-43" at bounding box center [566, 119] width 76 height 33
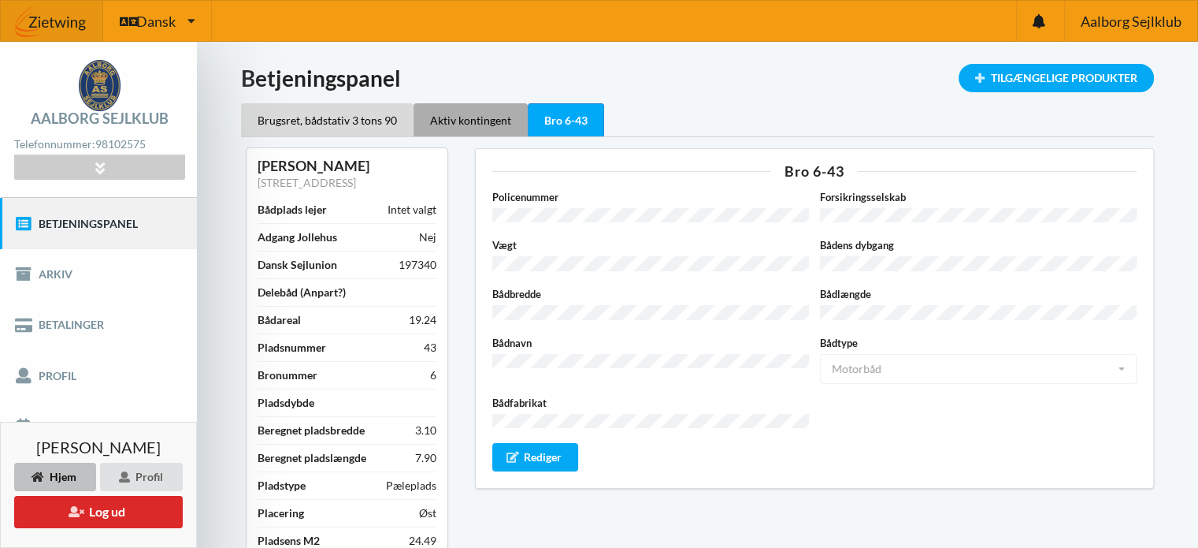
click at [467, 122] on div "Aktiv kontingent" at bounding box center [471, 119] width 114 height 33
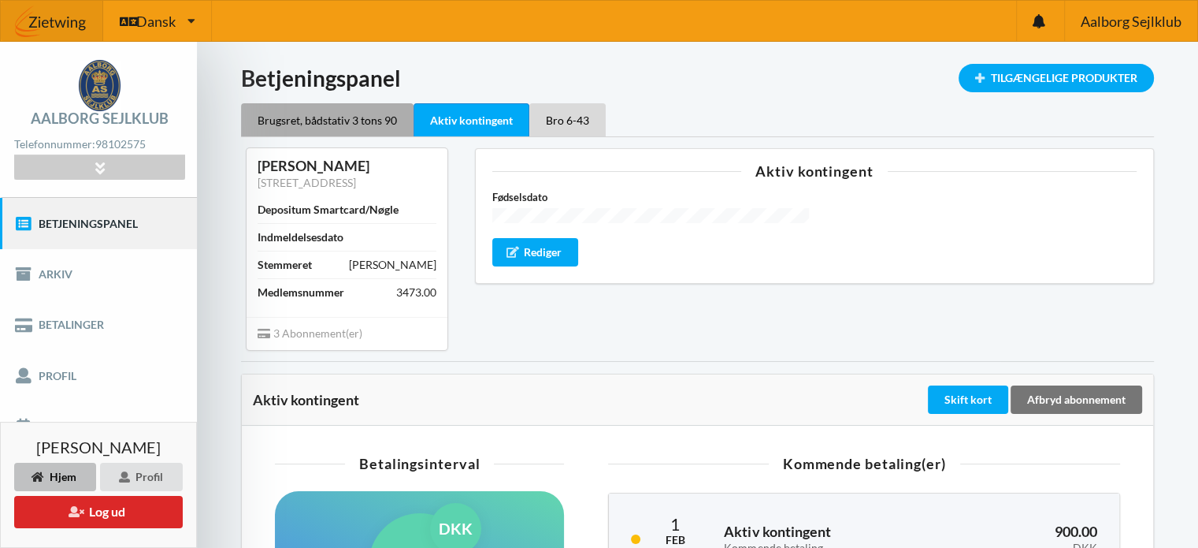
click at [352, 123] on div "Brugsret, bådstativ 3 tons 90" at bounding box center [327, 119] width 173 height 33
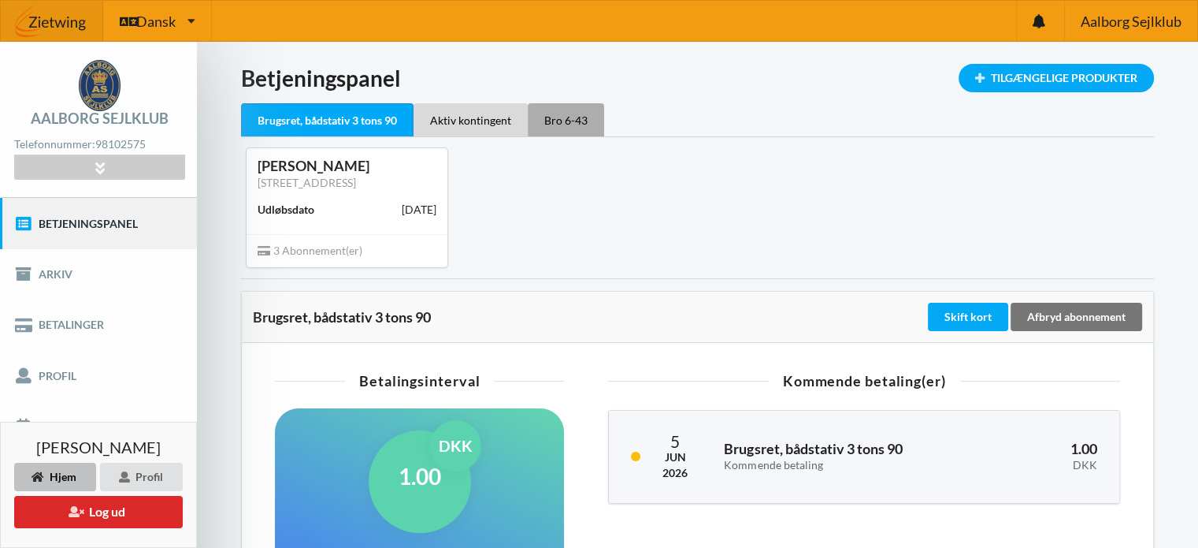
click at [566, 122] on div "Bro 6-43" at bounding box center [566, 119] width 76 height 33
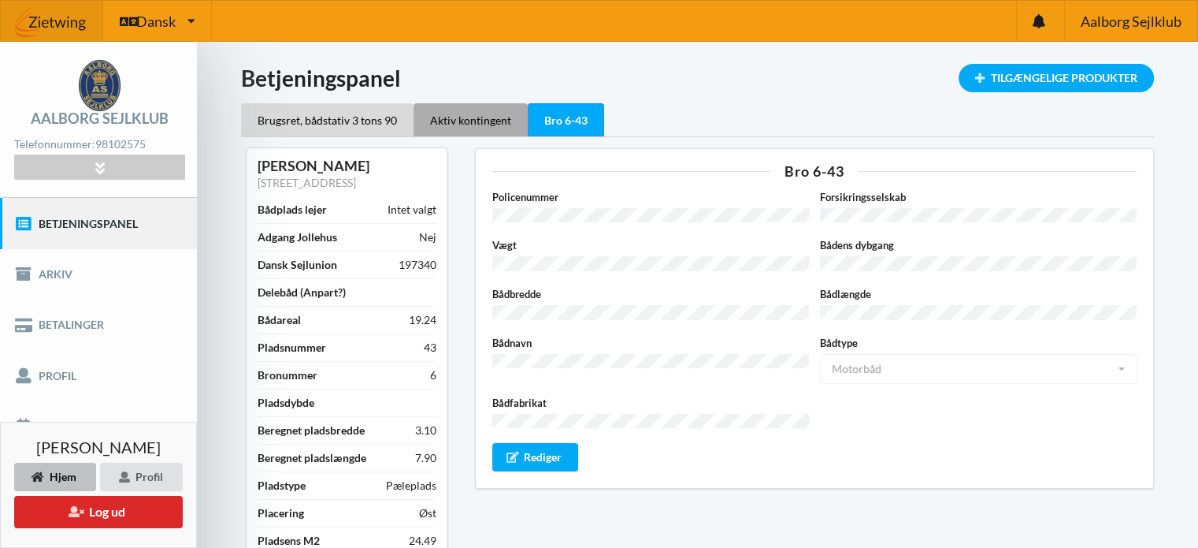
click at [463, 115] on div "Aktiv kontingent" at bounding box center [471, 119] width 114 height 33
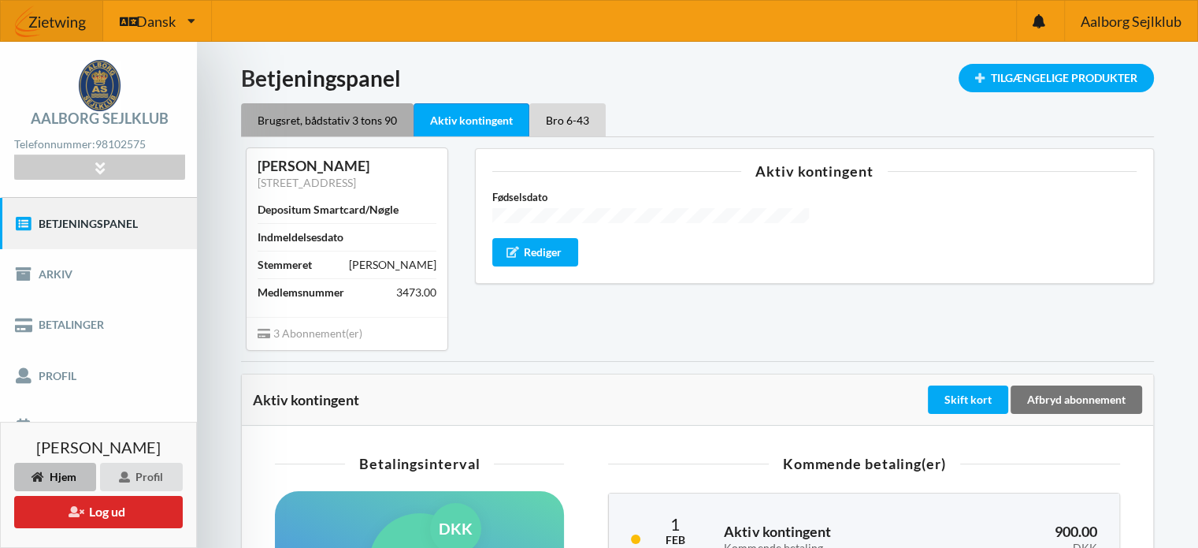
click at [302, 121] on div "Brugsret, bådstativ 3 tons 90" at bounding box center [327, 119] width 173 height 33
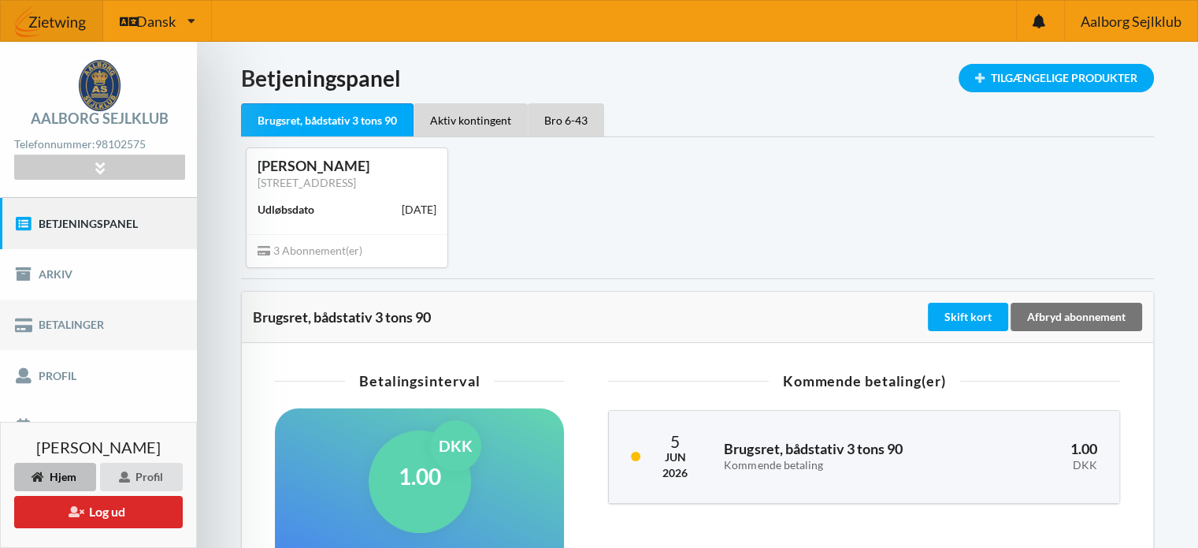
click at [64, 319] on link "Betalinger" at bounding box center [98, 324] width 197 height 50
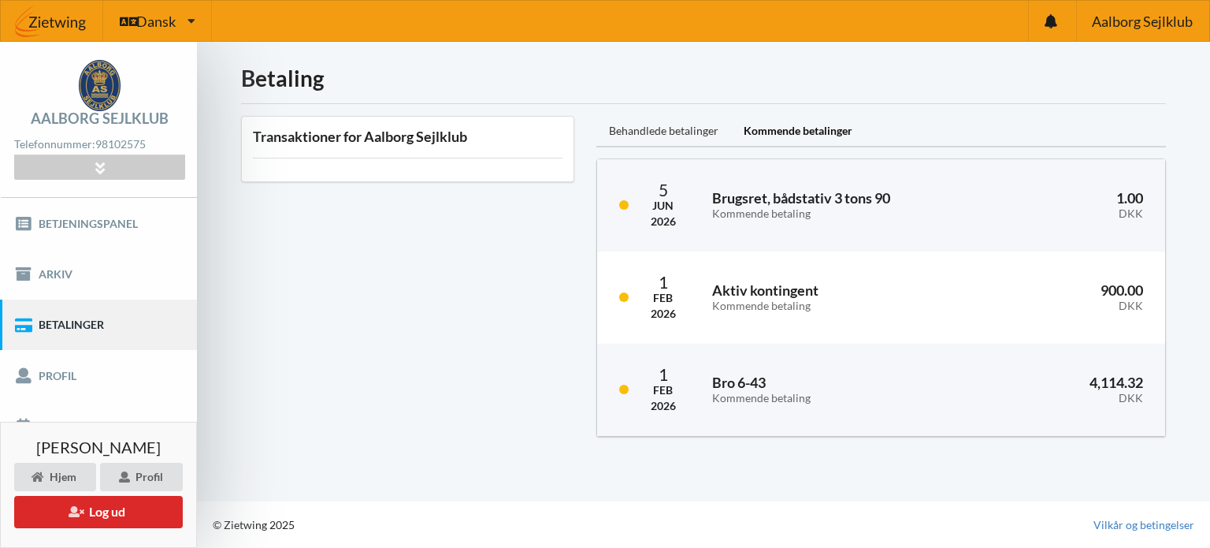
click at [665, 128] on div "Behandlede betalinger" at bounding box center [663, 132] width 135 height 32
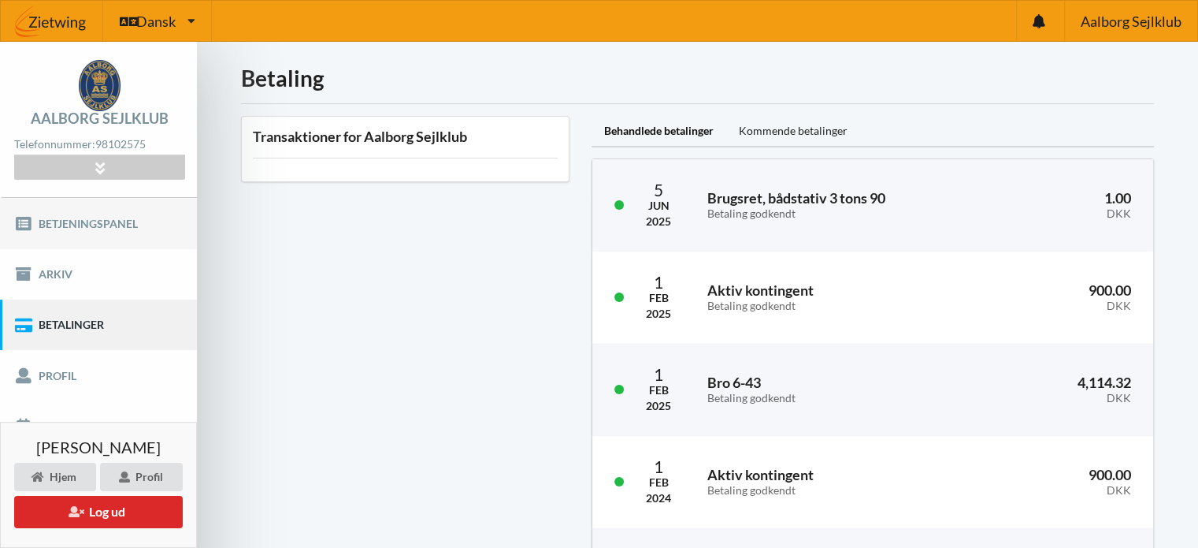
click at [64, 226] on link "Betjeningspanel" at bounding box center [98, 223] width 197 height 50
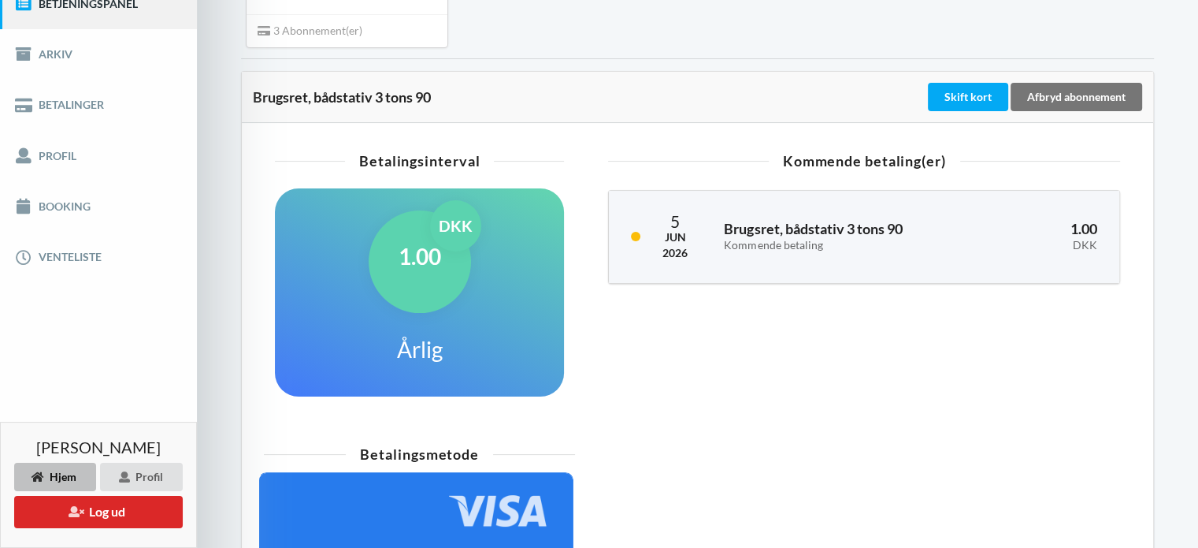
scroll to position [236, 0]
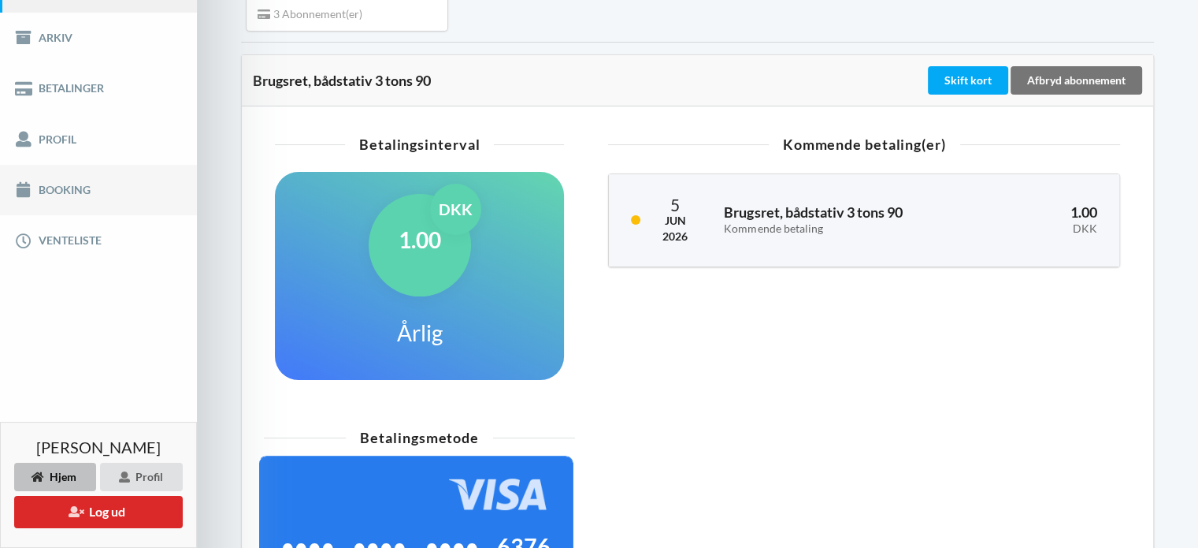
click at [54, 180] on link "Booking" at bounding box center [98, 190] width 197 height 50
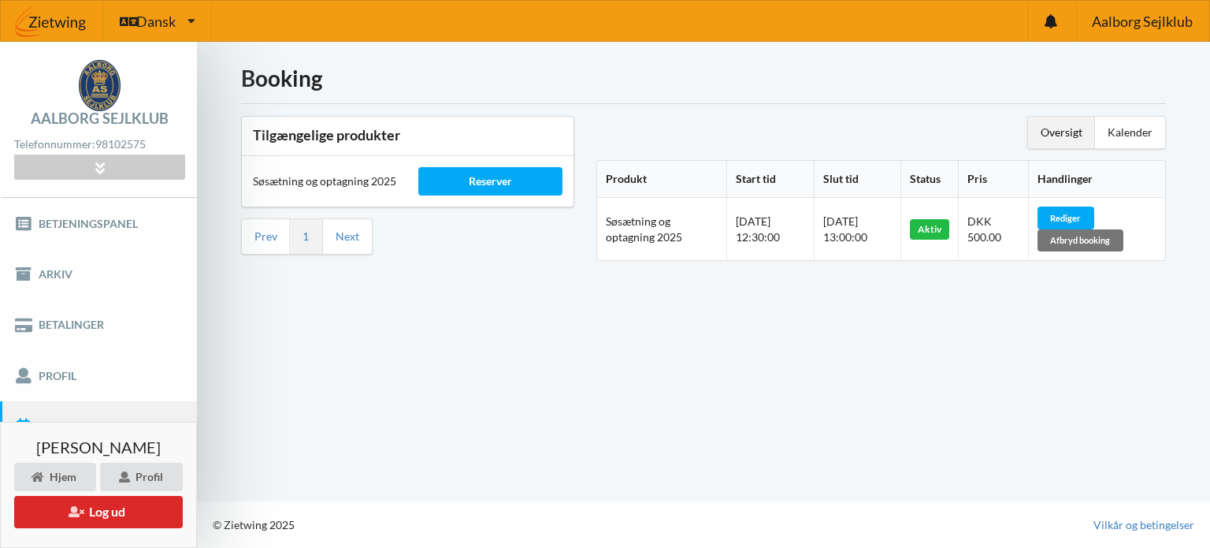
click at [1078, 130] on div "Oversigt" at bounding box center [1061, 133] width 67 height 32
click at [1122, 132] on div "Kalender" at bounding box center [1130, 133] width 70 height 32
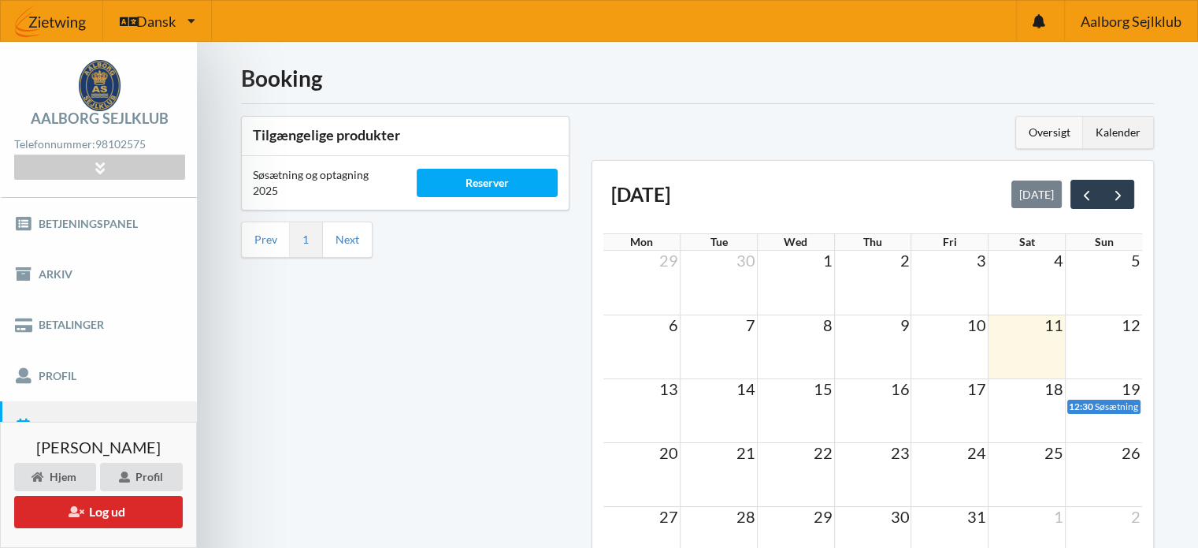
click at [1040, 138] on div "Oversigt" at bounding box center [1049, 133] width 67 height 32
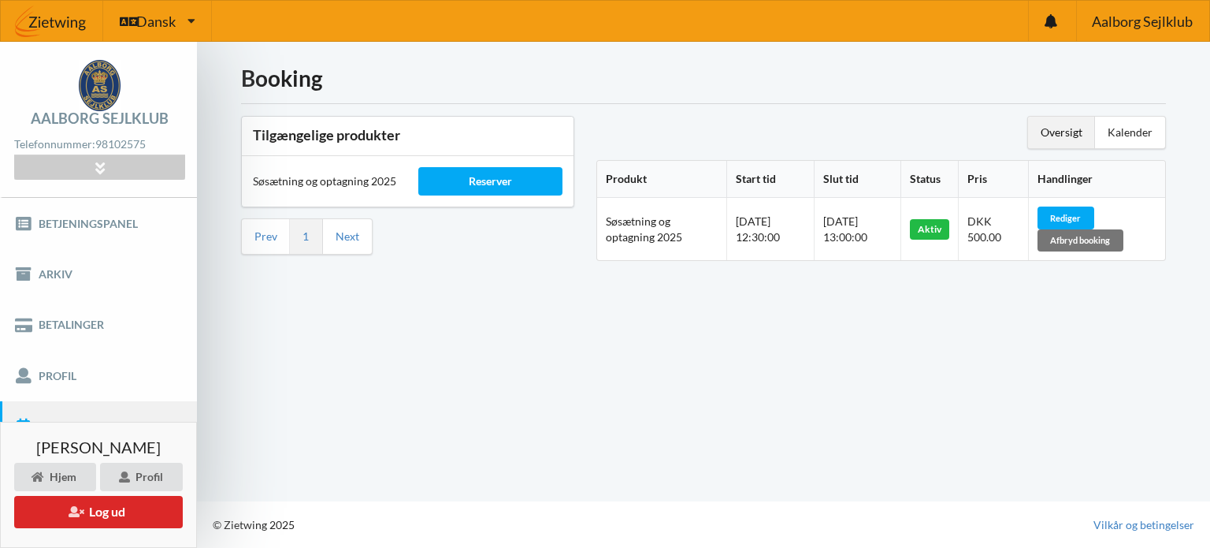
click at [346, 333] on div "Booking Tilgængelige produkter Søsætning og optagning 2025 Reserver Prev 1 Next…" at bounding box center [703, 271] width 1013 height 459
click at [72, 222] on link "Betjeningspanel" at bounding box center [98, 223] width 197 height 50
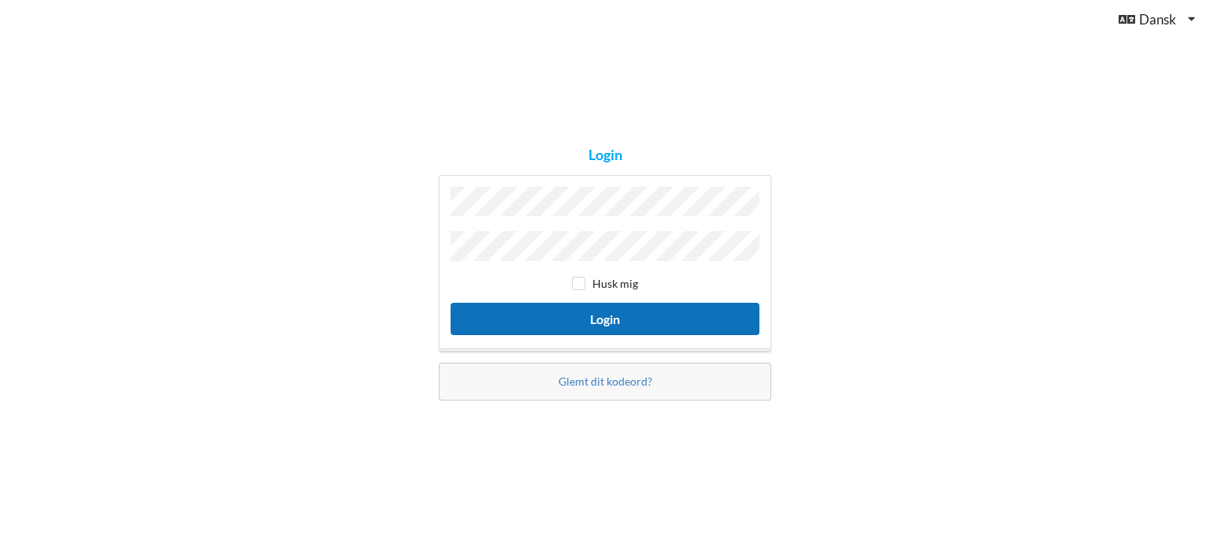
click at [594, 308] on button "Login" at bounding box center [605, 319] width 309 height 32
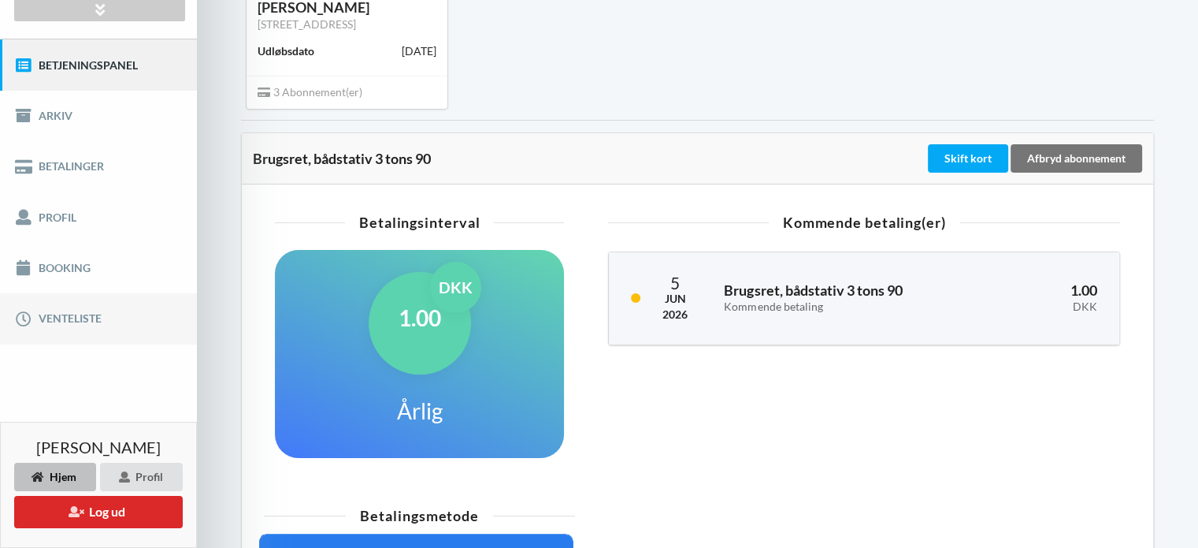
scroll to position [158, 0]
click at [54, 262] on link "Booking" at bounding box center [98, 268] width 197 height 50
